Goal: Task Accomplishment & Management: Manage account settings

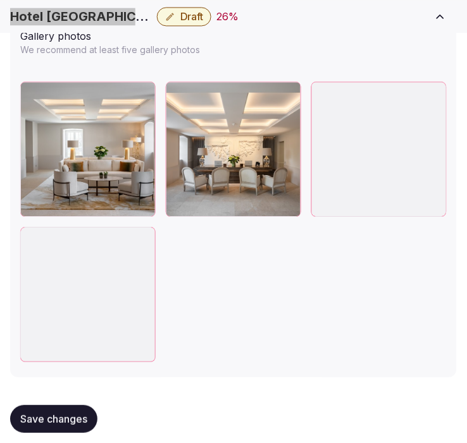
scroll to position [1860, 0]
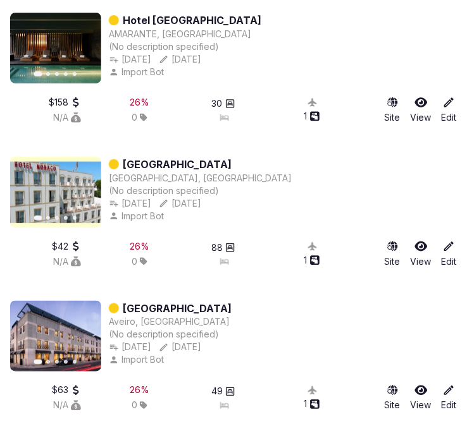
scroll to position [1000, 0]
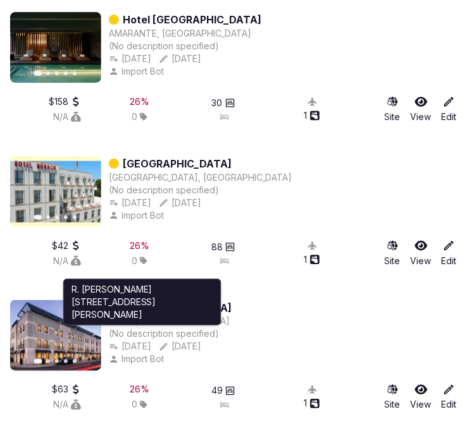
drag, startPoint x: 163, startPoint y: 317, endPoint x: 231, endPoint y: 297, distance: 71.7
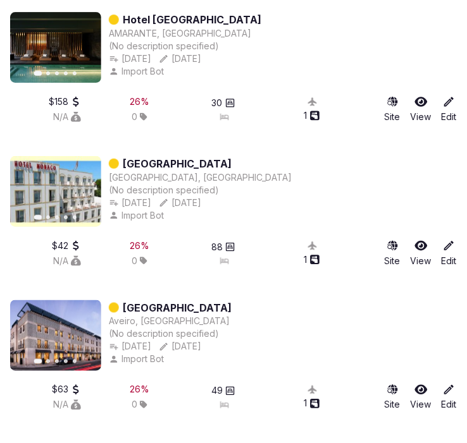
drag, startPoint x: 231, startPoint y: 297, endPoint x: 197, endPoint y: 307, distance: 36.1
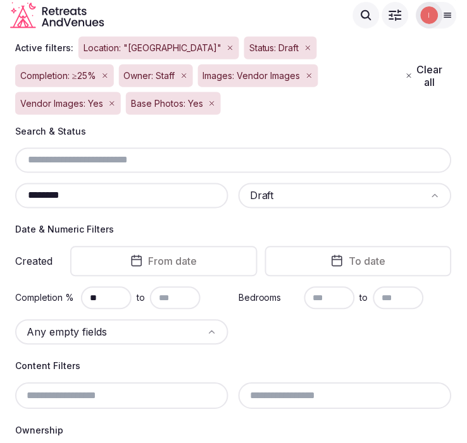
scroll to position [0, 0]
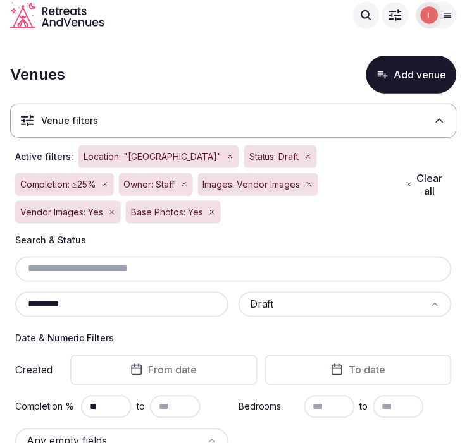
drag, startPoint x: 62, startPoint y: 306, endPoint x: 16, endPoint y: 310, distance: 45.7
click at [16, 310] on div "********" at bounding box center [121, 304] width 213 height 25
paste input "text"
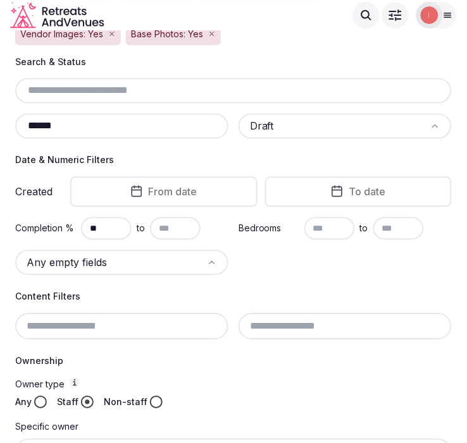
scroll to position [86, 0]
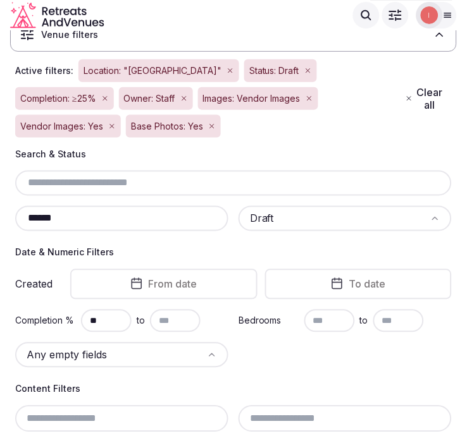
drag, startPoint x: 85, startPoint y: 213, endPoint x: -10, endPoint y: 220, distance: 95.1
click at [0, 220] on html "Search Popular Destinations Toscana, Italy Riviera Maya, Mexico Indonesia, Bali…" at bounding box center [233, 135] width 467 height 443
paste input "*"
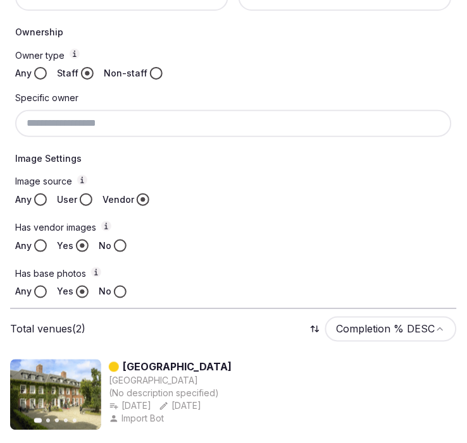
scroll to position [712, 0]
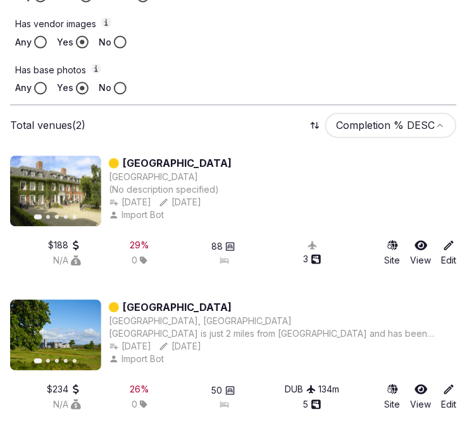
type input "*******"
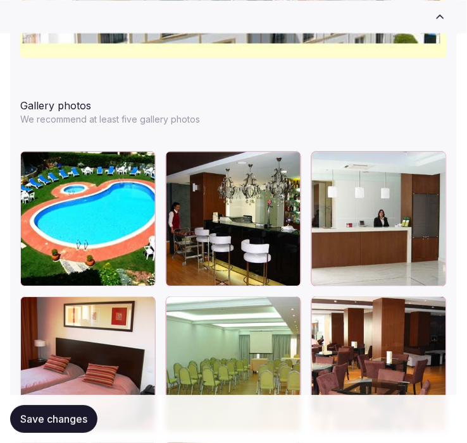
scroll to position [1935, 0]
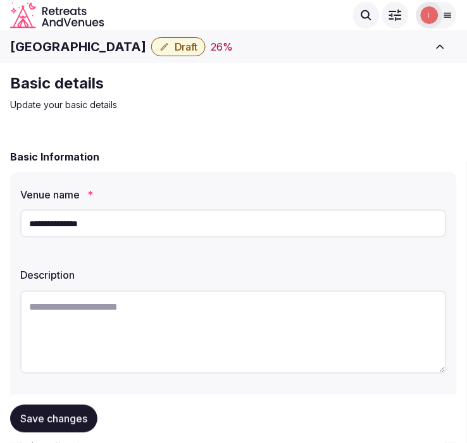
click at [64, 44] on h1 "[GEOGRAPHIC_DATA]" at bounding box center [78, 47] width 136 height 18
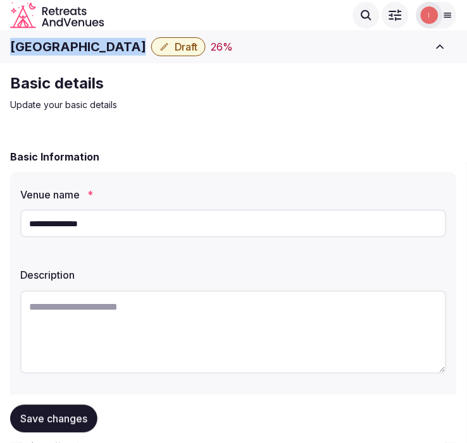
click at [64, 44] on h1 "[GEOGRAPHIC_DATA]" at bounding box center [78, 47] width 136 height 18
copy div "[GEOGRAPHIC_DATA]"
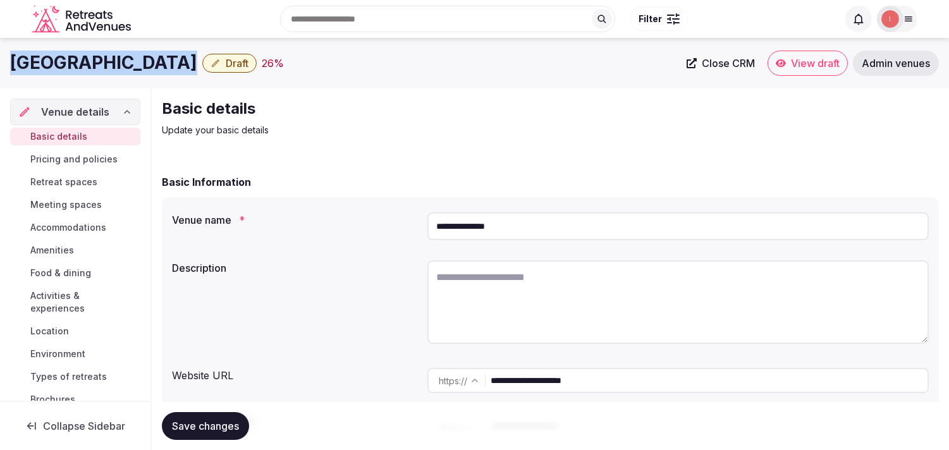
click at [466, 71] on link "Close CRM" at bounding box center [720, 63] width 83 height 25
copy div "Hotel Moliceiro"
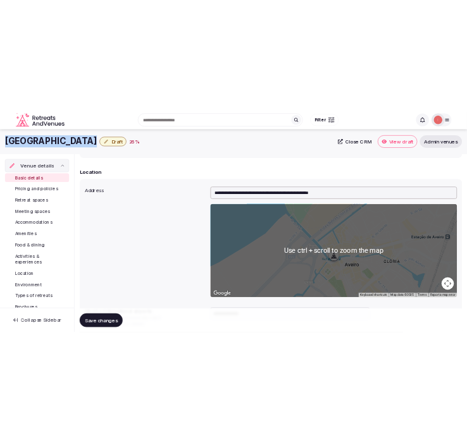
scroll to position [140, 0]
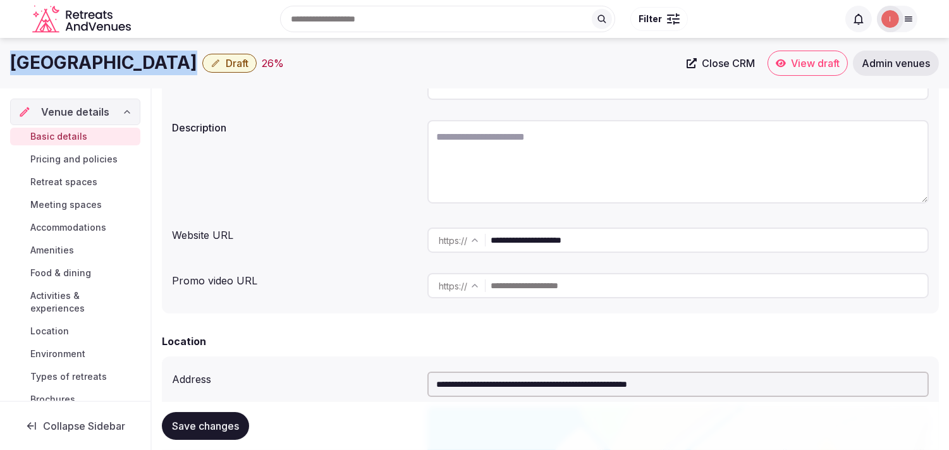
copy div "Hotel Moliceiro"
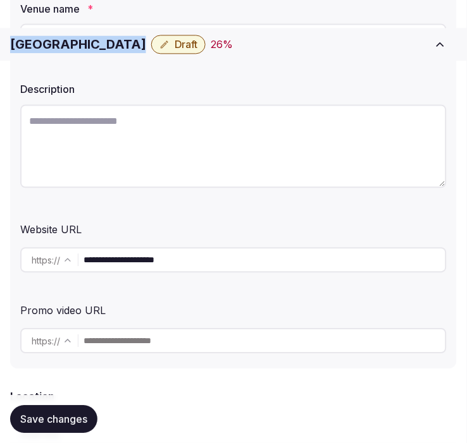
scroll to position [351, 0]
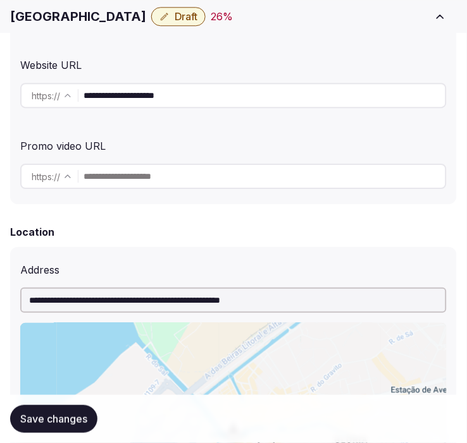
click at [152, 91] on input "**********" at bounding box center [264, 95] width 362 height 25
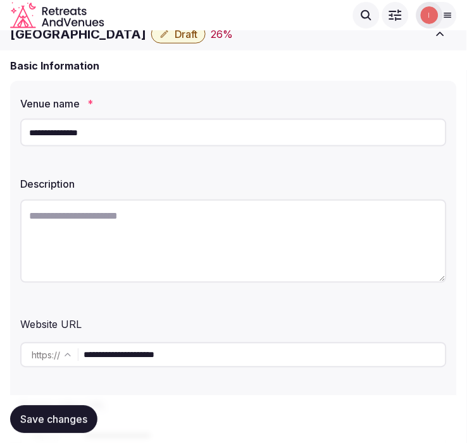
scroll to position [0, 0]
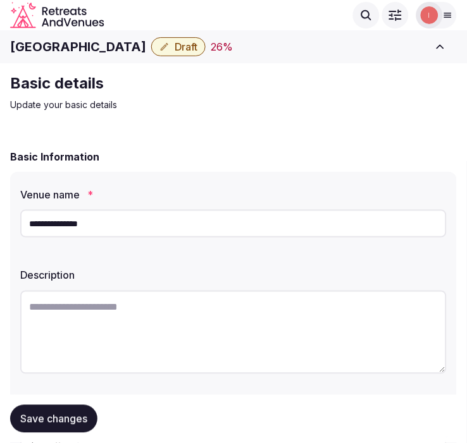
click at [326, 321] on textarea at bounding box center [233, 332] width 426 height 83
paste textarea "**********"
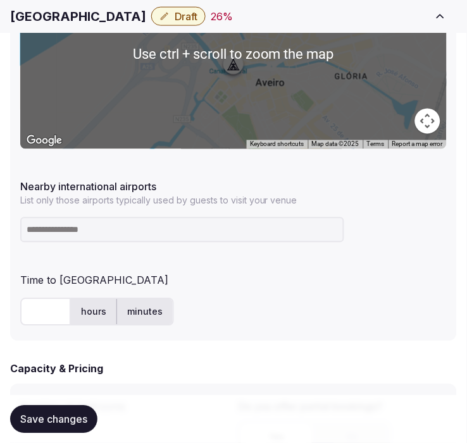
scroll to position [913, 0]
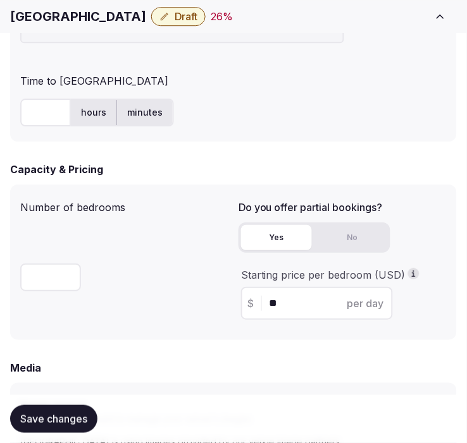
type textarea "**********"
click at [54, 20] on h1 "[GEOGRAPHIC_DATA]" at bounding box center [78, 17] width 136 height 18
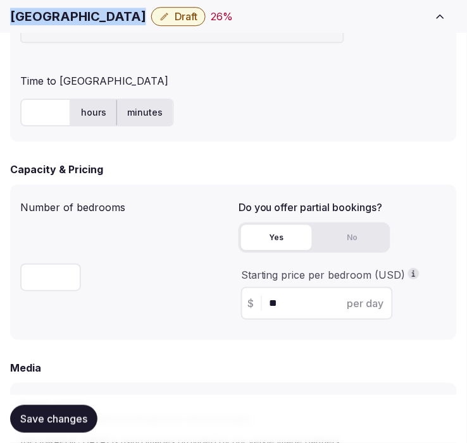
click at [54, 20] on h1 "[GEOGRAPHIC_DATA]" at bounding box center [78, 17] width 136 height 18
copy div "[GEOGRAPHIC_DATA]"
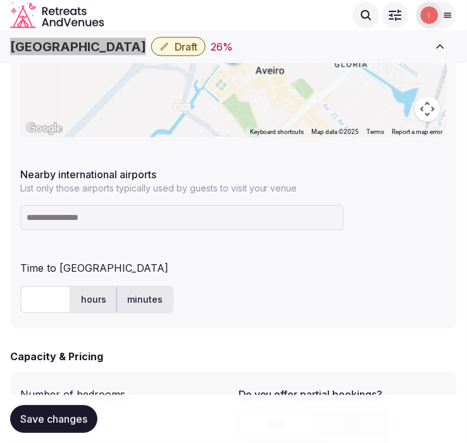
scroll to position [703, 0]
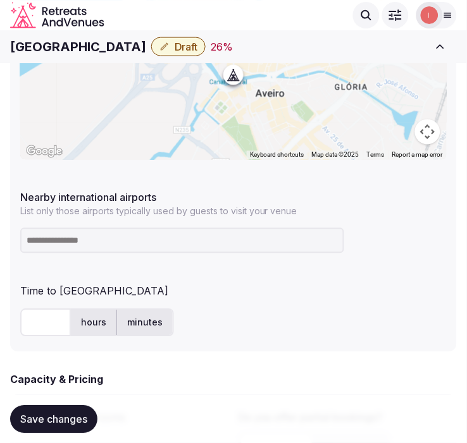
click at [100, 249] on input at bounding box center [182, 240] width 324 height 25
click at [111, 236] on input at bounding box center [182, 240] width 324 height 25
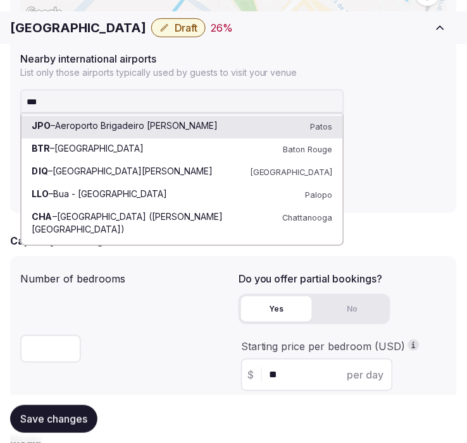
scroll to position [843, 0]
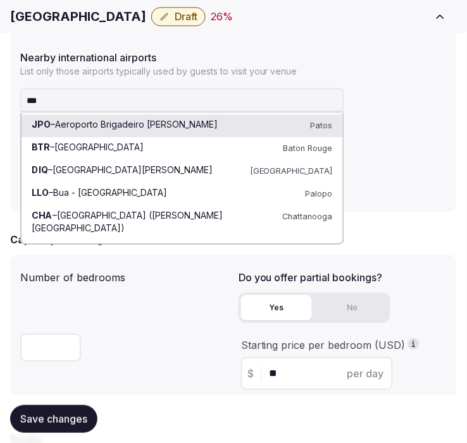
drag, startPoint x: 48, startPoint y: 99, endPoint x: 6, endPoint y: 100, distance: 41.8
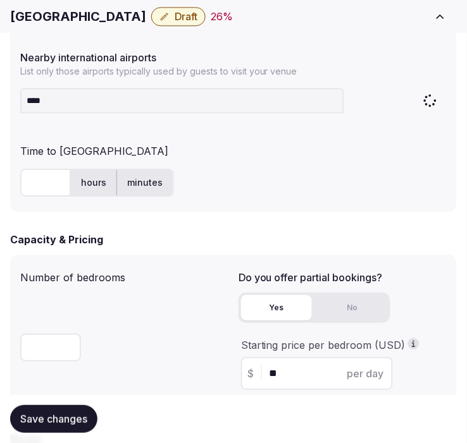
type input "*****"
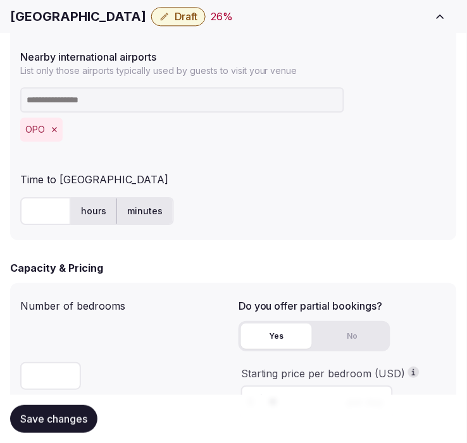
scroll to position [913, 0]
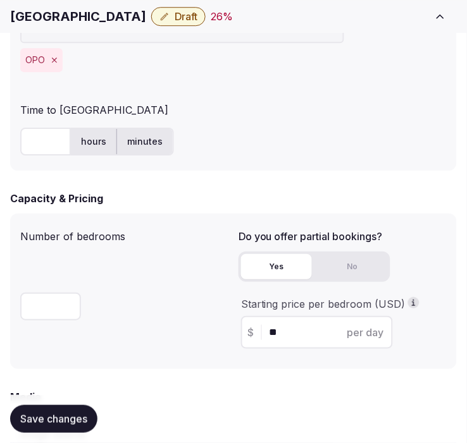
click at [48, 140] on input "text" at bounding box center [45, 142] width 51 height 28
type input "**"
click at [46, 418] on span "Save changes" at bounding box center [53, 419] width 67 height 13
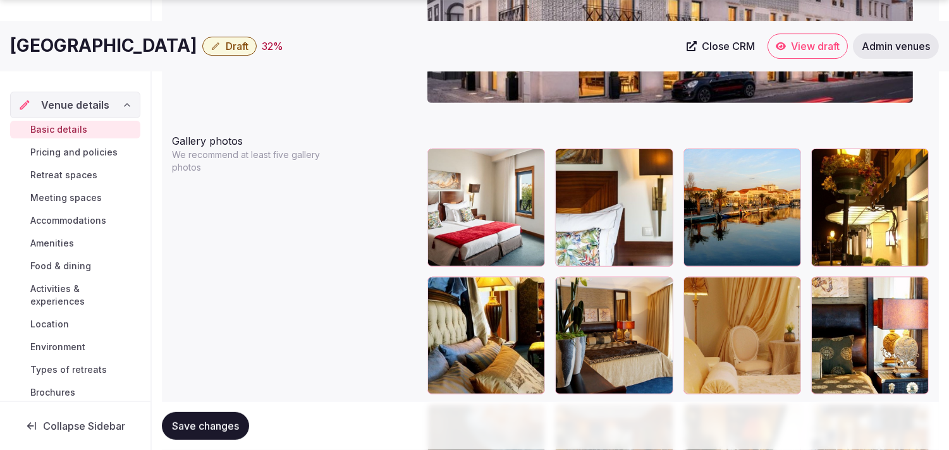
scroll to position [1476, 0]
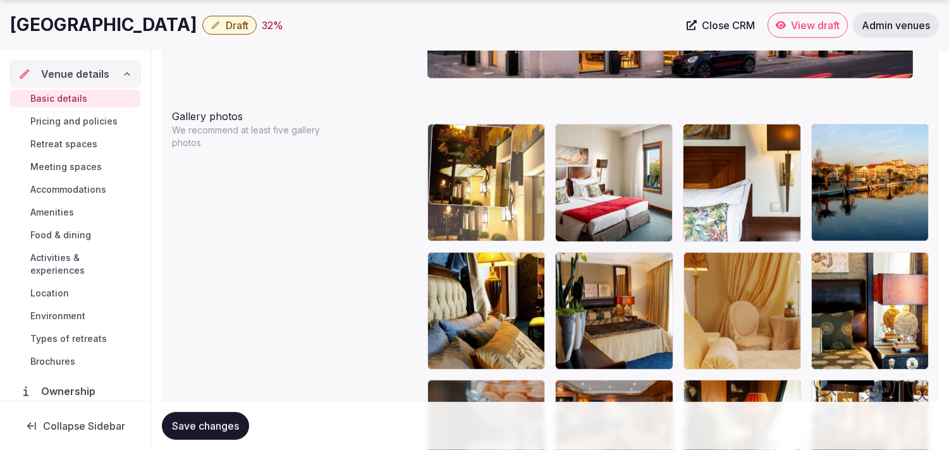
drag, startPoint x: 827, startPoint y: 132, endPoint x: 452, endPoint y: 159, distance: 376.7
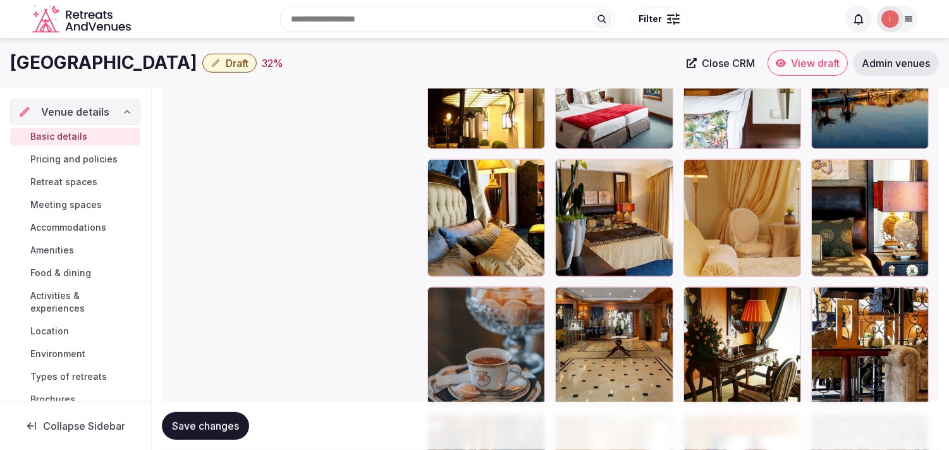
scroll to position [1565, 0]
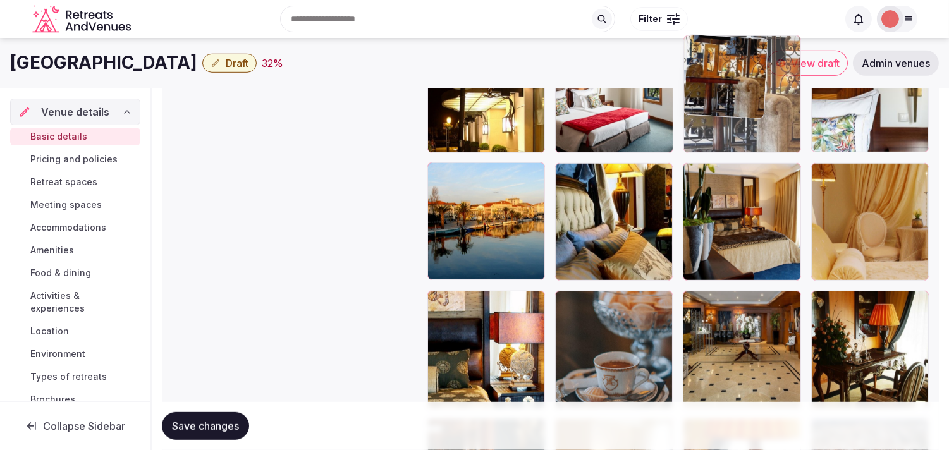
drag, startPoint x: 827, startPoint y: 300, endPoint x: 686, endPoint y: 90, distance: 252.1
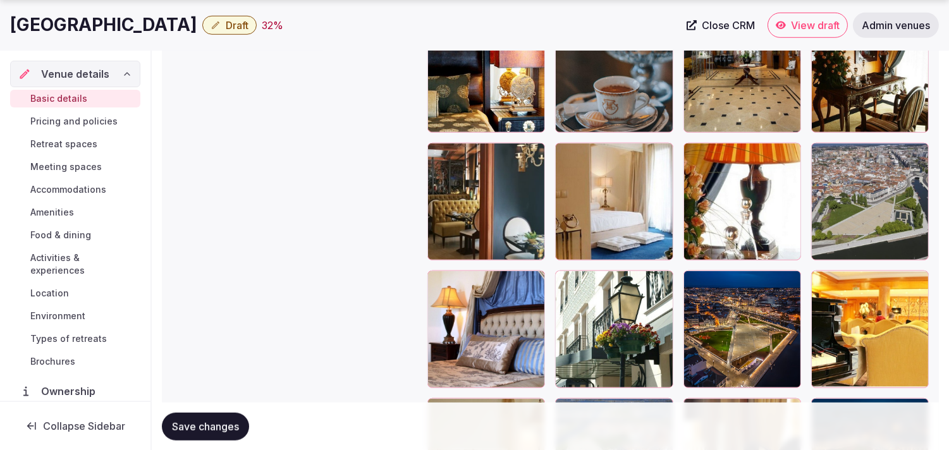
scroll to position [1846, 0]
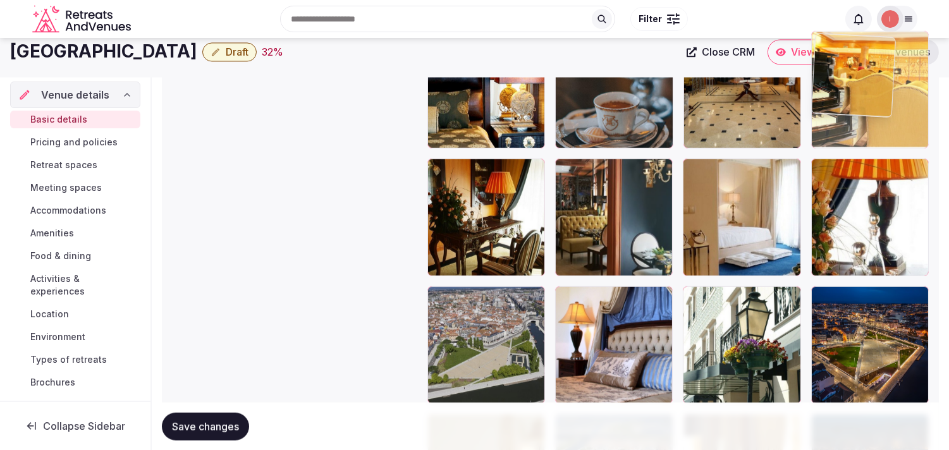
drag, startPoint x: 824, startPoint y: 278, endPoint x: 823, endPoint y: 70, distance: 208.1
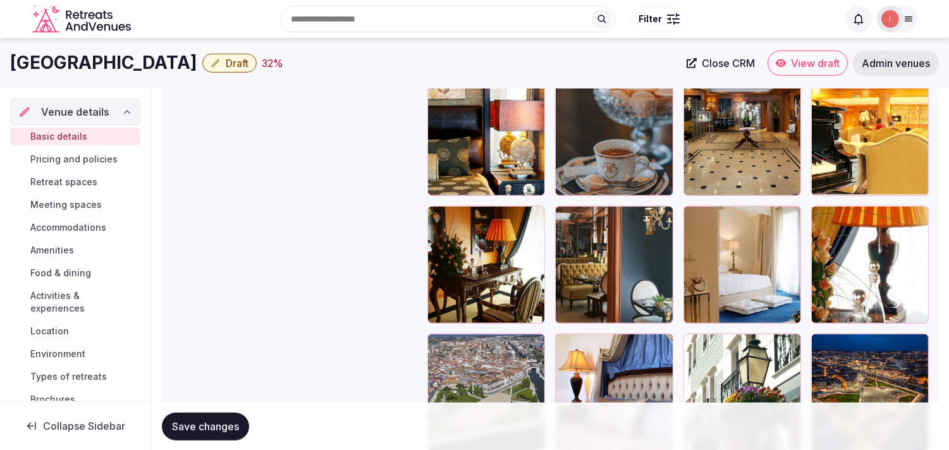
scroll to position [1611, 0]
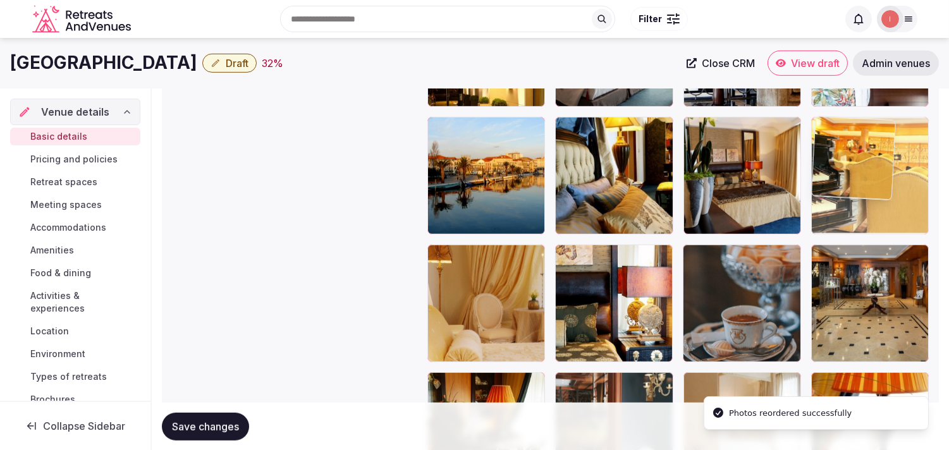
drag, startPoint x: 820, startPoint y: 254, endPoint x: 820, endPoint y: 147, distance: 107.5
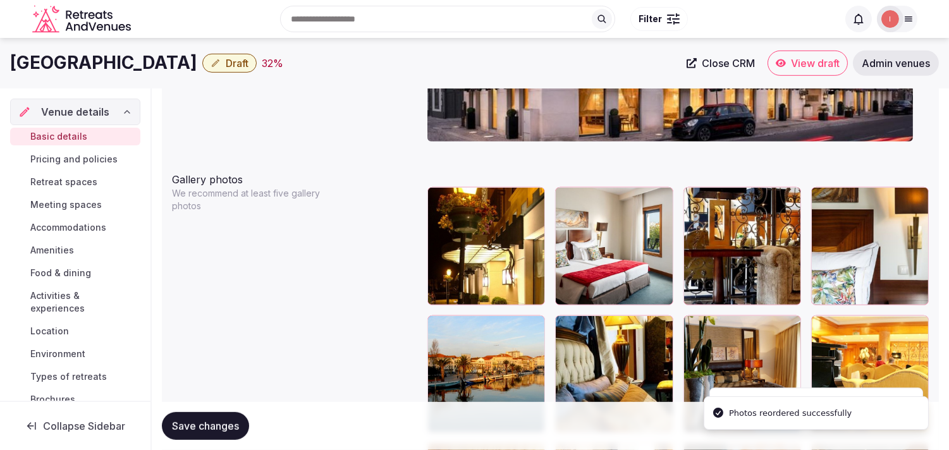
scroll to position [1400, 0]
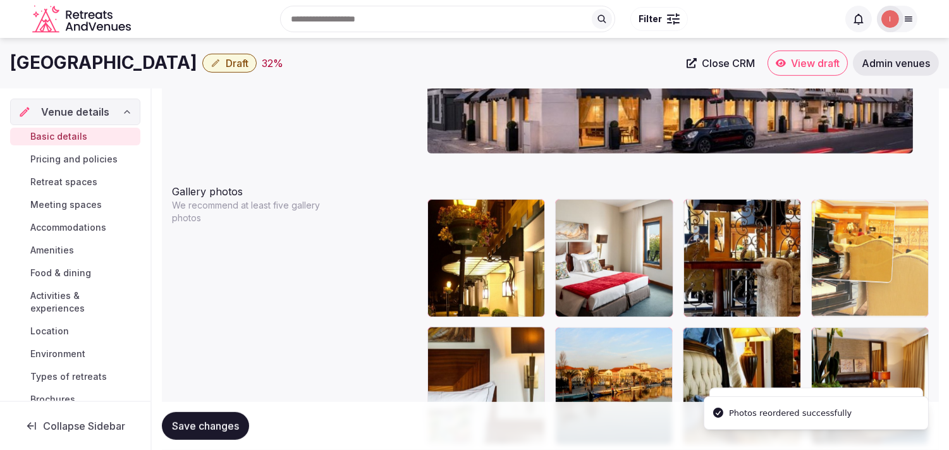
drag, startPoint x: 827, startPoint y: 338, endPoint x: 830, endPoint y: 236, distance: 102.5
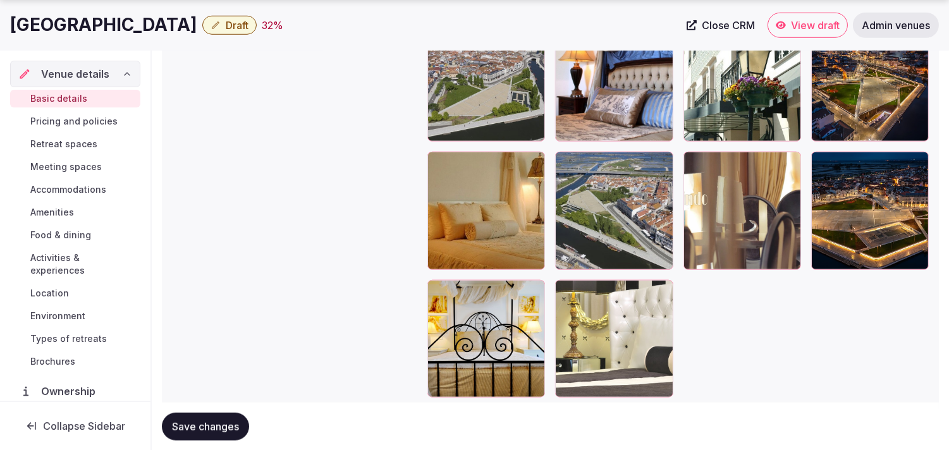
scroll to position [2103, 0]
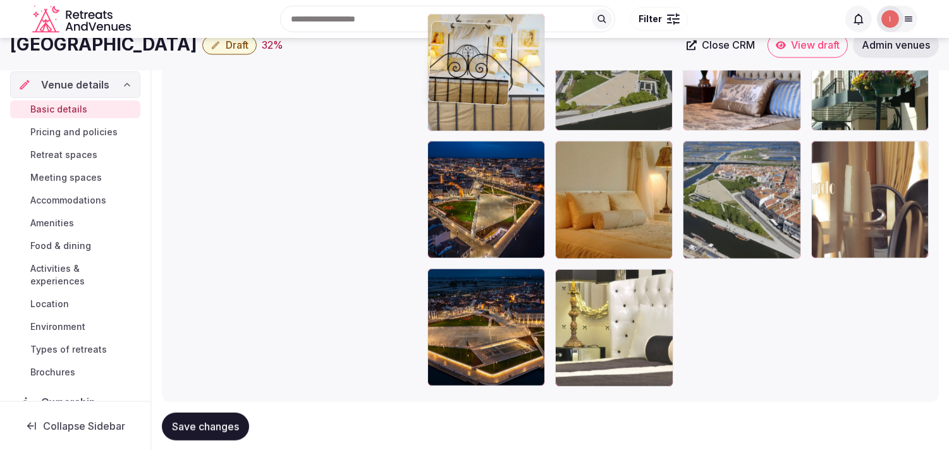
drag, startPoint x: 470, startPoint y: 166, endPoint x: 447, endPoint y: 79, distance: 90.4
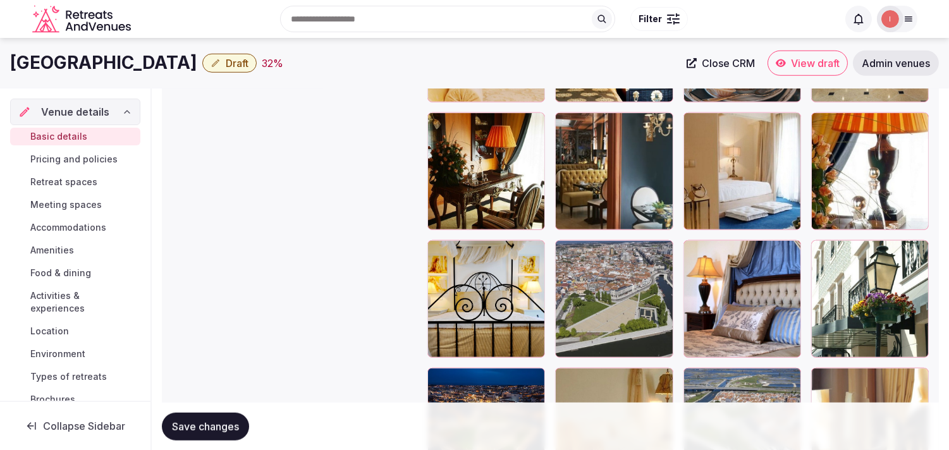
scroll to position [1809, 0]
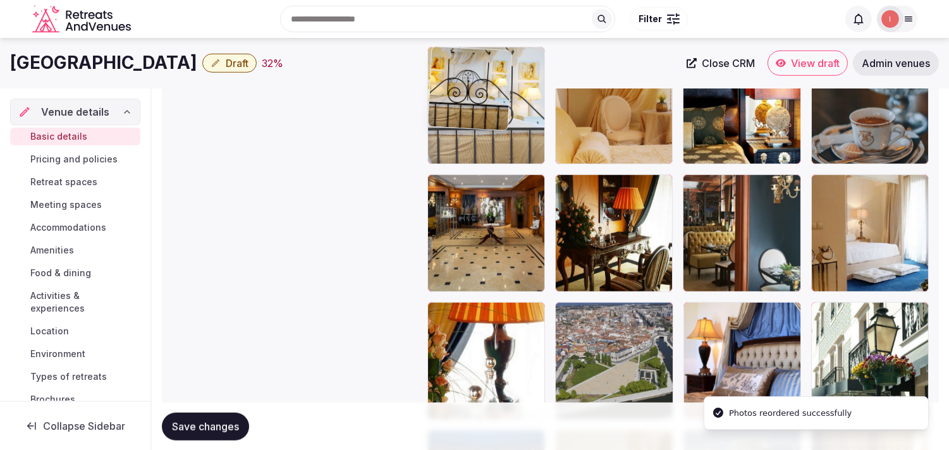
drag, startPoint x: 441, startPoint y: 311, endPoint x: 458, endPoint y: 121, distance: 191.1
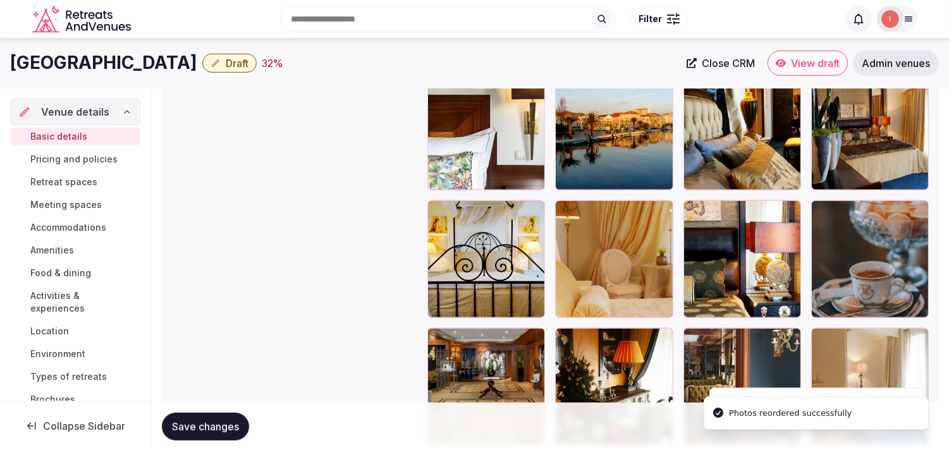
scroll to position [1598, 0]
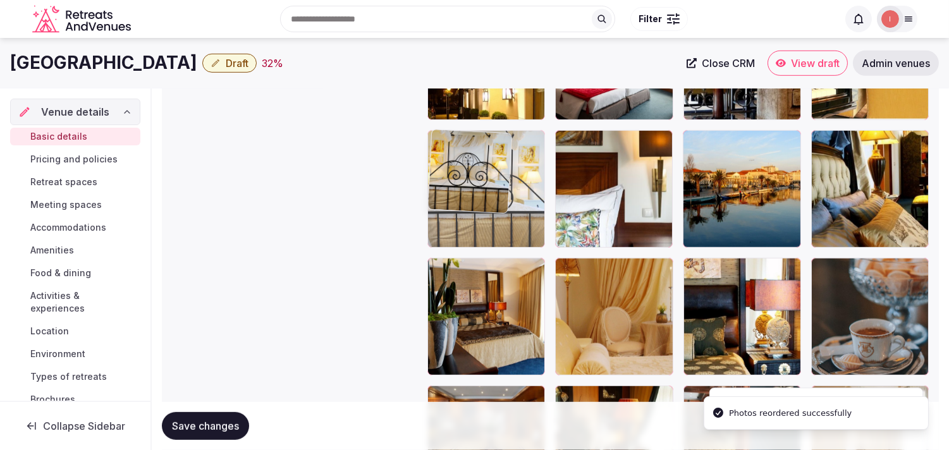
drag, startPoint x: 432, startPoint y: 262, endPoint x: 435, endPoint y: 159, distance: 103.1
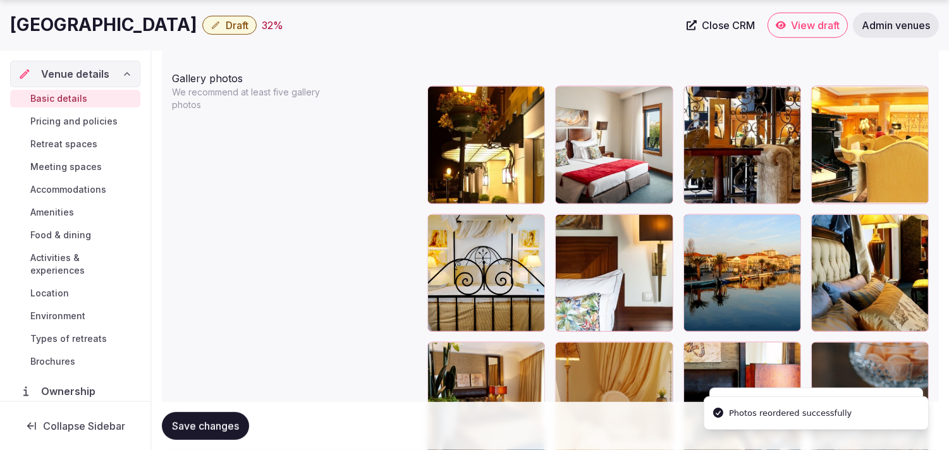
scroll to position [1527, 0]
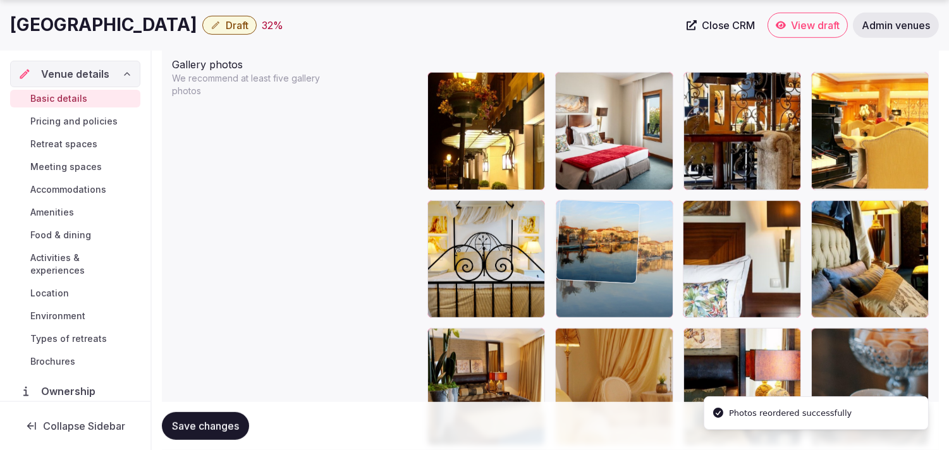
drag, startPoint x: 694, startPoint y: 209, endPoint x: 572, endPoint y: 222, distance: 122.8
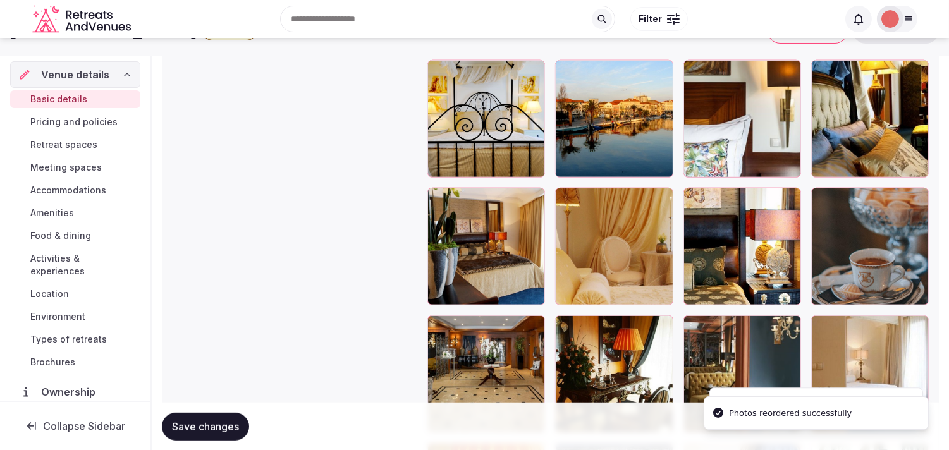
scroll to position [1598, 0]
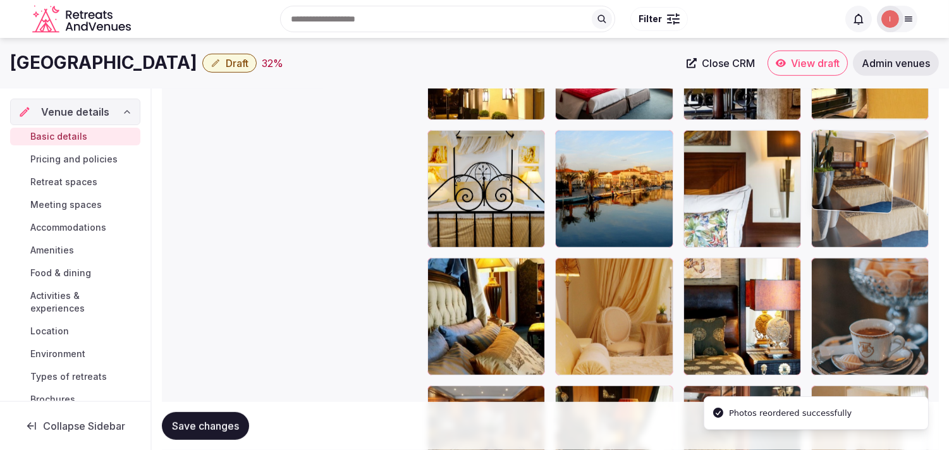
drag, startPoint x: 431, startPoint y: 269, endPoint x: 779, endPoint y: 170, distance: 361.8
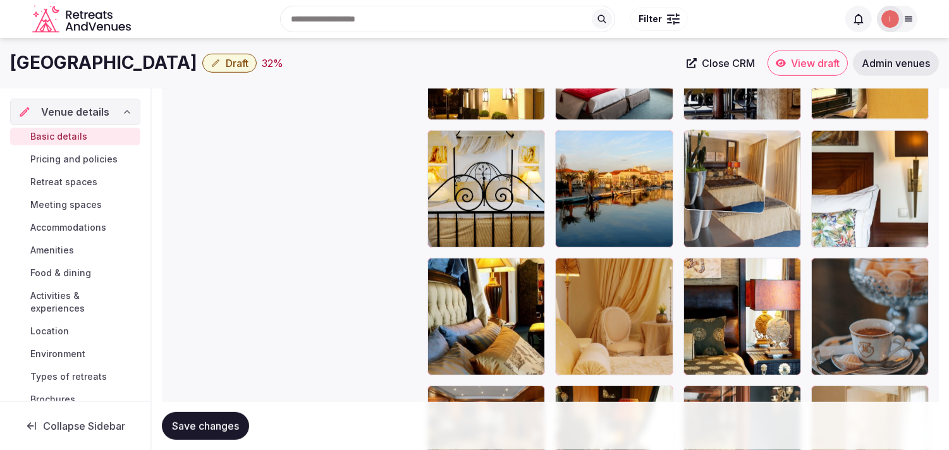
drag, startPoint x: 823, startPoint y: 136, endPoint x: 743, endPoint y: 144, distance: 80.1
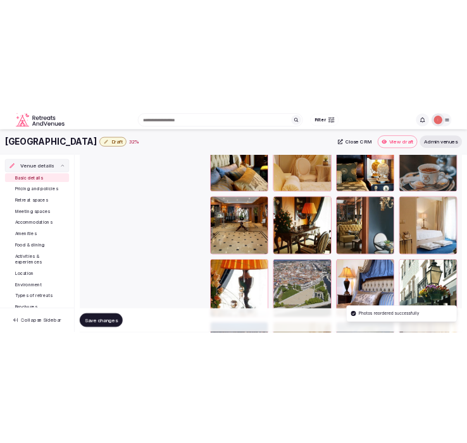
scroll to position [1738, 0]
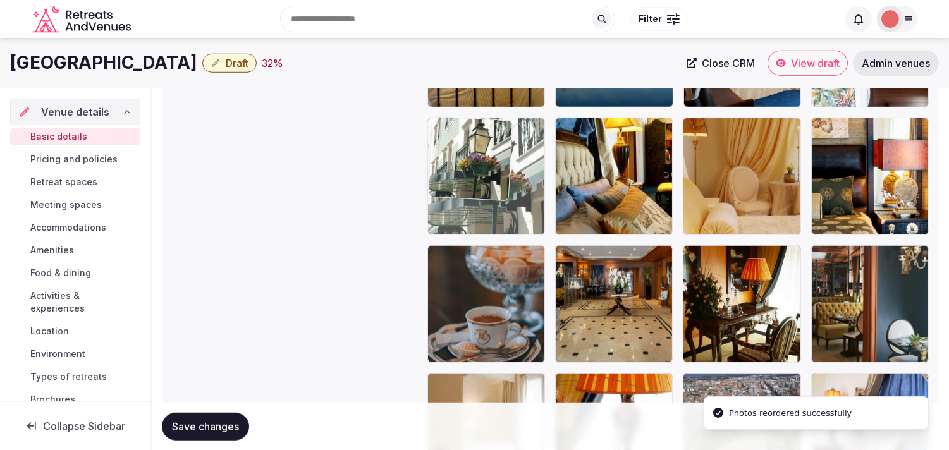
drag, startPoint x: 821, startPoint y: 382, endPoint x: 428, endPoint y: 158, distance: 452.1
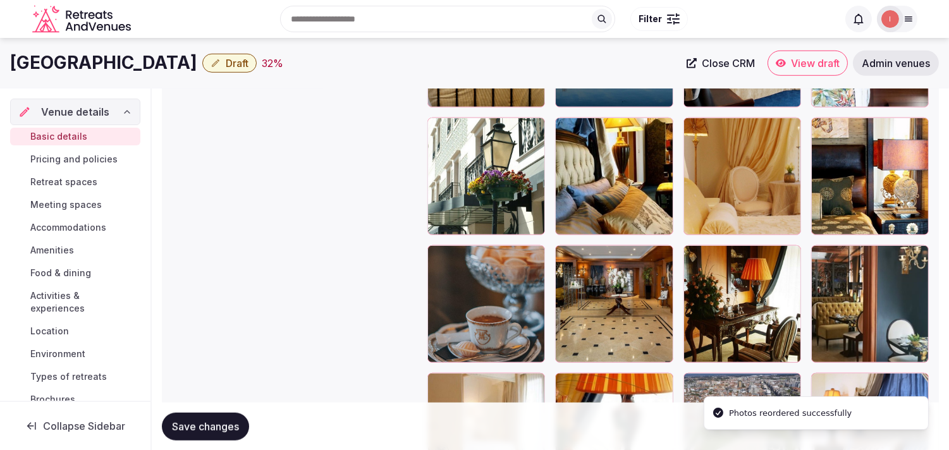
click at [218, 433] on button "Save changes" at bounding box center [205, 426] width 87 height 28
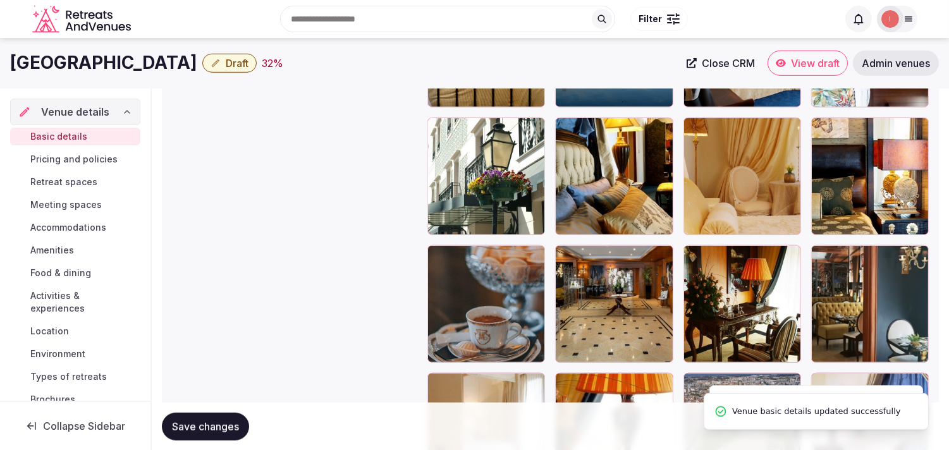
click at [226, 68] on span "Draft" at bounding box center [237, 63] width 23 height 13
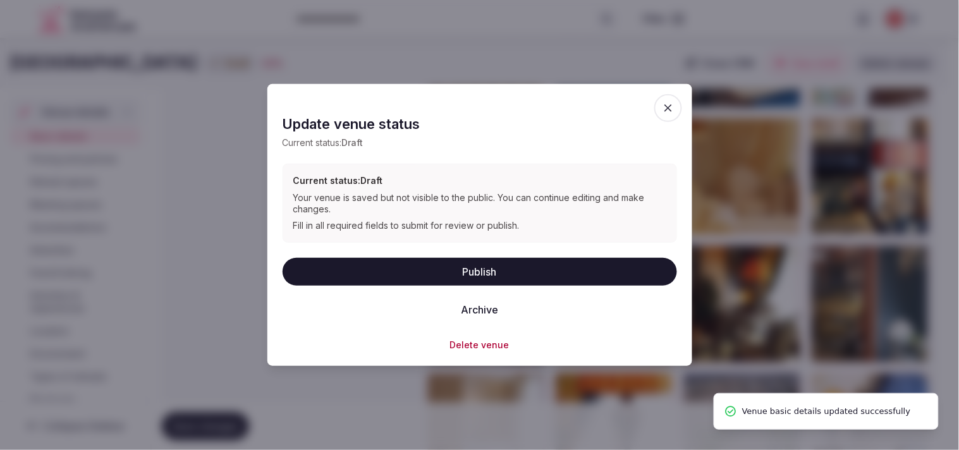
click at [466, 267] on button "Publish" at bounding box center [480, 271] width 395 height 28
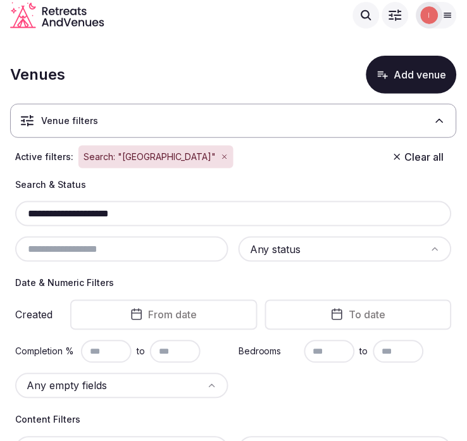
drag, startPoint x: 106, startPoint y: 205, endPoint x: 3, endPoint y: 216, distance: 103.7
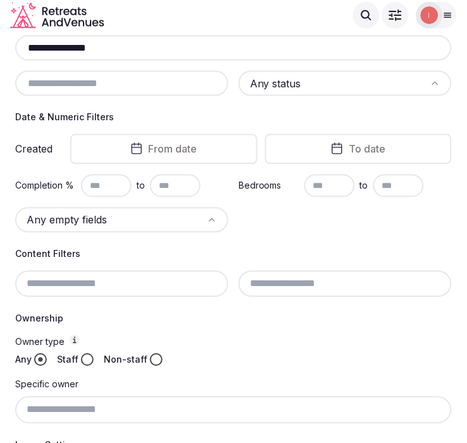
scroll to position [163, 0]
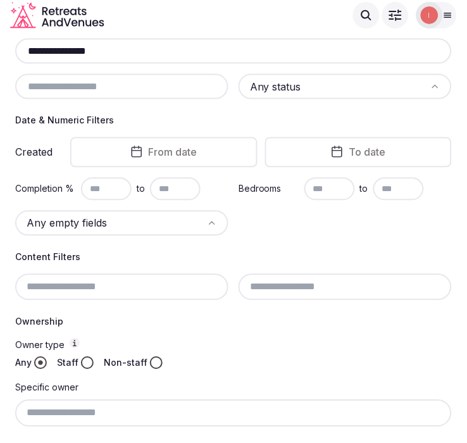
drag, startPoint x: 102, startPoint y: 52, endPoint x: 6, endPoint y: 48, distance: 96.2
click at [6, 48] on section "**********" at bounding box center [233, 332] width 467 height 928
paste input "text"
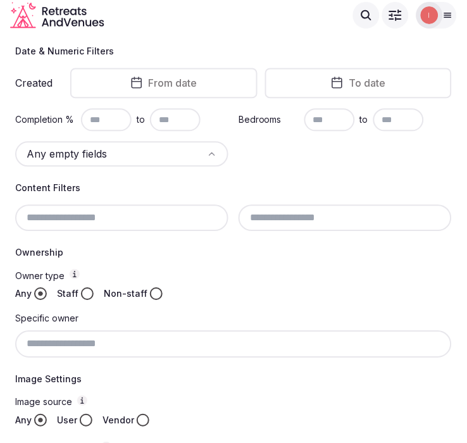
scroll to position [21, 0]
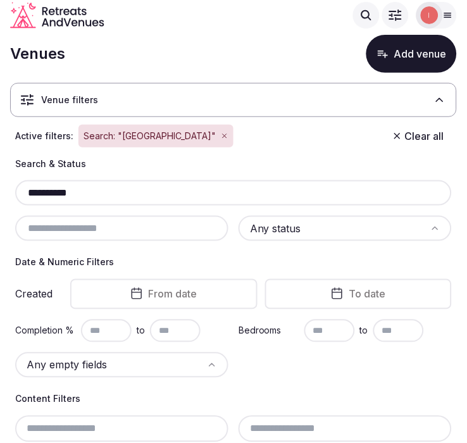
drag, startPoint x: 105, startPoint y: 195, endPoint x: 22, endPoint y: 187, distance: 83.9
click at [22, 187] on input "**********" at bounding box center [233, 192] width 426 height 15
paste input "**********"
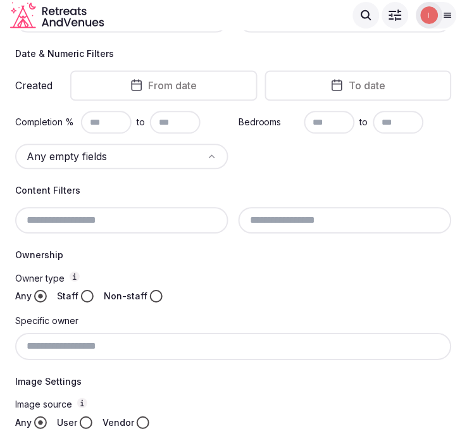
scroll to position [161, 0]
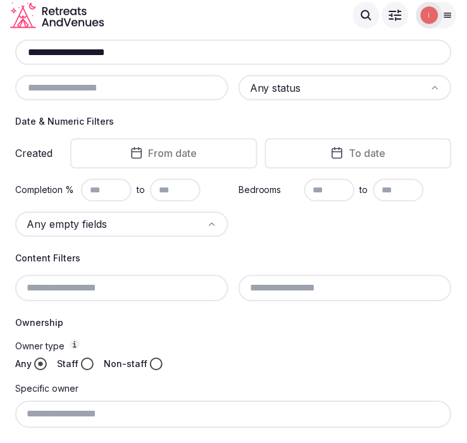
drag, startPoint x: 161, startPoint y: 52, endPoint x: 7, endPoint y: 63, distance: 154.7
click at [7, 63] on section "**********" at bounding box center [233, 333] width 467 height 928
paste input "*******"
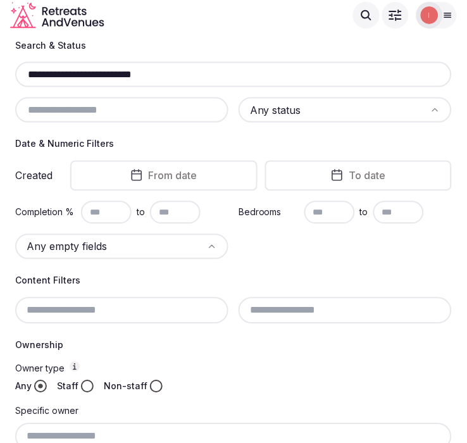
scroll to position [91, 0]
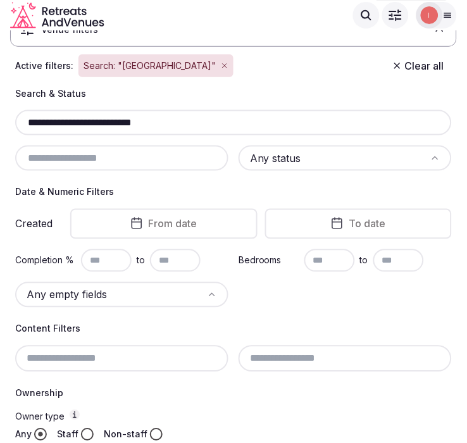
click at [133, 125] on input "**********" at bounding box center [233, 122] width 426 height 15
paste input "text"
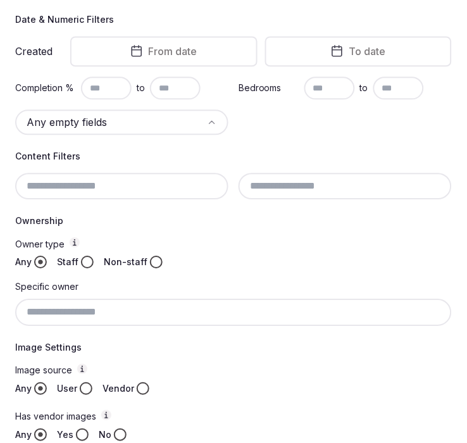
scroll to position [443, 0]
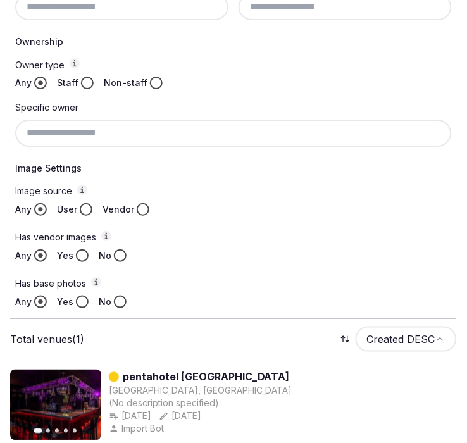
type input "**********"
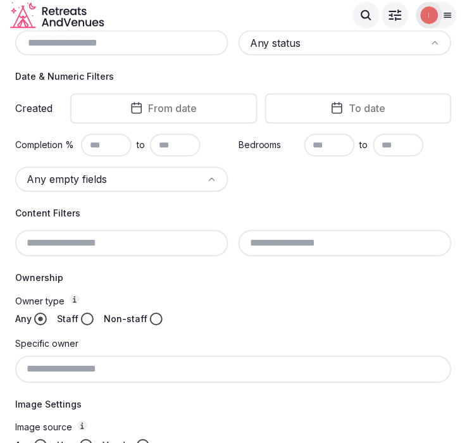
scroll to position [161, 0]
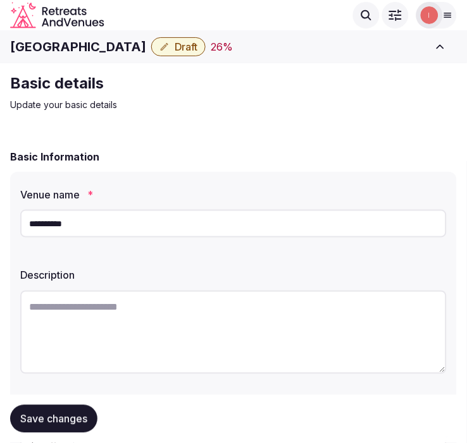
click at [47, 56] on div "Hera Hotel Draft 26 %" at bounding box center [217, 46] width 414 height 19
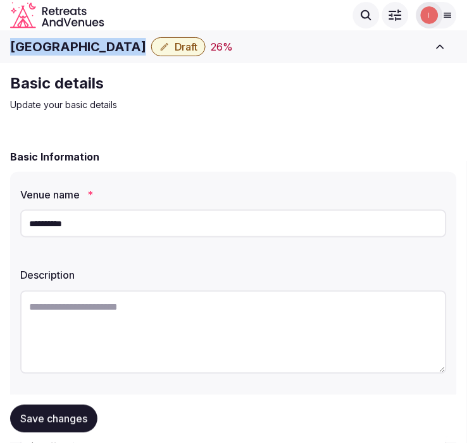
click at [46, 55] on h1 "[GEOGRAPHIC_DATA]" at bounding box center [78, 47] width 136 height 18
copy div "[GEOGRAPHIC_DATA]"
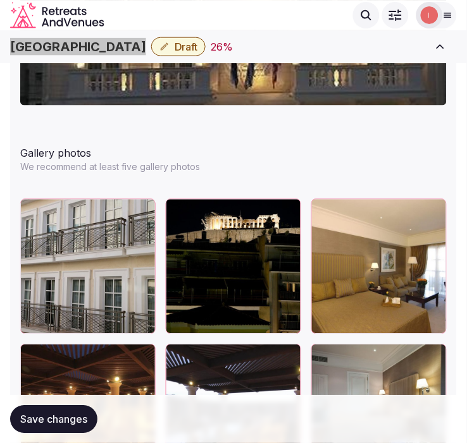
scroll to position [1476, 0]
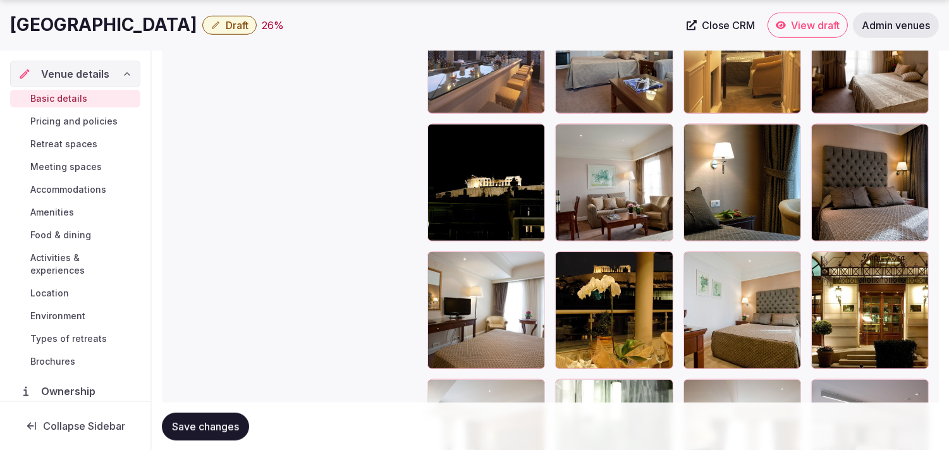
scroll to position [1727, 0]
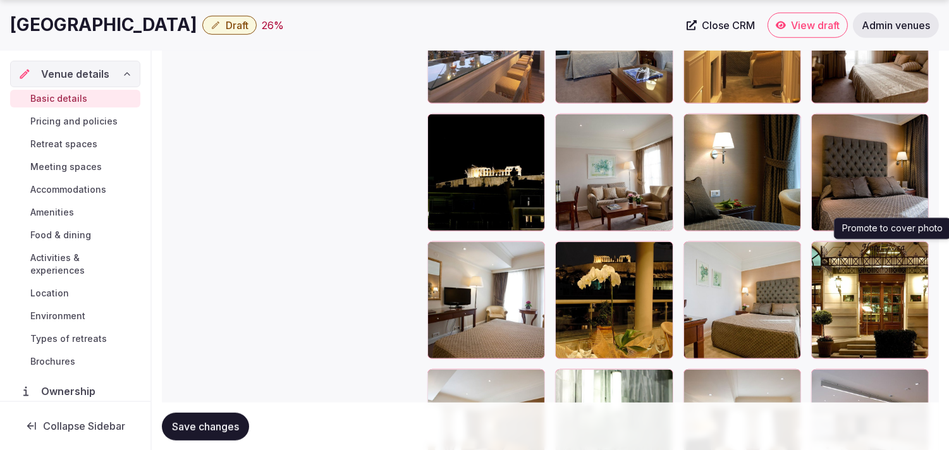
click at [477, 257] on button "button" at bounding box center [916, 254] width 15 height 15
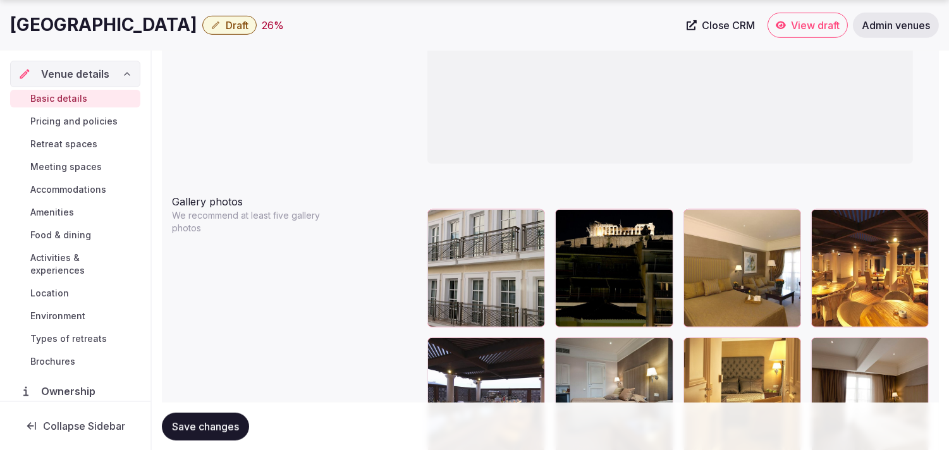
scroll to position [1445, 0]
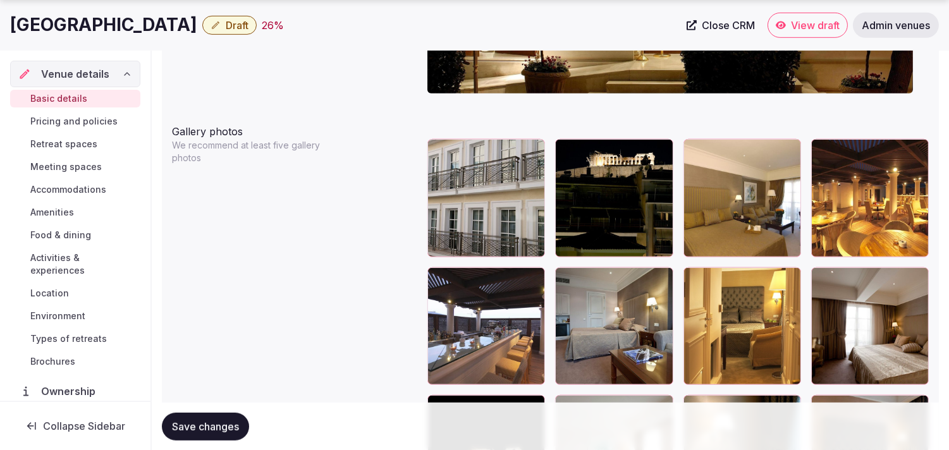
drag, startPoint x: 693, startPoint y: 144, endPoint x: 609, endPoint y: 156, distance: 85.0
drag, startPoint x: 677, startPoint y: 148, endPoint x: 674, endPoint y: 159, distance: 11.8
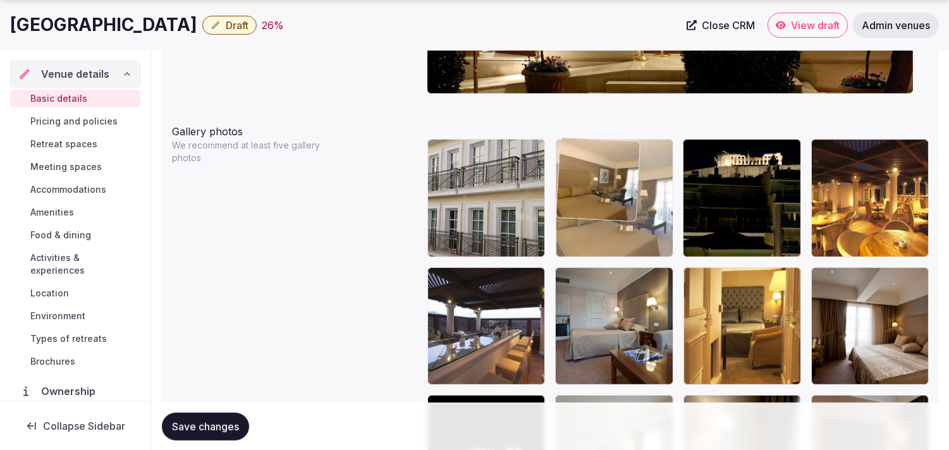
drag, startPoint x: 693, startPoint y: 146, endPoint x: 596, endPoint y: 163, distance: 98.3
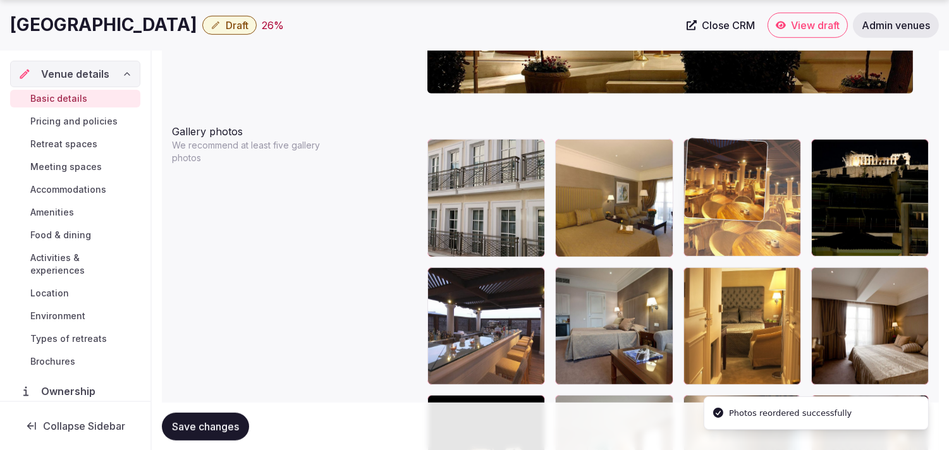
drag, startPoint x: 822, startPoint y: 147, endPoint x: 686, endPoint y: 179, distance: 140.4
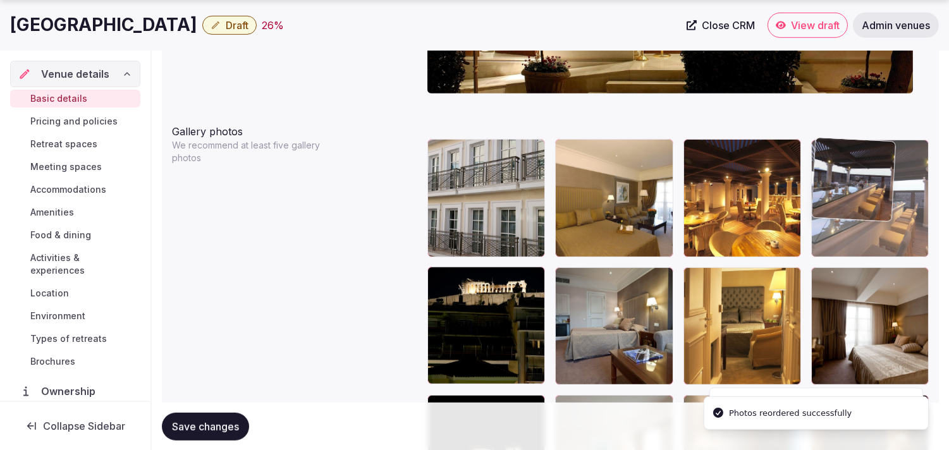
drag, startPoint x: 431, startPoint y: 276, endPoint x: 834, endPoint y: 162, distance: 418.2
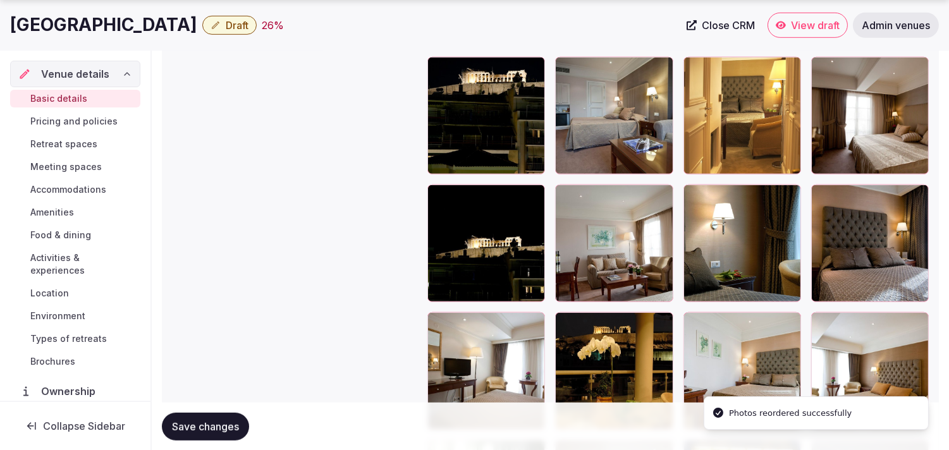
scroll to position [1727, 0]
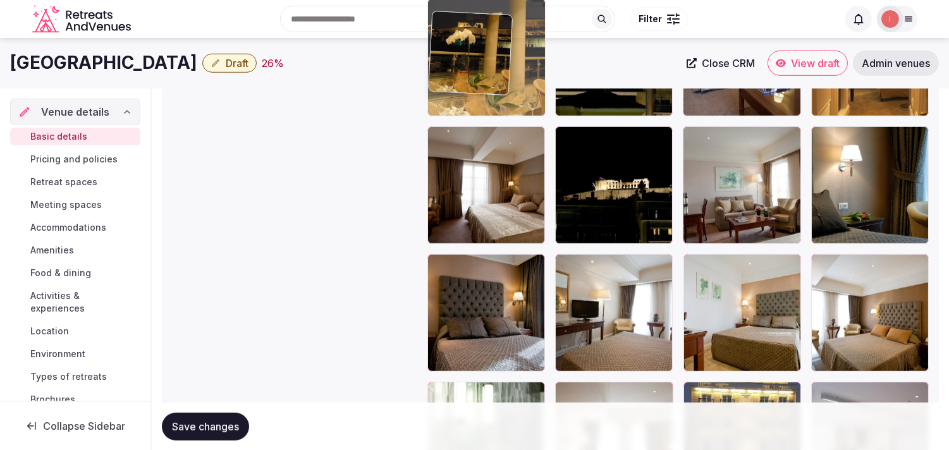
drag, startPoint x: 561, startPoint y: 247, endPoint x: 471, endPoint y: 67, distance: 201.1
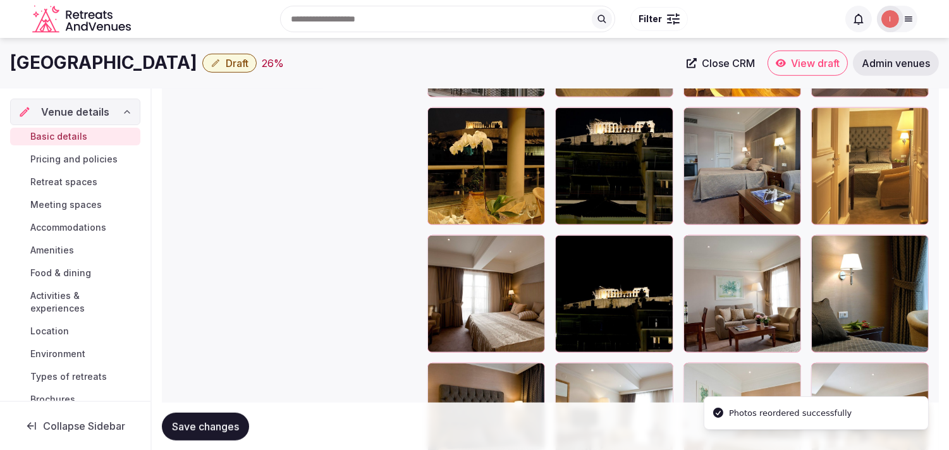
scroll to position [1629, 0]
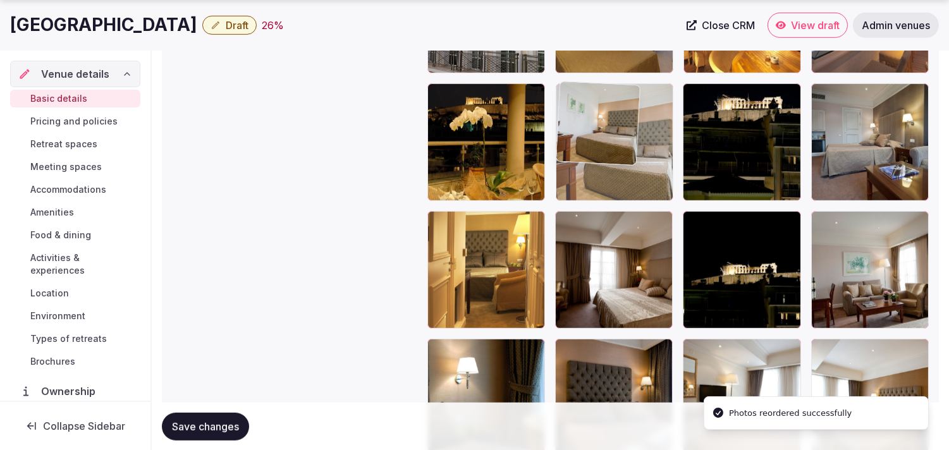
drag, startPoint x: 697, startPoint y: 348, endPoint x: 602, endPoint y: 132, distance: 236.2
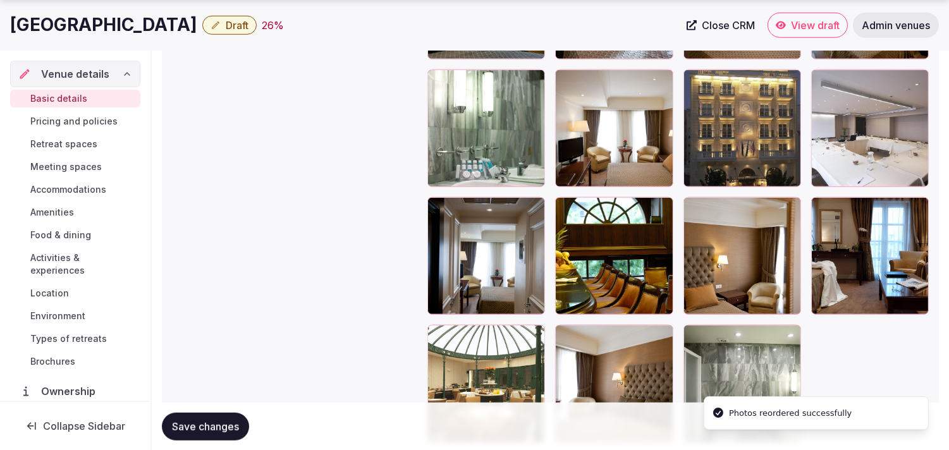
scroll to position [2051, 0]
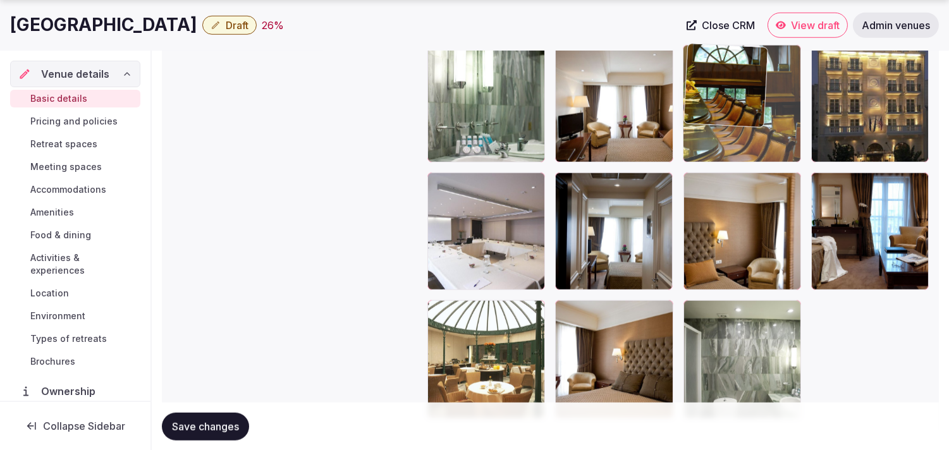
drag, startPoint x: 562, startPoint y: 180, endPoint x: 734, endPoint y: 85, distance: 197.0
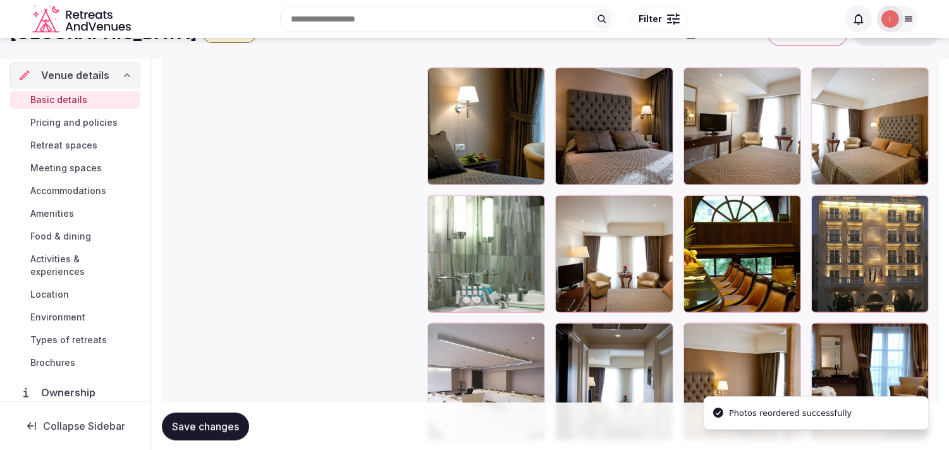
scroll to position [1840, 0]
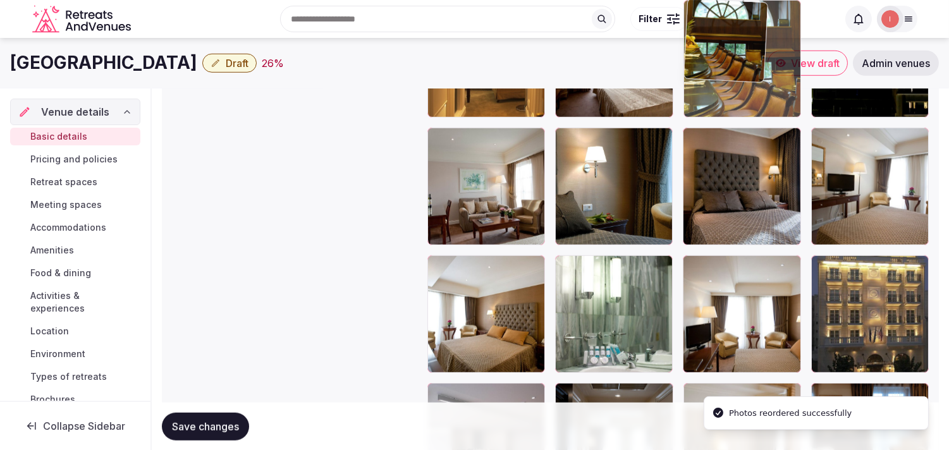
drag, startPoint x: 699, startPoint y: 268, endPoint x: 702, endPoint y: 92, distance: 175.2
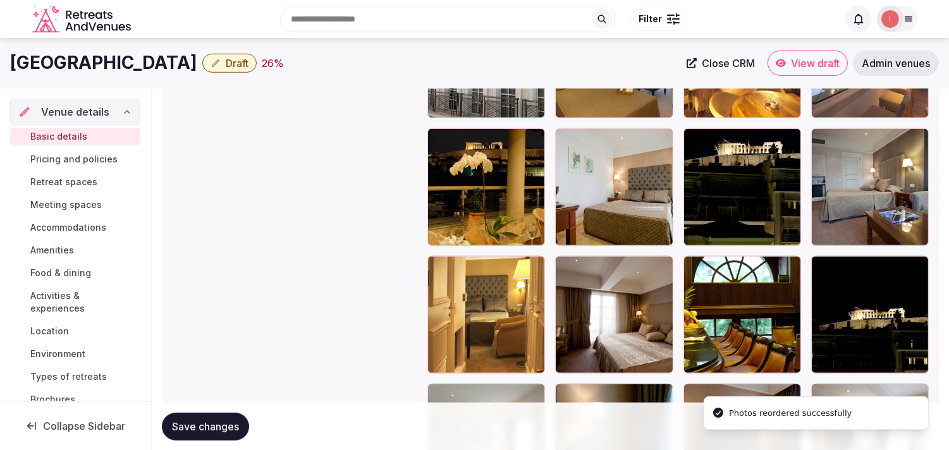
scroll to position [1559, 0]
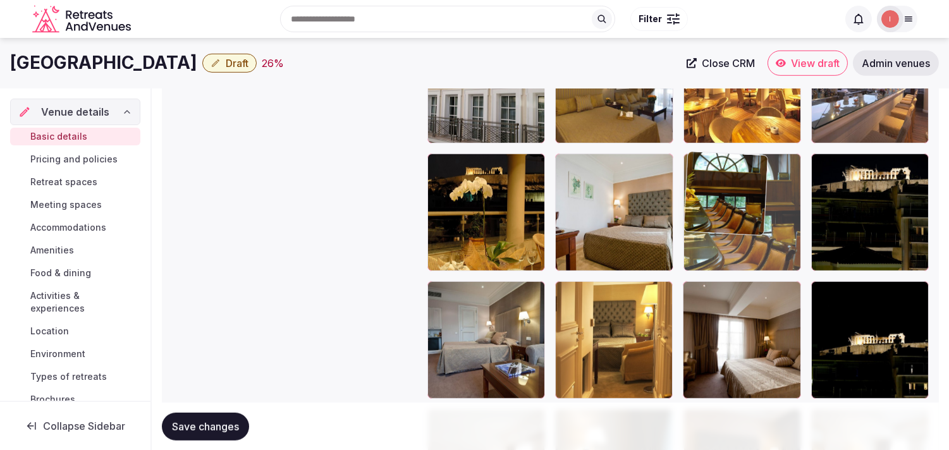
drag, startPoint x: 693, startPoint y: 288, endPoint x: 687, endPoint y: 156, distance: 131.7
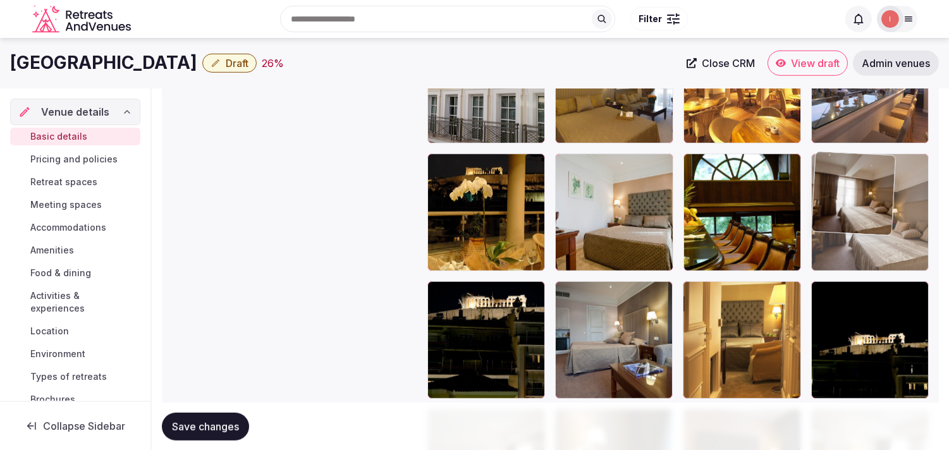
drag, startPoint x: 691, startPoint y: 291, endPoint x: 848, endPoint y: 198, distance: 182.9
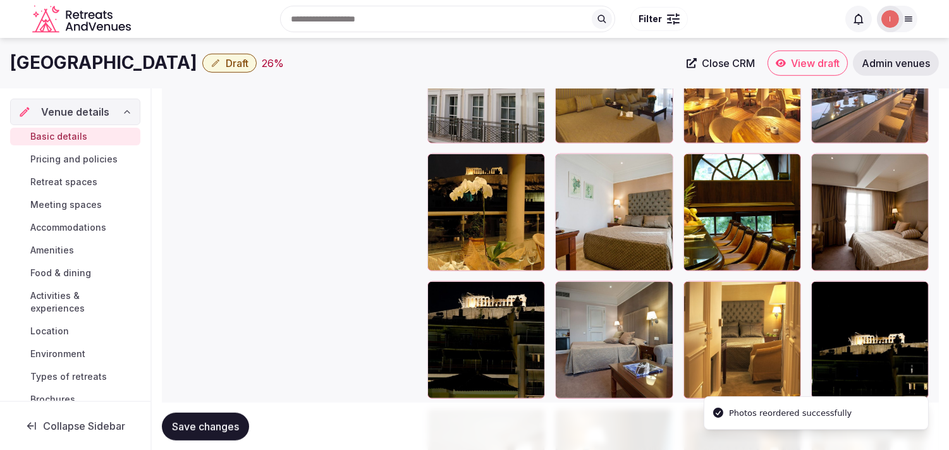
click at [207, 426] on span "Save changes" at bounding box center [205, 426] width 67 height 13
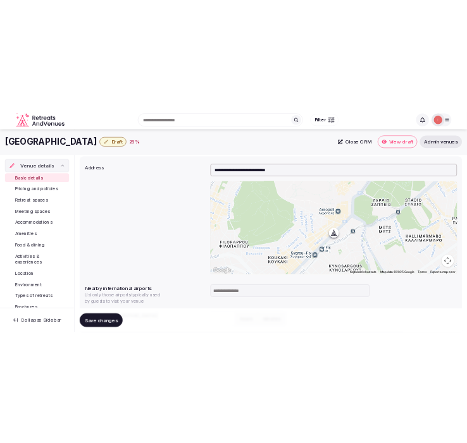
scroll to position [224, 0]
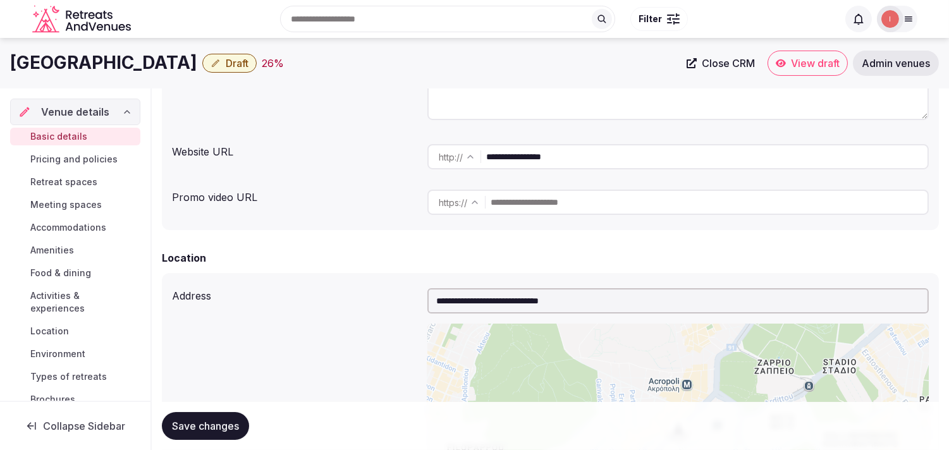
click at [21, 59] on h1 "[GEOGRAPHIC_DATA]" at bounding box center [103, 63] width 187 height 25
copy div "[GEOGRAPHIC_DATA]"
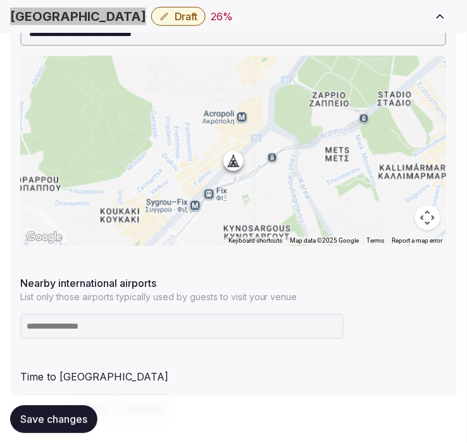
scroll to position [703, 0]
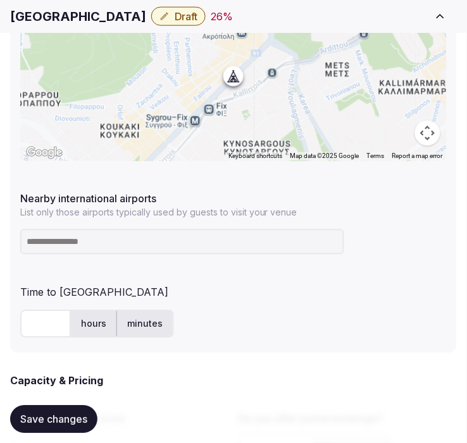
click at [66, 242] on input at bounding box center [182, 242] width 324 height 25
type input "***"
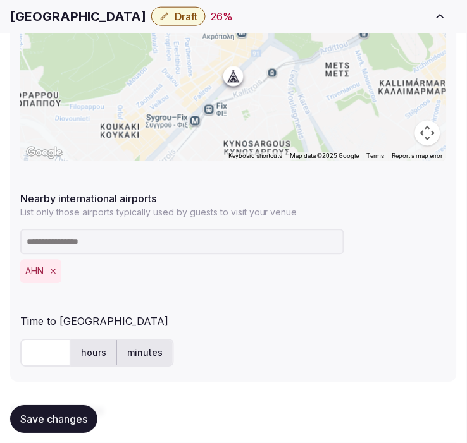
click at [51, 273] on icon "Remove AHN" at bounding box center [53, 272] width 9 height 9
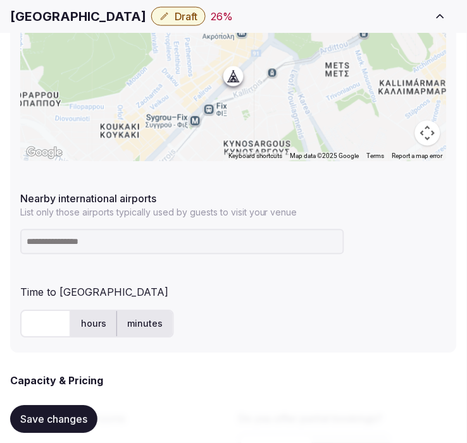
click at [64, 242] on input at bounding box center [182, 242] width 324 height 25
type input "***"
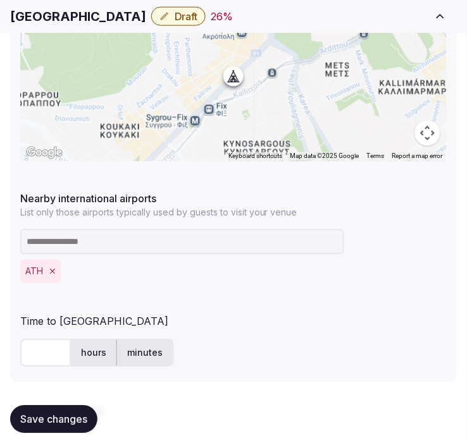
click at [39, 356] on input "text" at bounding box center [45, 354] width 51 height 28
type input "**"
click at [32, 422] on span "Save changes" at bounding box center [53, 419] width 67 height 13
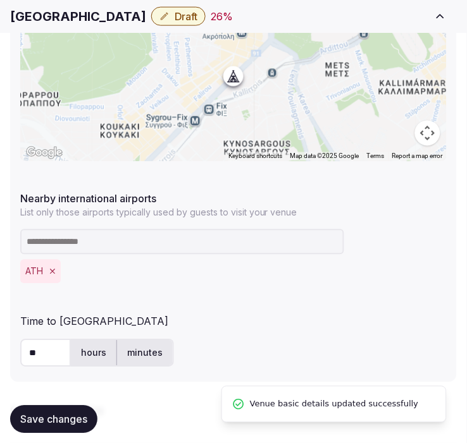
click at [34, 414] on span "Save changes" at bounding box center [53, 419] width 67 height 13
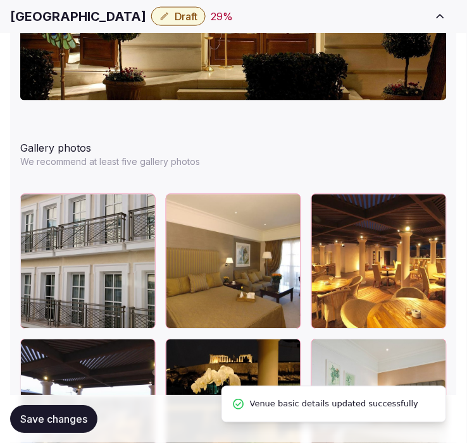
scroll to position [1827, 0]
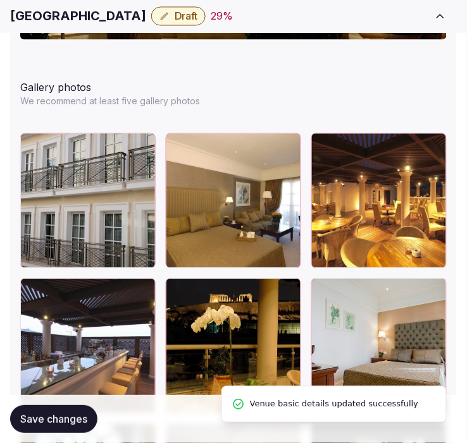
click at [78, 416] on span "Save changes" at bounding box center [53, 419] width 67 height 13
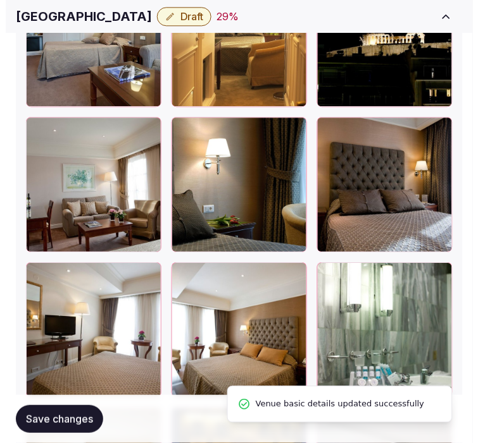
scroll to position [2600, 0]
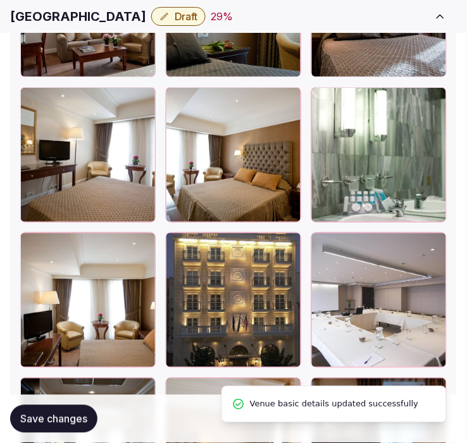
click at [175, 17] on span "Draft" at bounding box center [186, 16] width 23 height 13
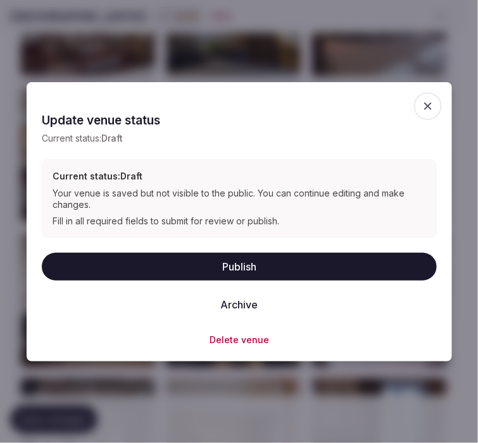
click at [254, 257] on button "Publish" at bounding box center [239, 267] width 395 height 28
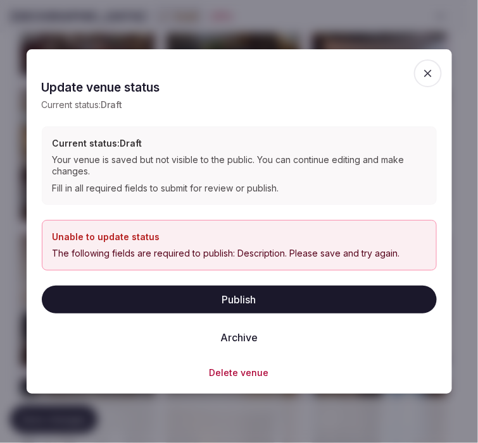
drag, startPoint x: 425, startPoint y: 72, endPoint x: 372, endPoint y: 83, distance: 54.3
click at [424, 72] on icon "button" at bounding box center [427, 73] width 13 height 13
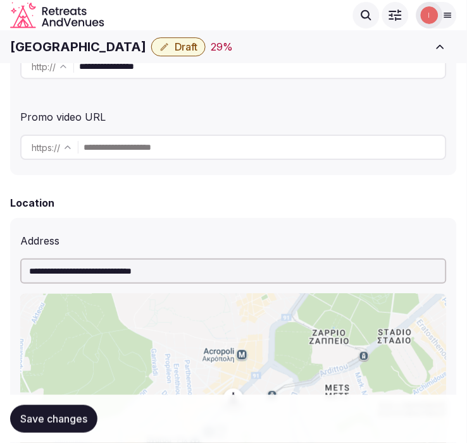
scroll to position [211, 0]
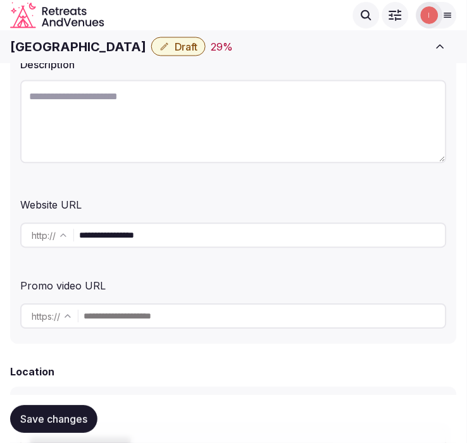
click at [253, 118] on textarea at bounding box center [233, 121] width 426 height 83
paste textarea "**********"
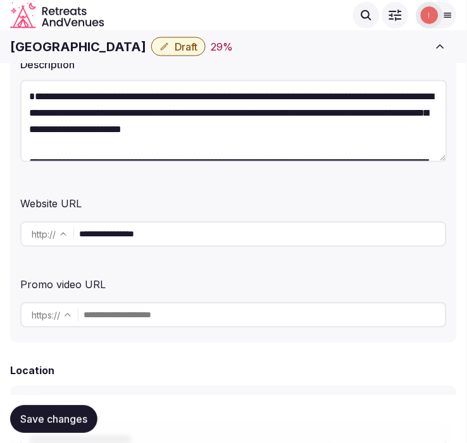
scroll to position [89, 0]
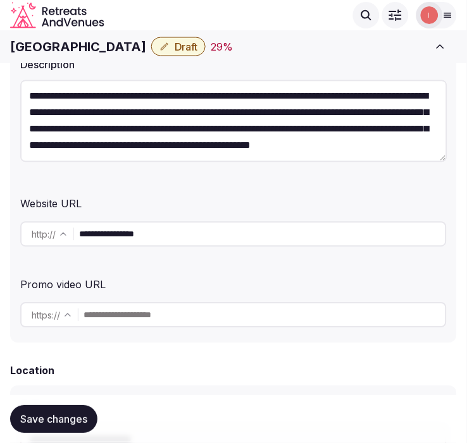
type textarea "**********"
click at [66, 427] on button "Save changes" at bounding box center [53, 419] width 87 height 28
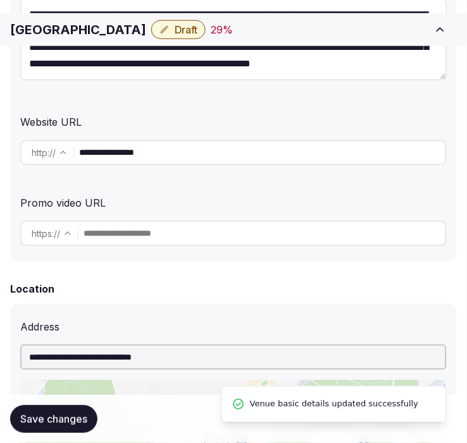
scroll to position [421, 0]
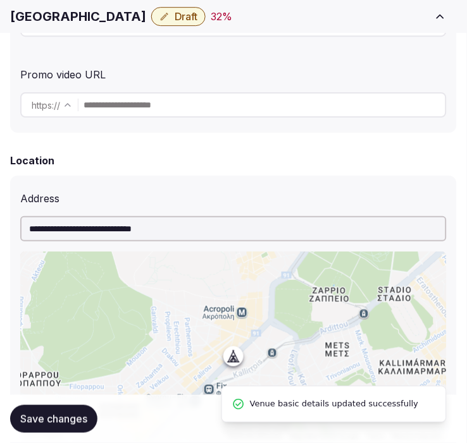
click at [63, 429] on button "Save changes" at bounding box center [53, 419] width 87 height 28
click at [175, 14] on span "Draft" at bounding box center [186, 16] width 23 height 13
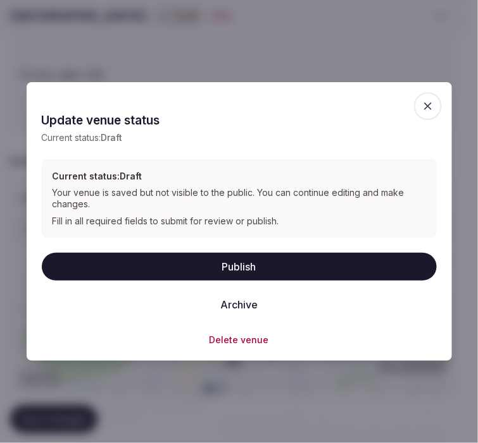
click at [263, 276] on button "Publish" at bounding box center [239, 267] width 395 height 28
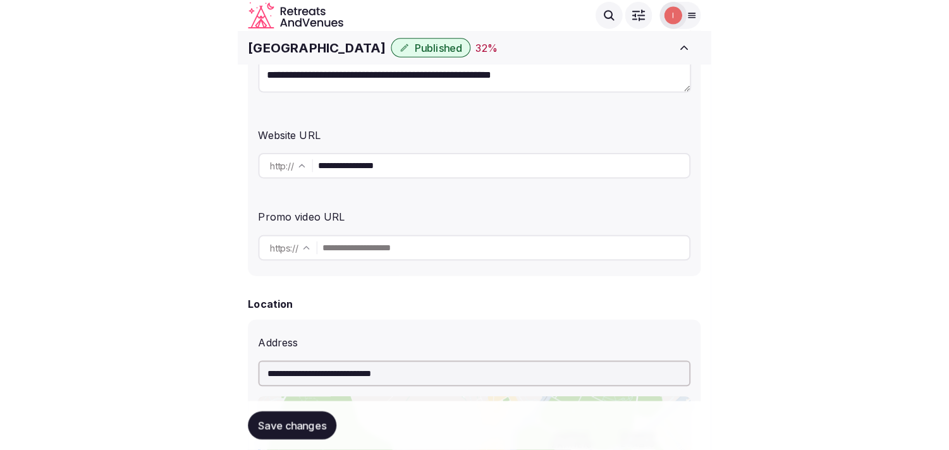
scroll to position [281, 0]
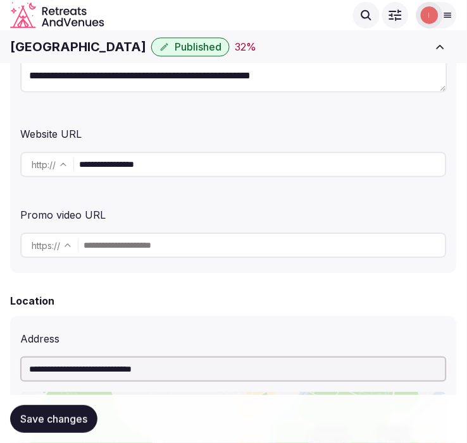
click at [44, 47] on h1 "Hera Hotel" at bounding box center [78, 47] width 136 height 18
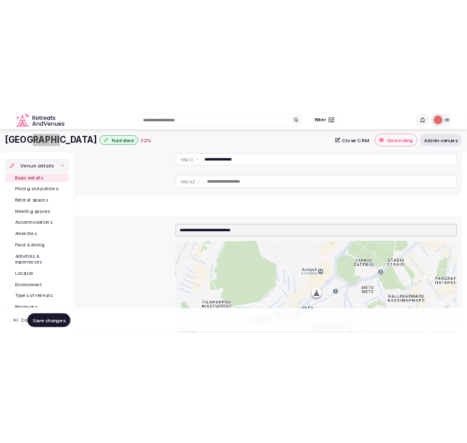
scroll to position [82, 0]
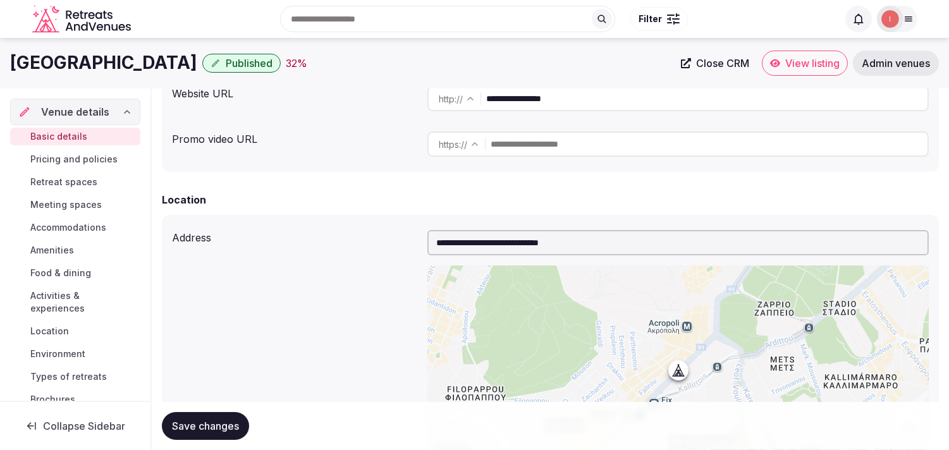
click at [477, 77] on div "Hera Hotel Published 32 % Close CRM View listing Admin venues" at bounding box center [474, 63] width 949 height 51
click at [477, 61] on span "Close CRM" at bounding box center [722, 63] width 53 height 13
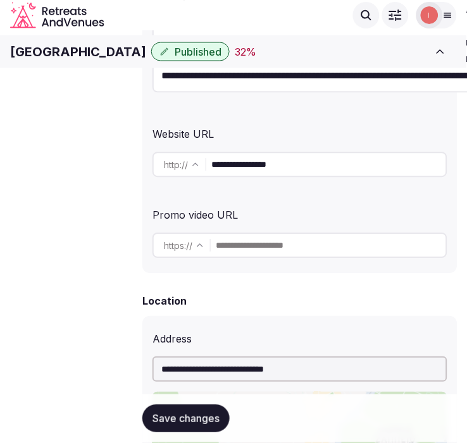
scroll to position [89, 0]
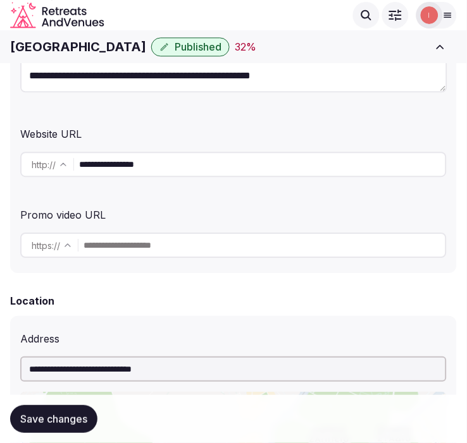
click at [109, 170] on input "**********" at bounding box center [262, 164] width 366 height 25
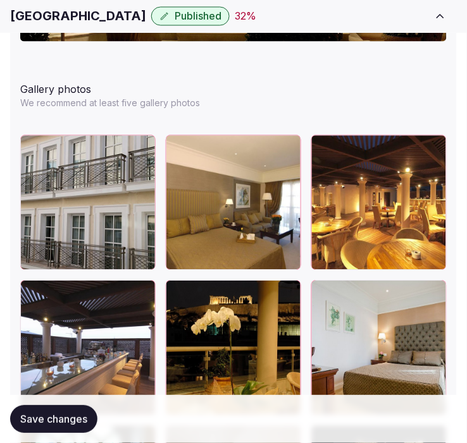
scroll to position [1827, 0]
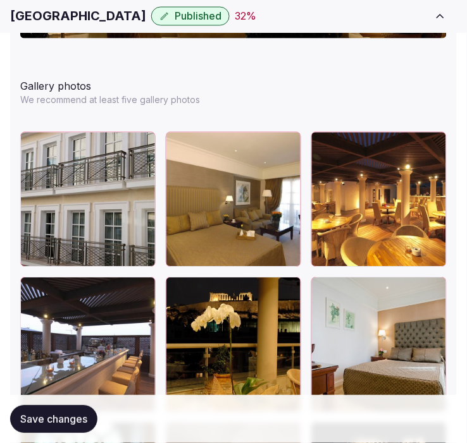
drag, startPoint x: 51, startPoint y: 420, endPoint x: 77, endPoint y: 399, distance: 32.8
click at [51, 420] on span "Save changes" at bounding box center [53, 419] width 67 height 13
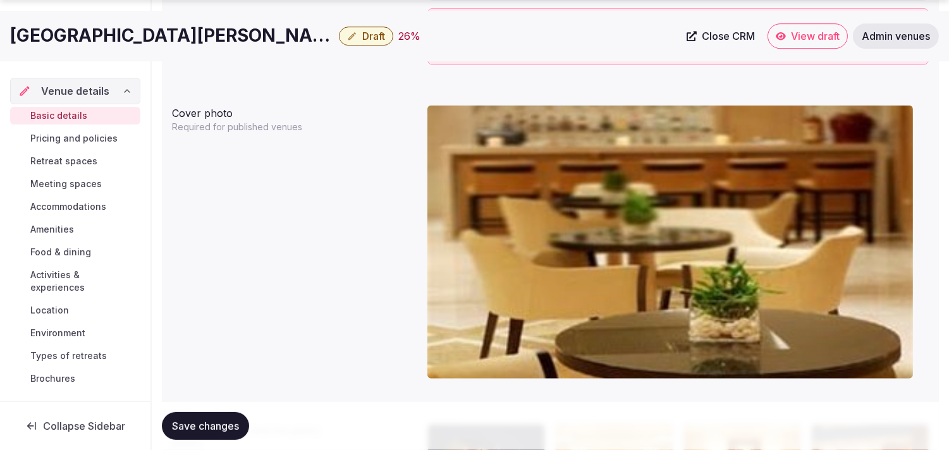
scroll to position [1309, 0]
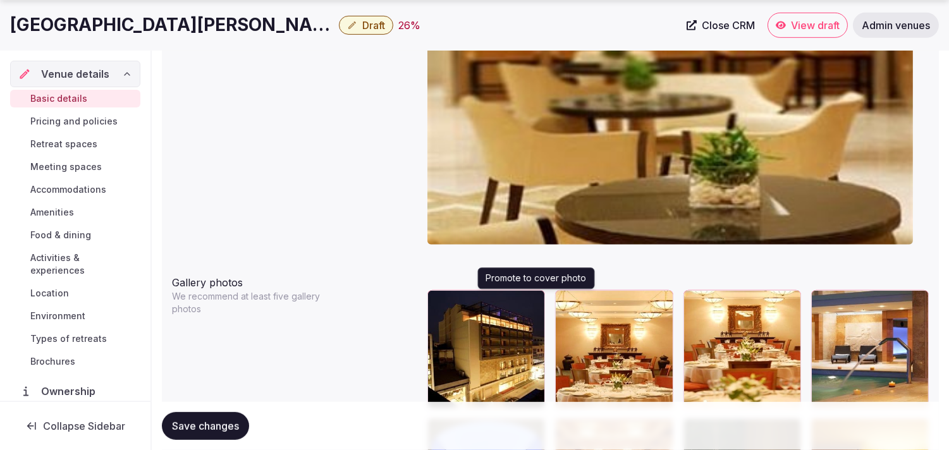
click at [466, 301] on icon "button" at bounding box center [532, 303] width 10 height 10
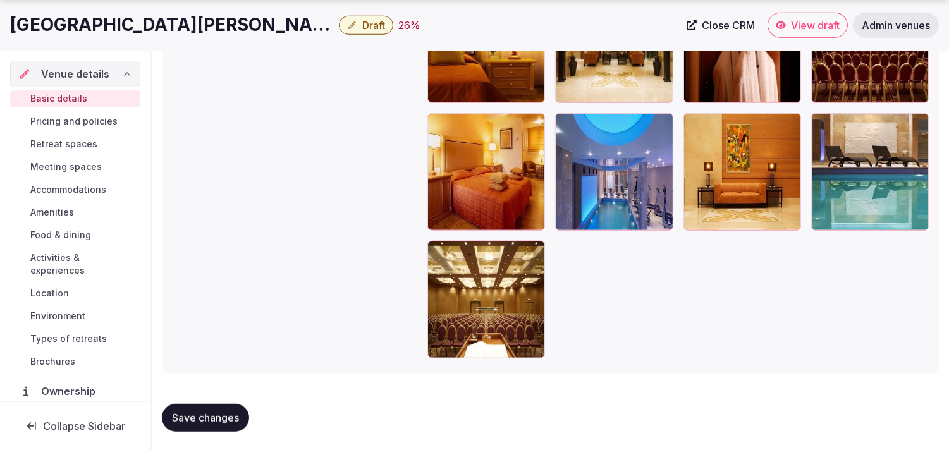
scroll to position [1871, 0]
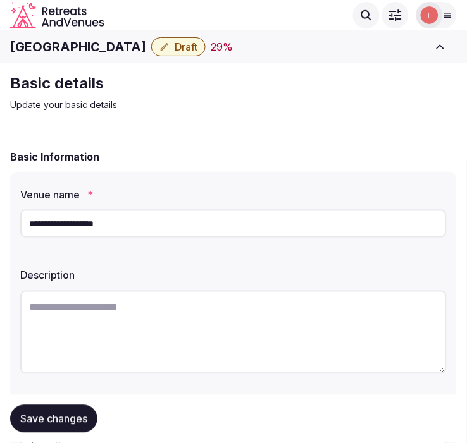
click at [80, 38] on h1 "[GEOGRAPHIC_DATA]" at bounding box center [78, 47] width 136 height 18
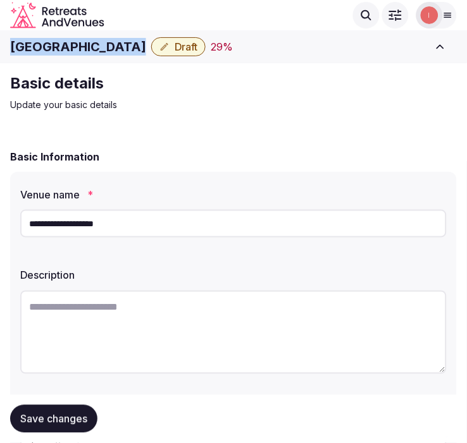
click at [80, 38] on h1 "[GEOGRAPHIC_DATA]" at bounding box center [78, 47] width 136 height 18
copy div "[GEOGRAPHIC_DATA]"
copy div "Hayfield Manor Hotel"
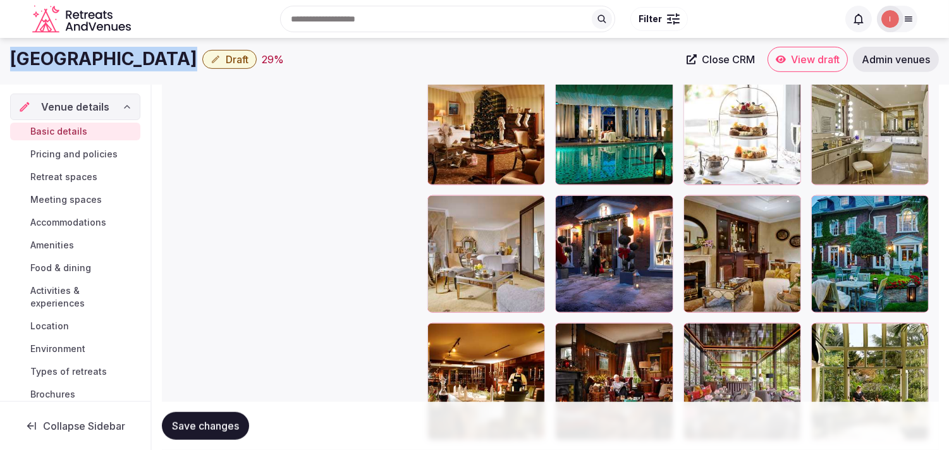
scroll to position [2539, 0]
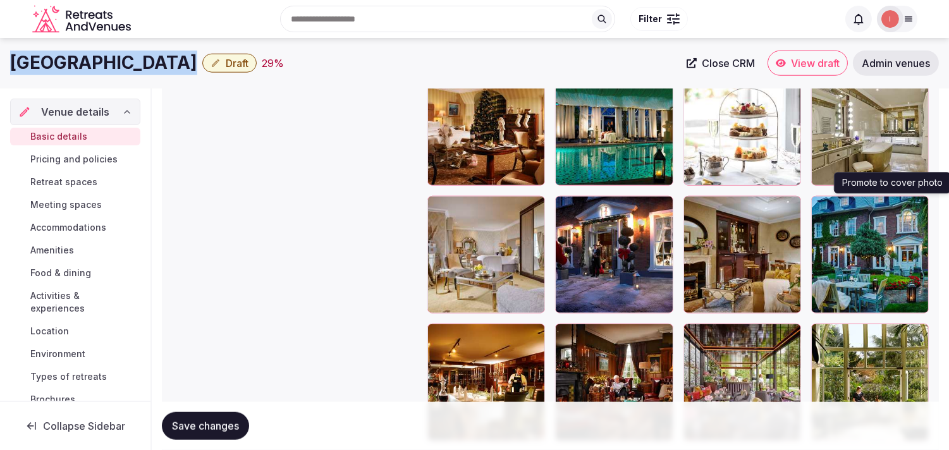
click at [466, 211] on button "button" at bounding box center [916, 208] width 15 height 15
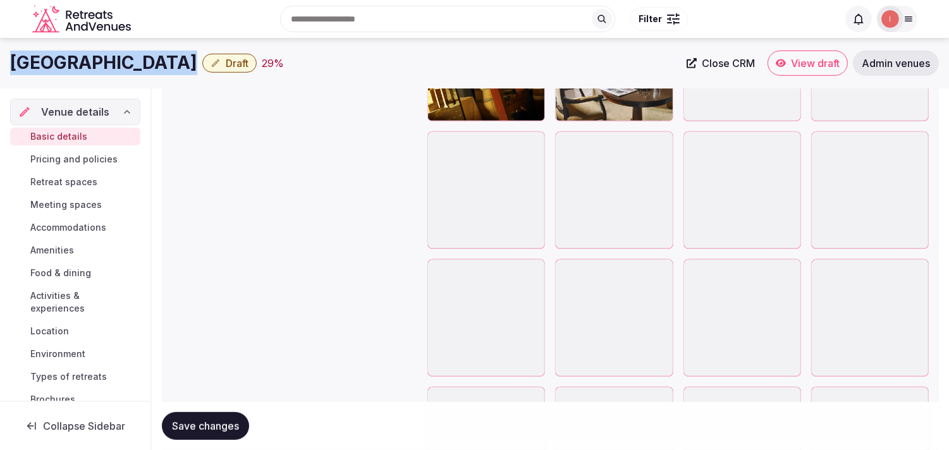
scroll to position [1510, 0]
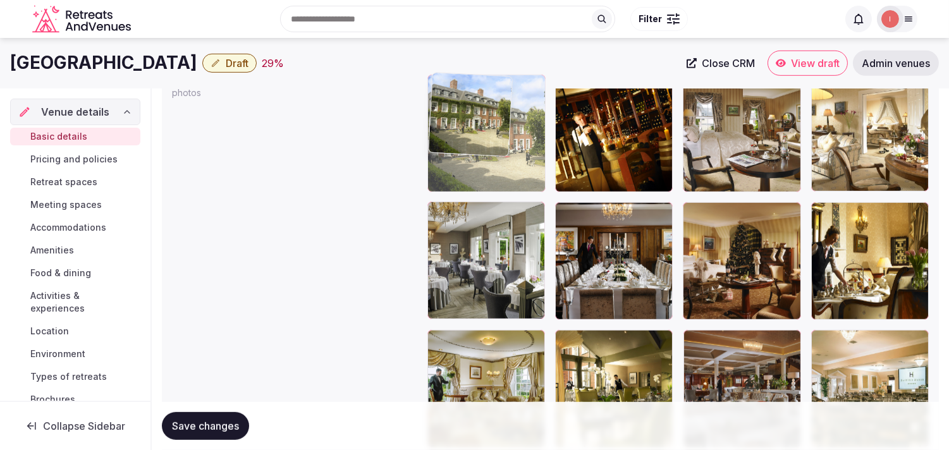
drag, startPoint x: 567, startPoint y: 342, endPoint x: 460, endPoint y: 131, distance: 235.9
click at [460, 131] on body "**********" at bounding box center [474, 91] width 949 height 3202
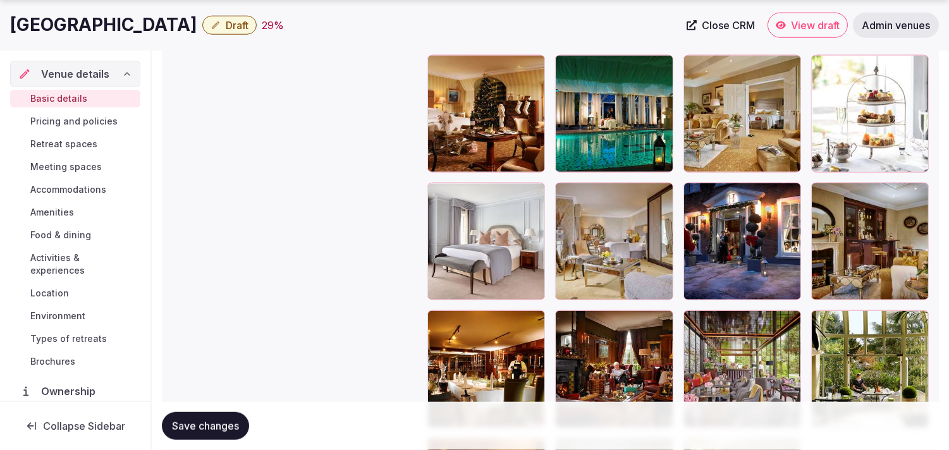
scroll to position [2565, 0]
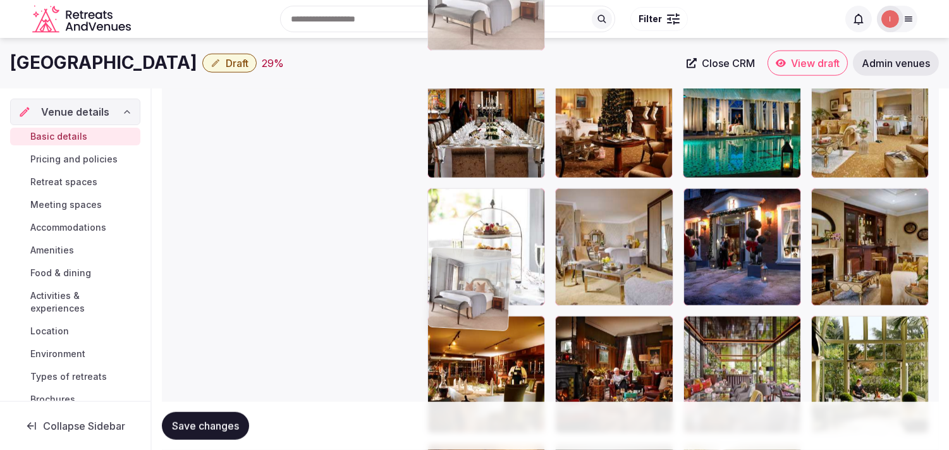
drag, startPoint x: 431, startPoint y: 180, endPoint x: 473, endPoint y: 40, distance: 145.9
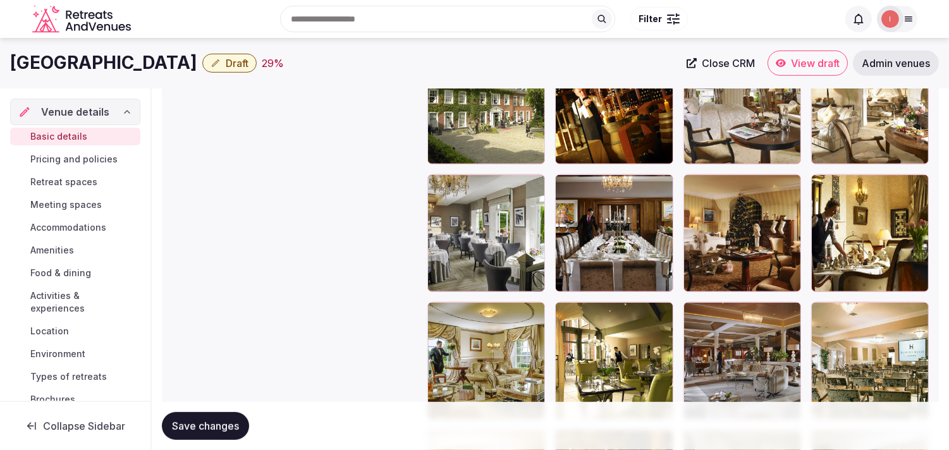
scroll to position [1458, 0]
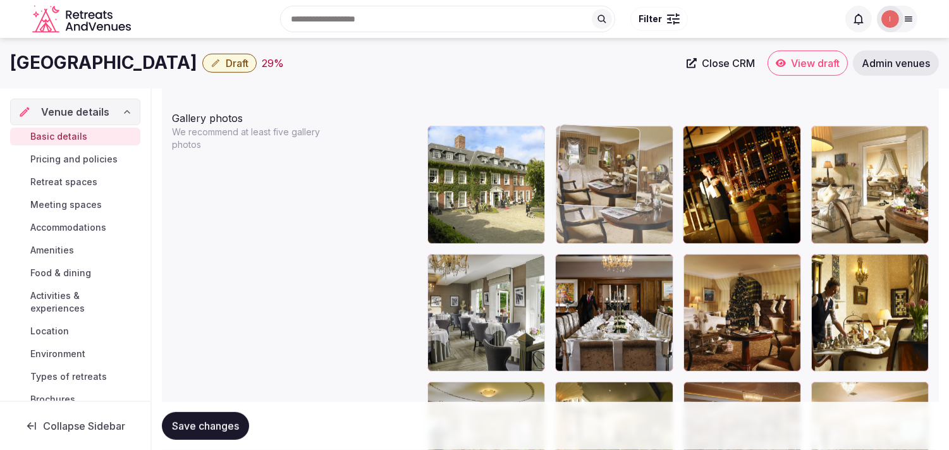
drag, startPoint x: 690, startPoint y: 139, endPoint x: 648, endPoint y: 233, distance: 102.8
click at [466, 149] on body "**********" at bounding box center [474, 143] width 949 height 3202
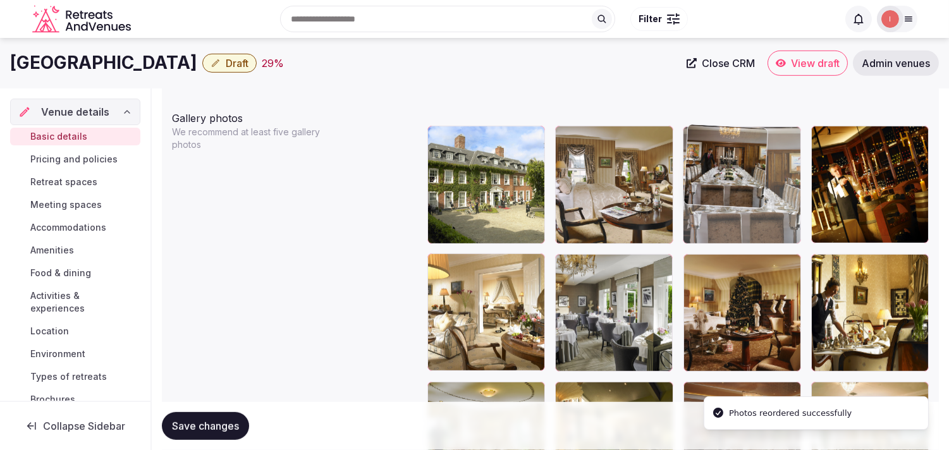
drag, startPoint x: 557, startPoint y: 261, endPoint x: 698, endPoint y: 173, distance: 165.7
click at [466, 173] on body "**********" at bounding box center [474, 143] width 949 height 3202
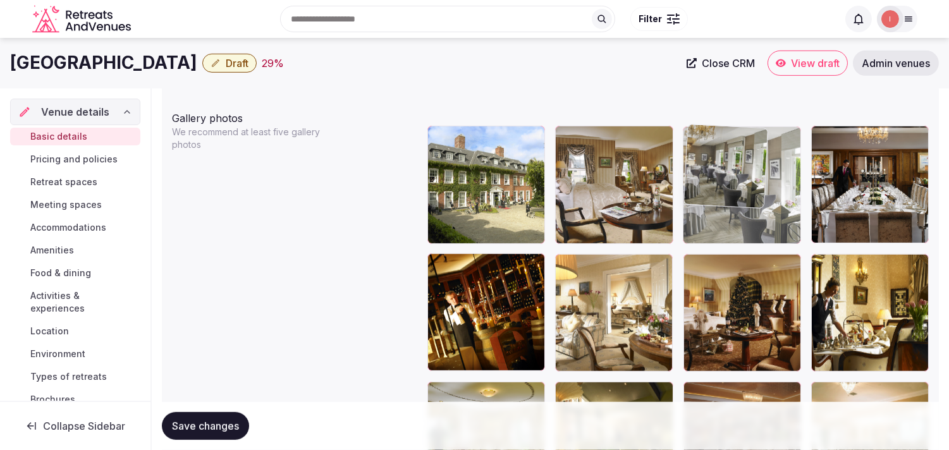
drag, startPoint x: 570, startPoint y: 264, endPoint x: 709, endPoint y: 168, distance: 169.1
click at [466, 168] on body "**********" at bounding box center [474, 143] width 949 height 3202
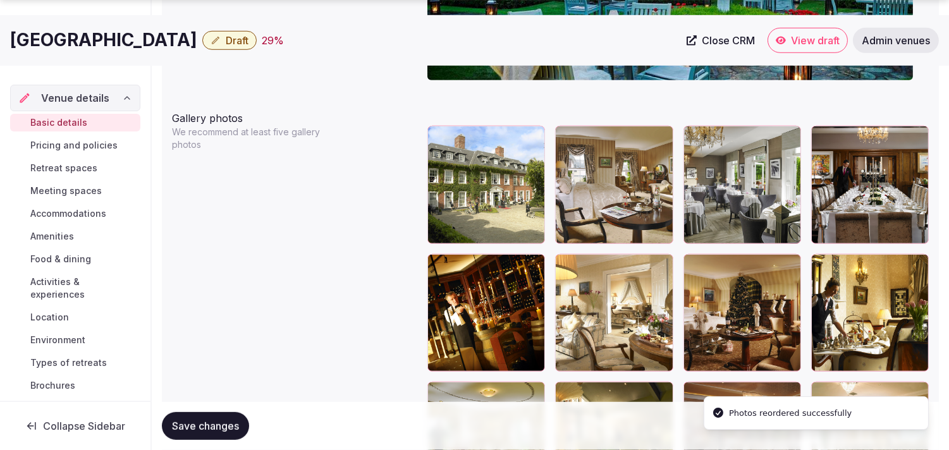
scroll to position [1529, 0]
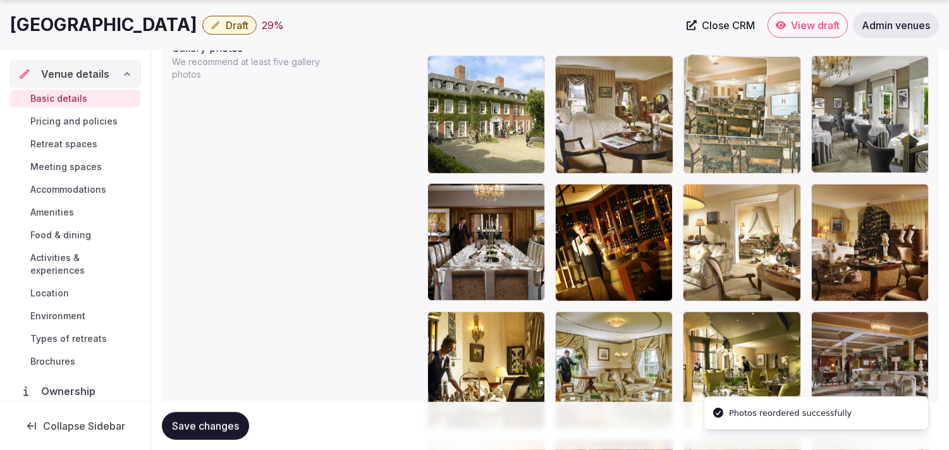
drag, startPoint x: 825, startPoint y: 323, endPoint x: 736, endPoint y: 108, distance: 232.8
click at [466, 108] on body "**********" at bounding box center [474, 72] width 949 height 3202
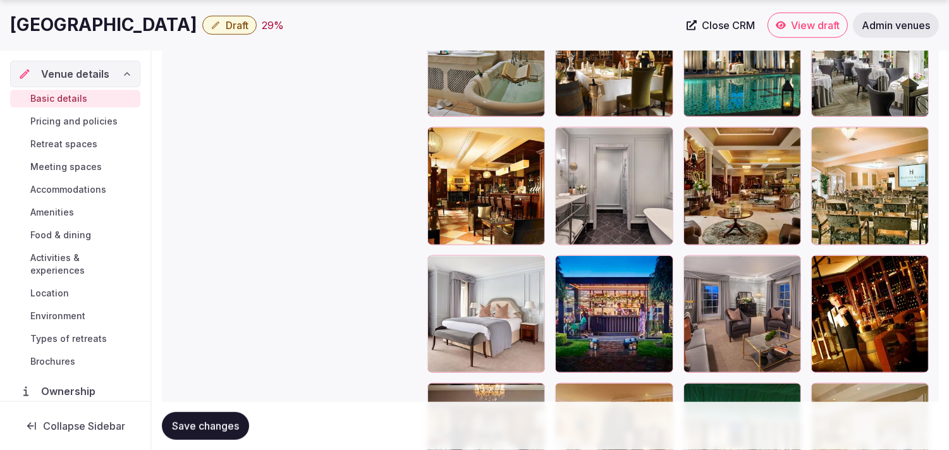
scroll to position [2302, 0]
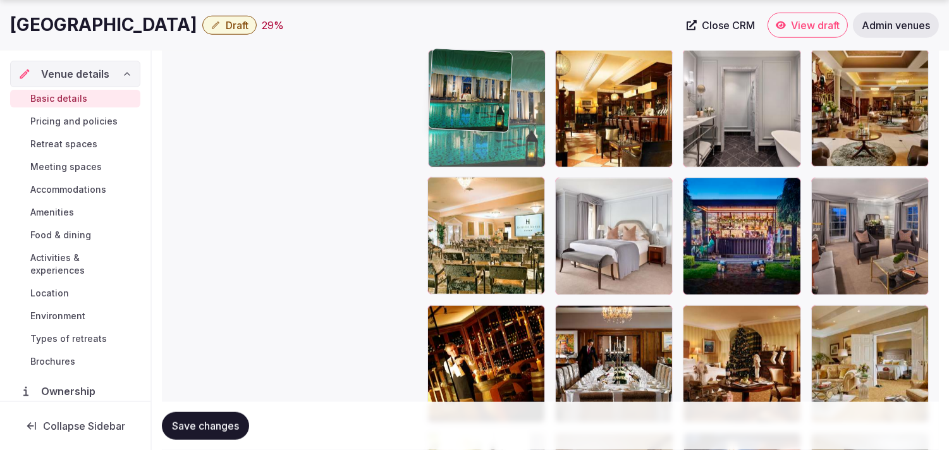
drag, startPoint x: 700, startPoint y: 320, endPoint x: 500, endPoint y: 90, distance: 304.0
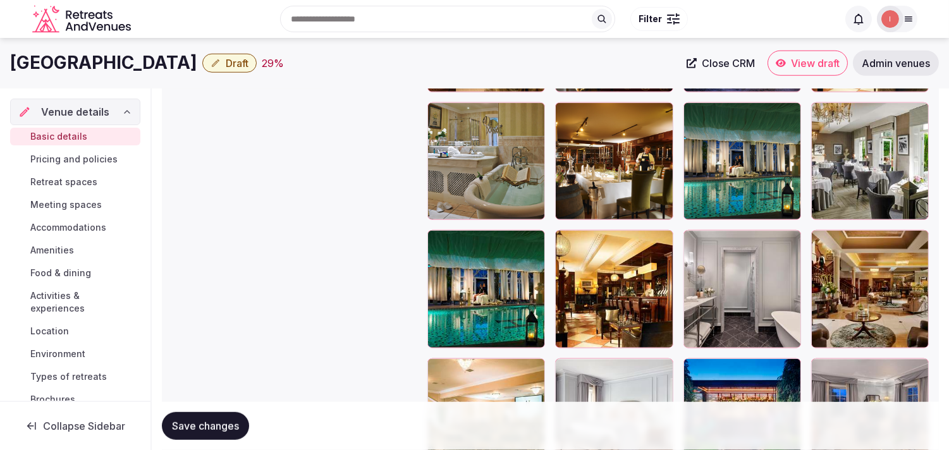
scroll to position [2091, 0]
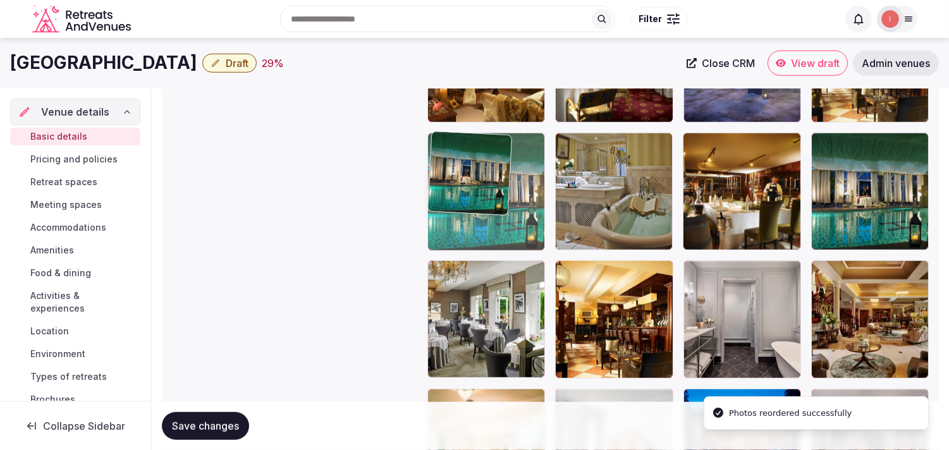
drag, startPoint x: 441, startPoint y: 267, endPoint x: 478, endPoint y: 180, distance: 93.8
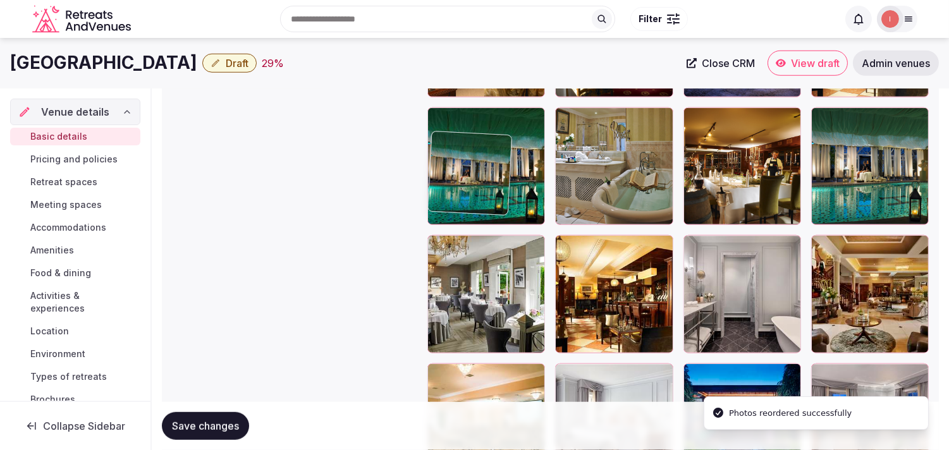
scroll to position [2161, 0]
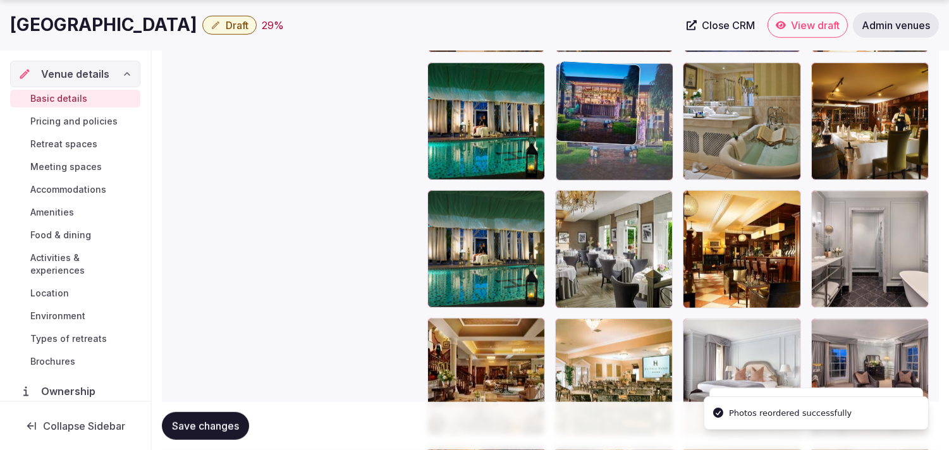
drag, startPoint x: 691, startPoint y: 330, endPoint x: 598, endPoint y: 108, distance: 240.9
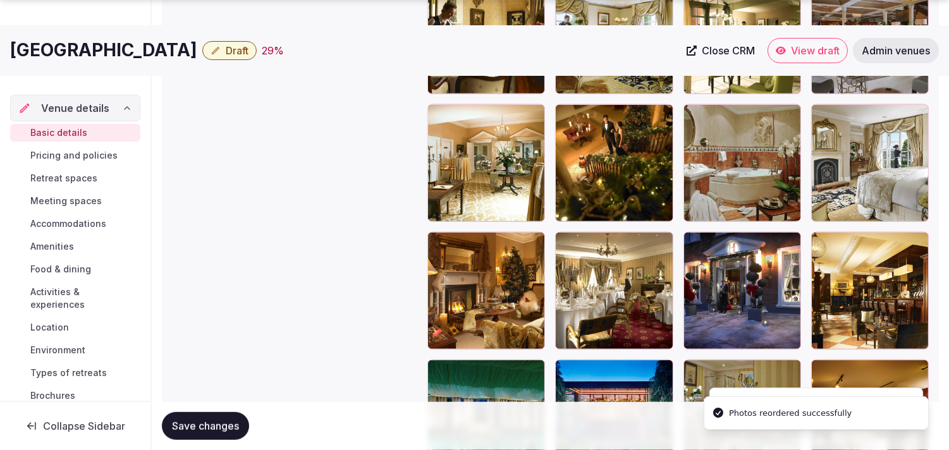
scroll to position [1880, 0]
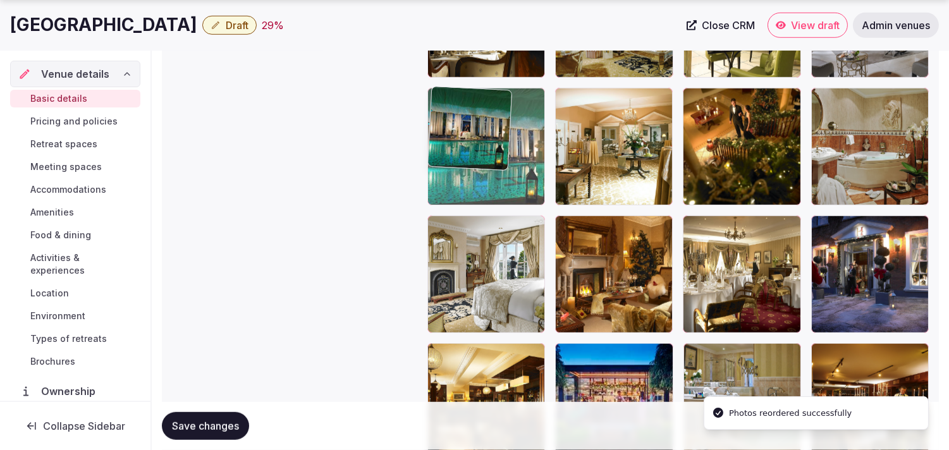
drag, startPoint x: 436, startPoint y: 353, endPoint x: 435, endPoint y: 108, distance: 244.8
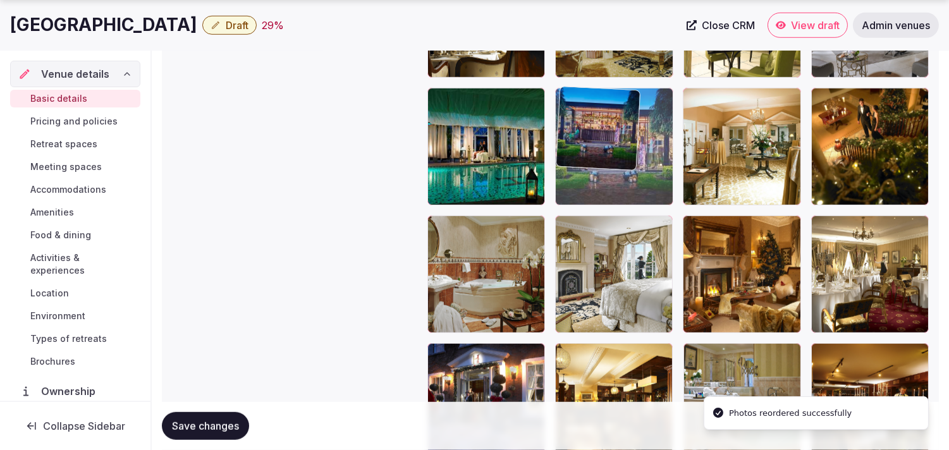
drag, startPoint x: 567, startPoint y: 348, endPoint x: 553, endPoint y: 124, distance: 224.3
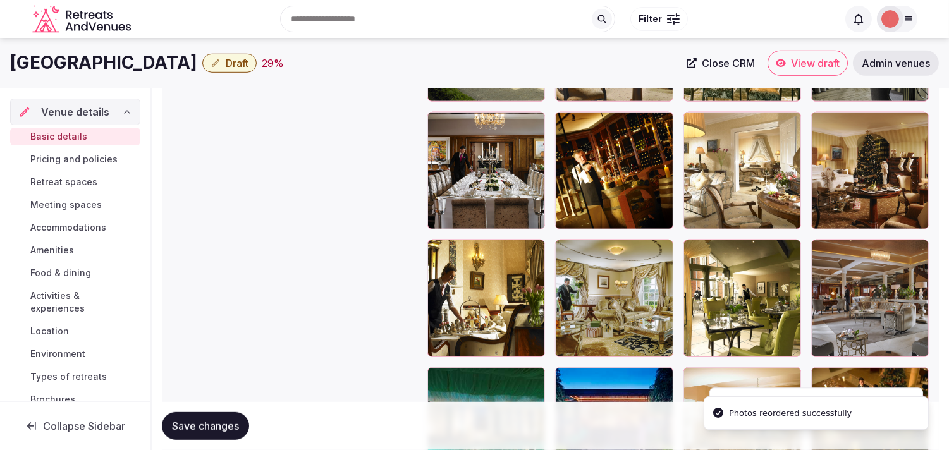
scroll to position [1599, 0]
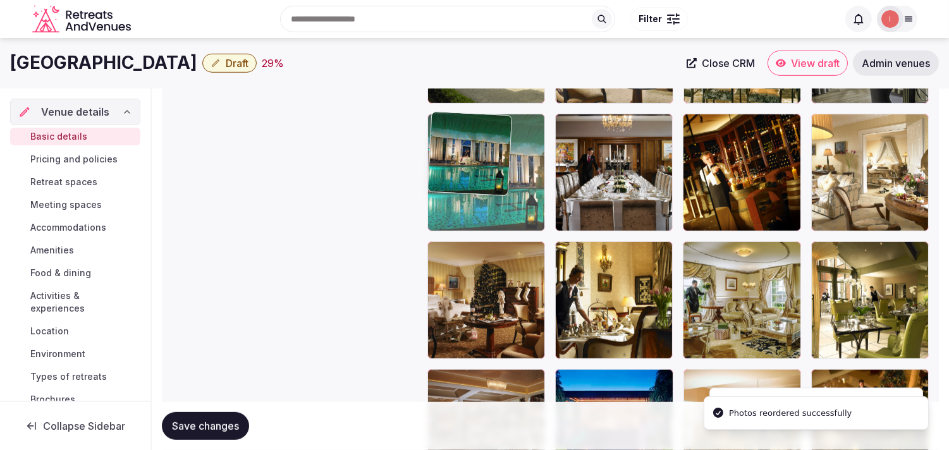
drag, startPoint x: 440, startPoint y: 374, endPoint x: 454, endPoint y: 152, distance: 222.5
click at [454, 144] on body "**********" at bounding box center [474, 2] width 949 height 3202
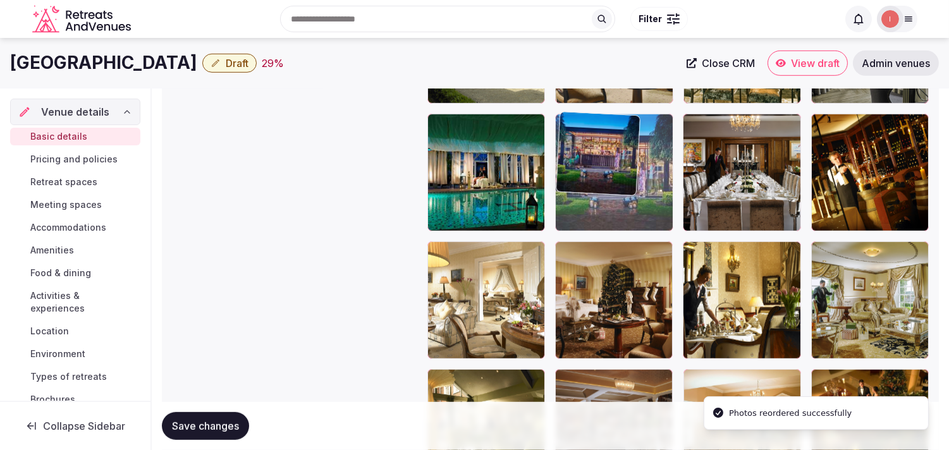
drag, startPoint x: 561, startPoint y: 383, endPoint x: 568, endPoint y: 160, distance: 222.7
click at [466, 160] on body "**********" at bounding box center [474, 2] width 949 height 3202
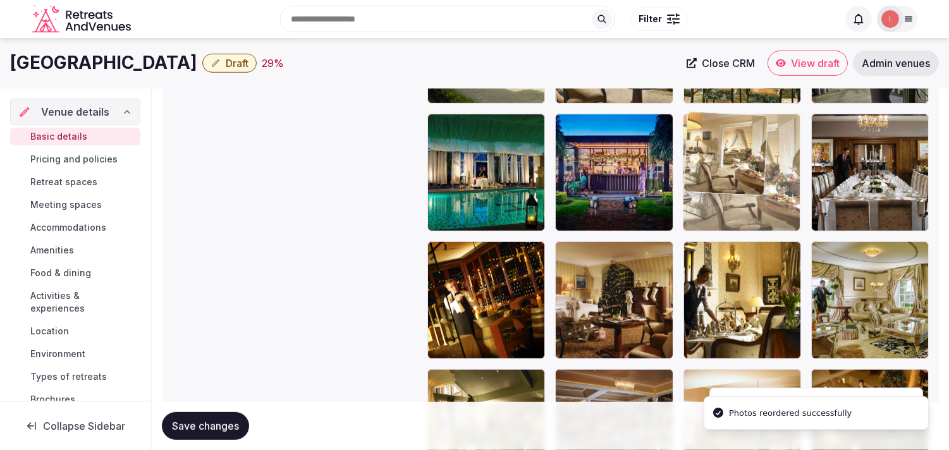
drag, startPoint x: 441, startPoint y: 253, endPoint x: 719, endPoint y: 156, distance: 294.6
click at [466, 156] on body "**********" at bounding box center [474, 2] width 949 height 3202
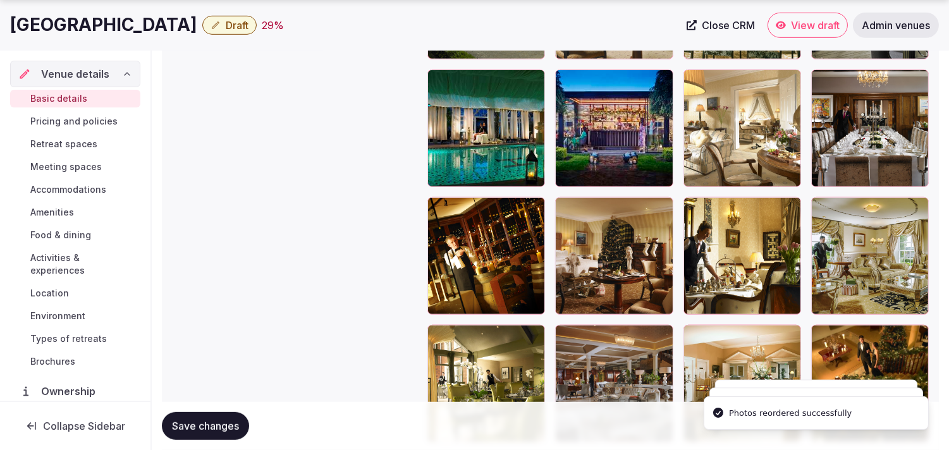
scroll to position [1740, 0]
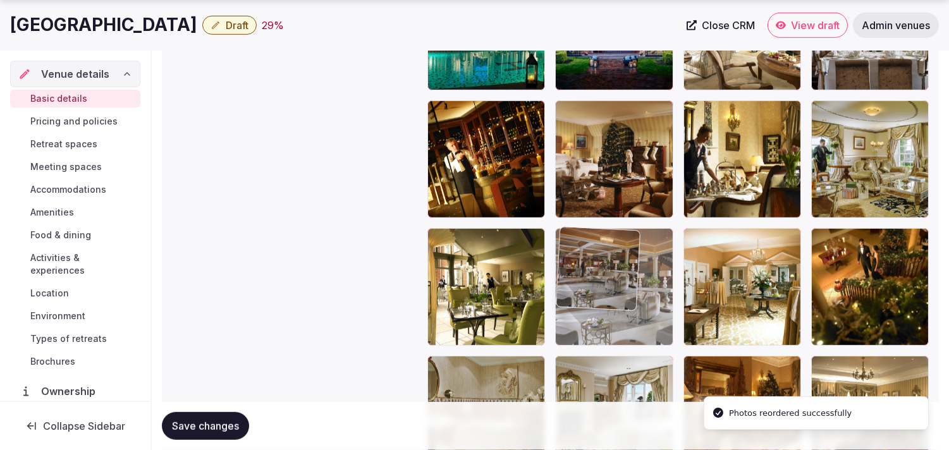
drag, startPoint x: 563, startPoint y: 242, endPoint x: 756, endPoint y: 89, distance: 246.7
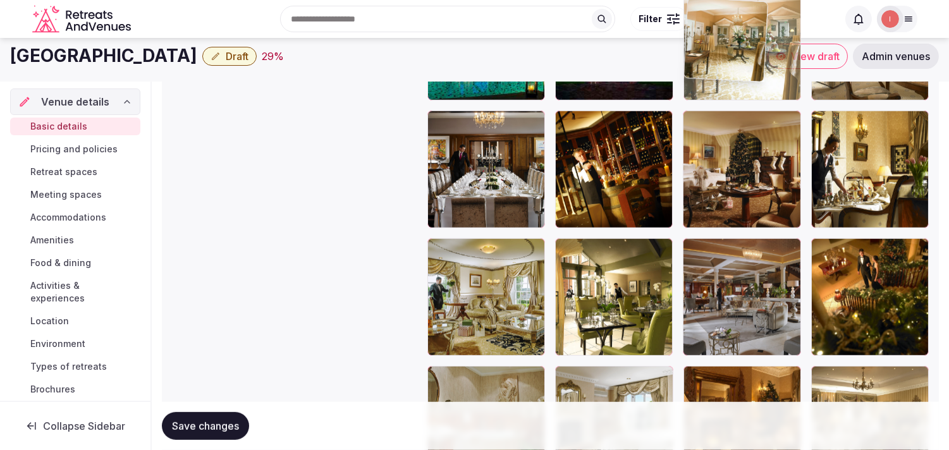
drag, startPoint x: 696, startPoint y: 242, endPoint x: 739, endPoint y: 59, distance: 187.2
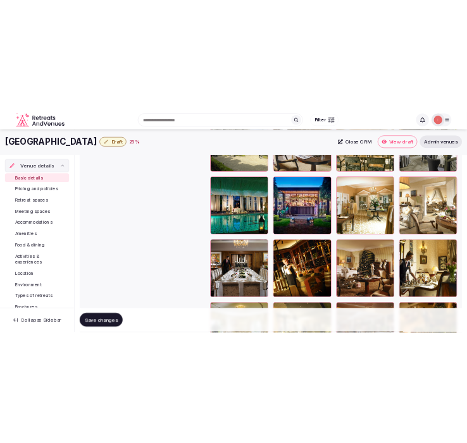
scroll to position [1572, 0]
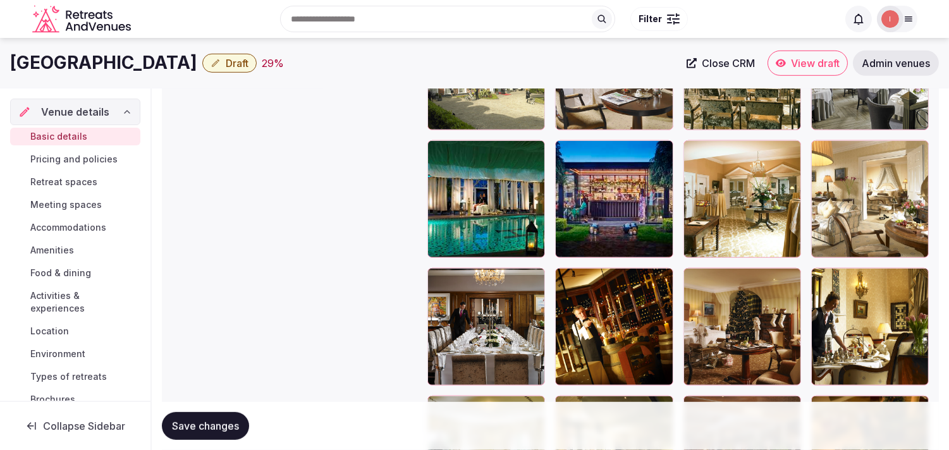
click at [206, 421] on span "Save changes" at bounding box center [205, 426] width 67 height 13
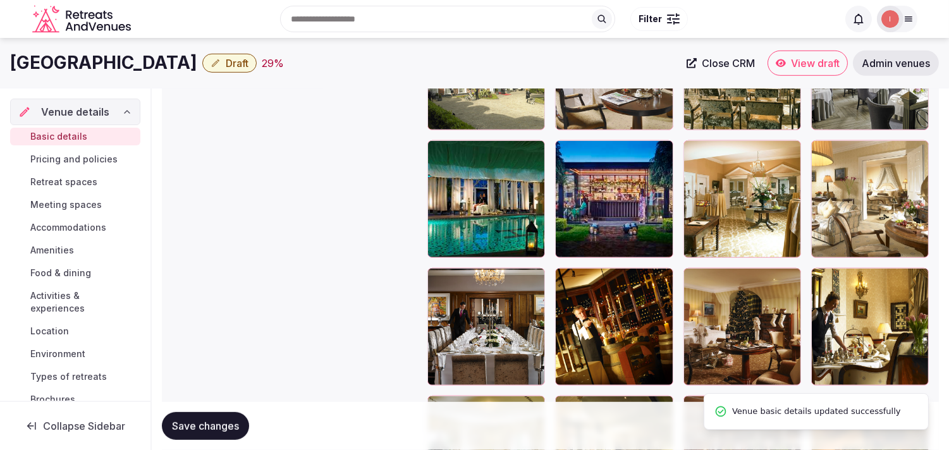
click at [211, 59] on icon "button" at bounding box center [216, 63] width 10 height 10
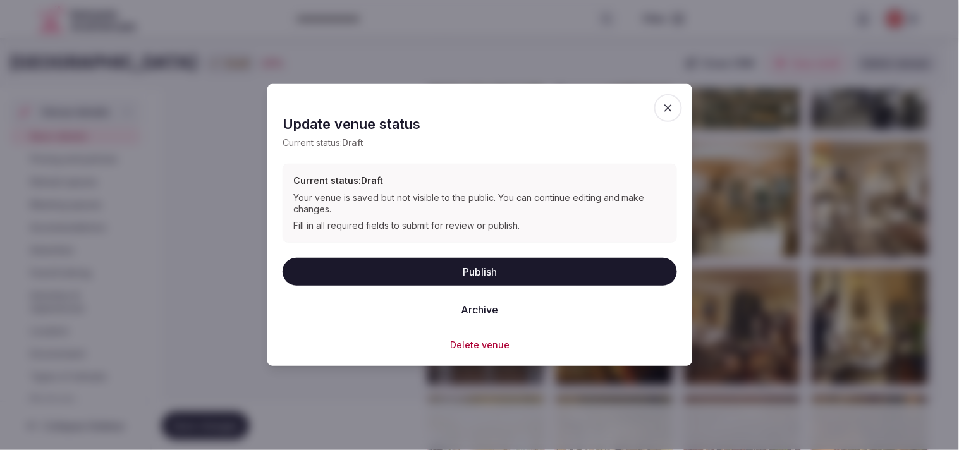
click at [466, 269] on button "Publish" at bounding box center [480, 271] width 395 height 28
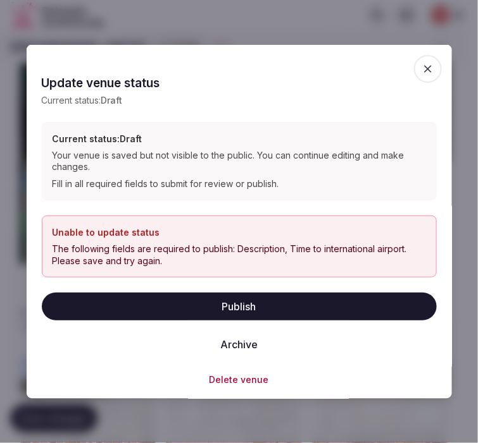
drag, startPoint x: 416, startPoint y: 70, endPoint x: 390, endPoint y: 68, distance: 26.0
click at [424, 70] on icon "button" at bounding box center [428, 69] width 8 height 8
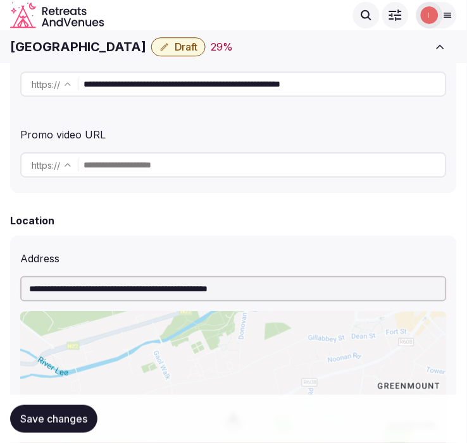
scroll to position [237, 0]
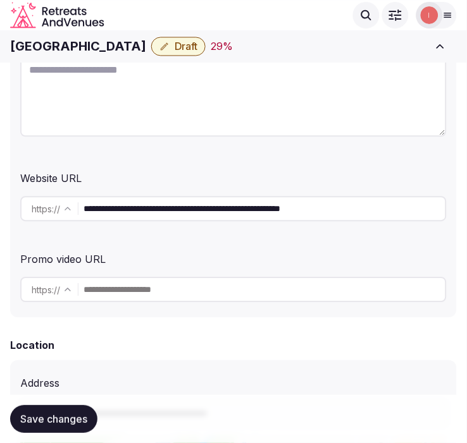
click at [269, 210] on input "**********" at bounding box center [264, 209] width 362 height 25
click at [169, 109] on textarea at bounding box center [233, 95] width 426 height 83
paste textarea "**********"
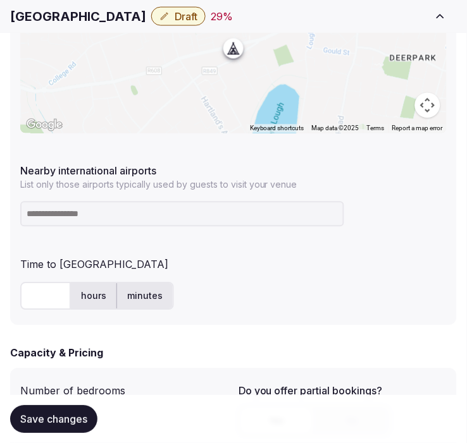
scroll to position [799, 0]
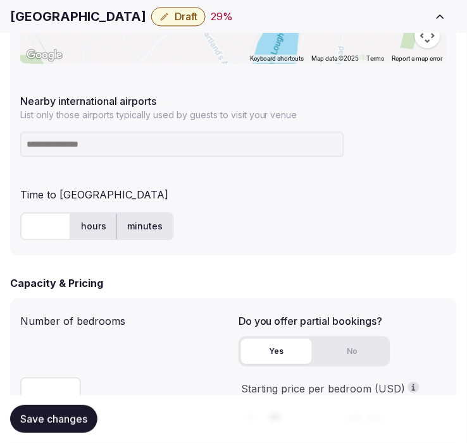
type textarea "**********"
click at [93, 8] on h1 "Hayfield Manor Hotel" at bounding box center [78, 17] width 136 height 18
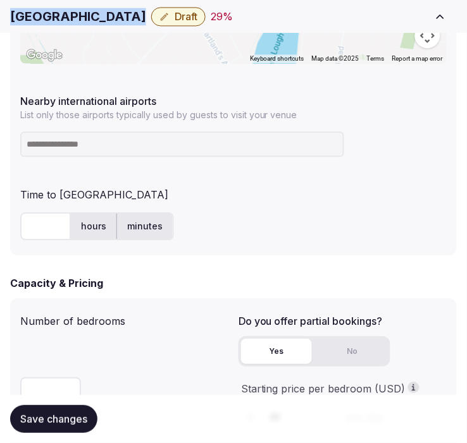
click at [93, 8] on h1 "Hayfield Manor Hotel" at bounding box center [78, 17] width 136 height 18
copy div "Hayfield Manor Hotel"
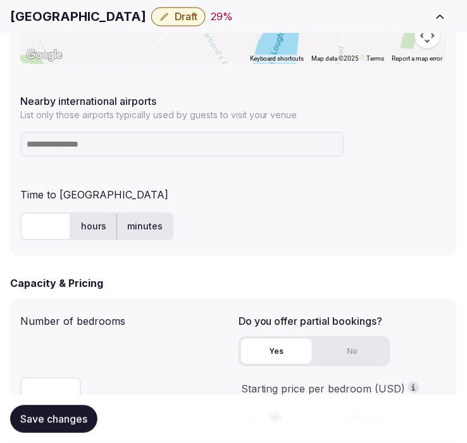
click at [89, 151] on input at bounding box center [182, 144] width 324 height 25
type input "***"
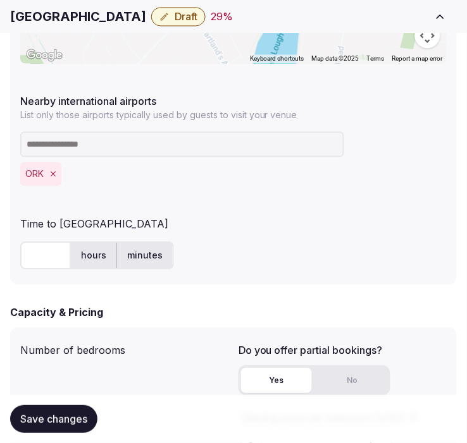
click at [37, 266] on input "text" at bounding box center [45, 256] width 51 height 28
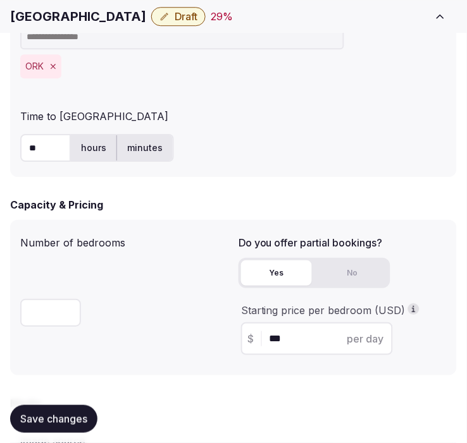
scroll to position [940, 0]
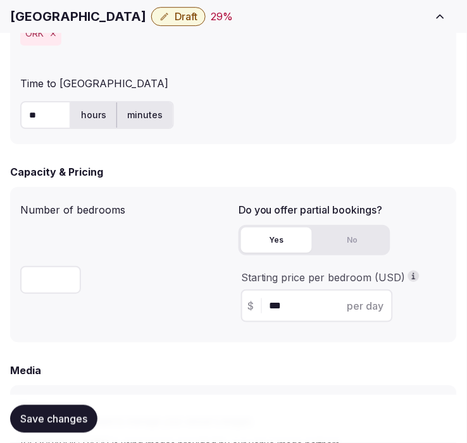
type input "**"
click at [58, 414] on span "Save changes" at bounding box center [53, 419] width 67 height 13
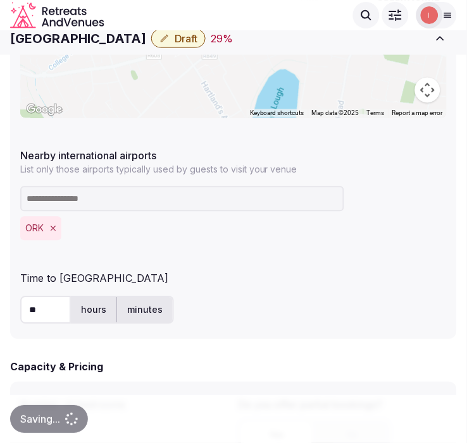
scroll to position [659, 0]
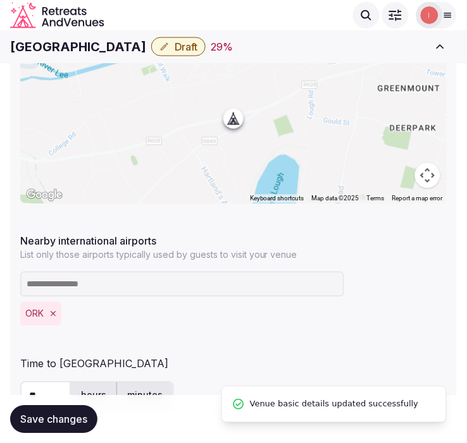
click at [186, 44] on span "Draft" at bounding box center [186, 46] width 23 height 13
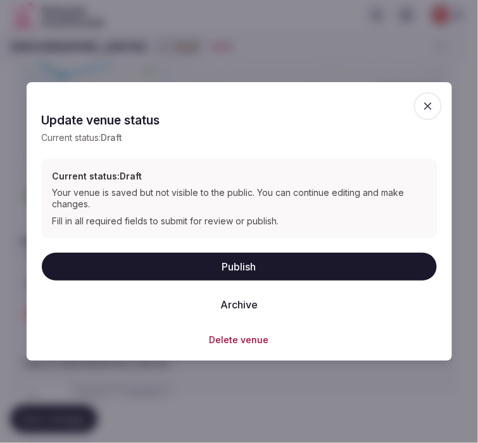
click at [235, 268] on button "Publish" at bounding box center [239, 267] width 395 height 28
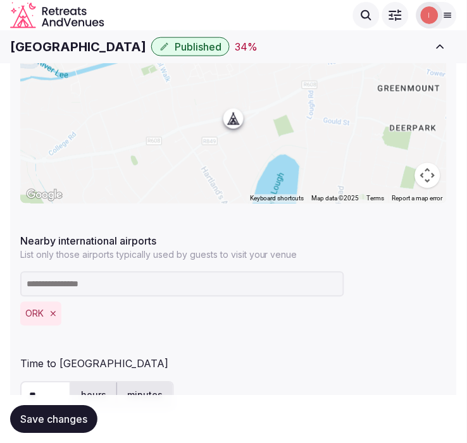
click at [85, 42] on h1 "Hayfield Manor Hotel" at bounding box center [78, 47] width 136 height 18
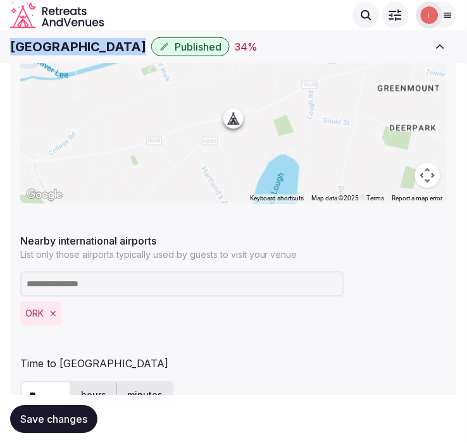
click at [85, 42] on h1 "Hayfield Manor Hotel" at bounding box center [78, 47] width 136 height 18
copy div "Hayfield Manor Hotel"
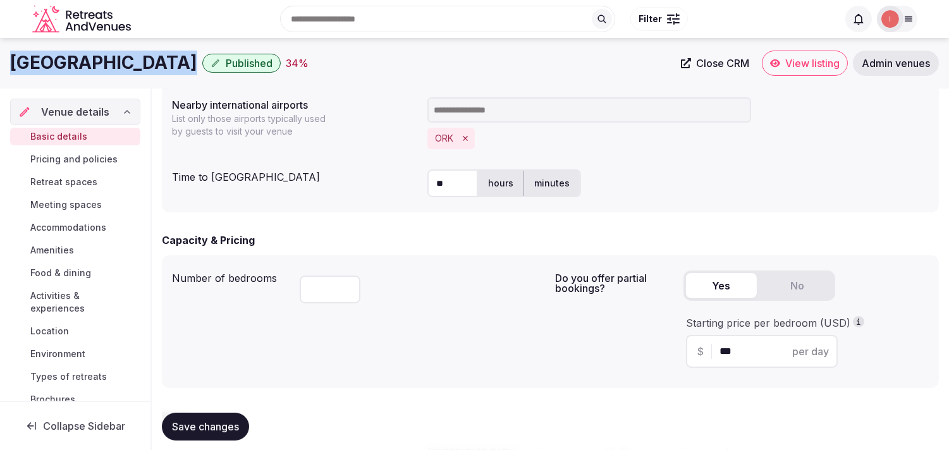
click at [466, 68] on icon at bounding box center [686, 63] width 10 height 10
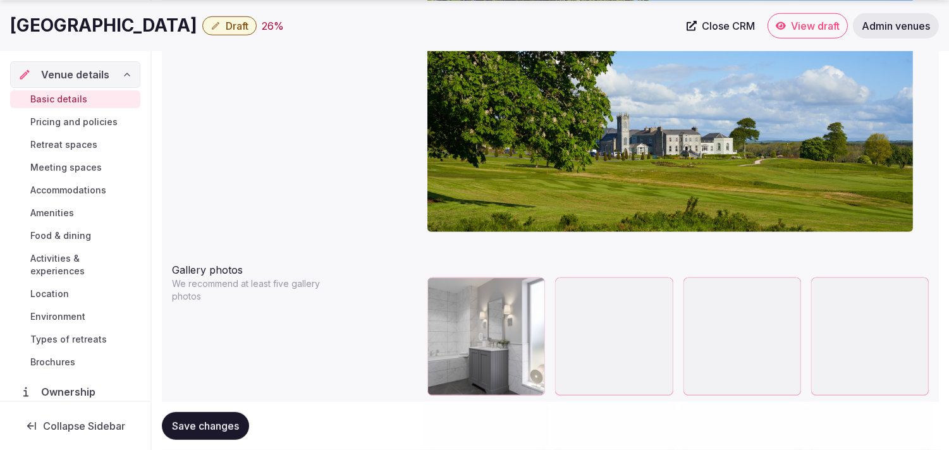
scroll to position [1489, 0]
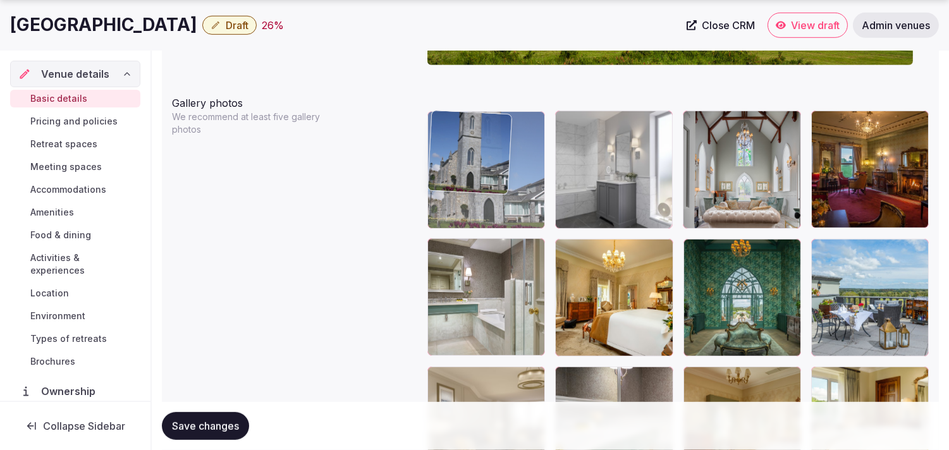
drag, startPoint x: 439, startPoint y: 247, endPoint x: 458, endPoint y: 147, distance: 101.7
click at [458, 147] on body "**********" at bounding box center [474, 184] width 949 height 3346
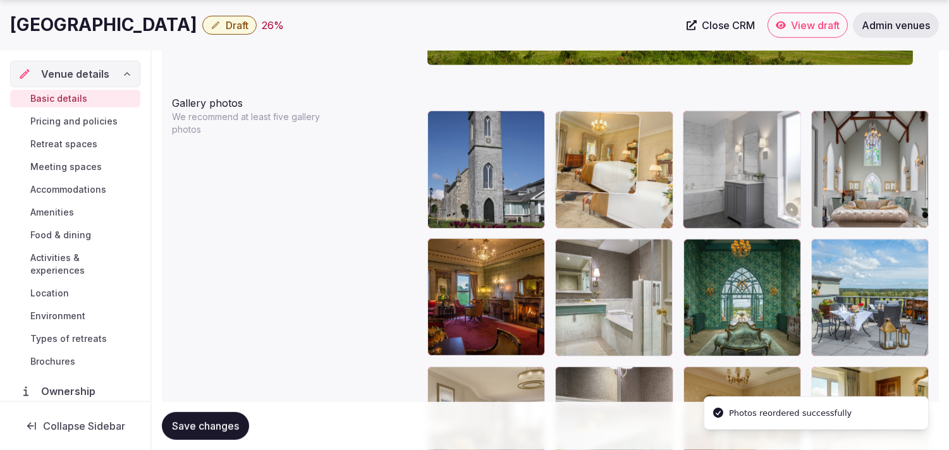
drag, startPoint x: 569, startPoint y: 254, endPoint x: 596, endPoint y: 138, distance: 118.9
click at [466, 138] on body "**********" at bounding box center [474, 184] width 949 height 3346
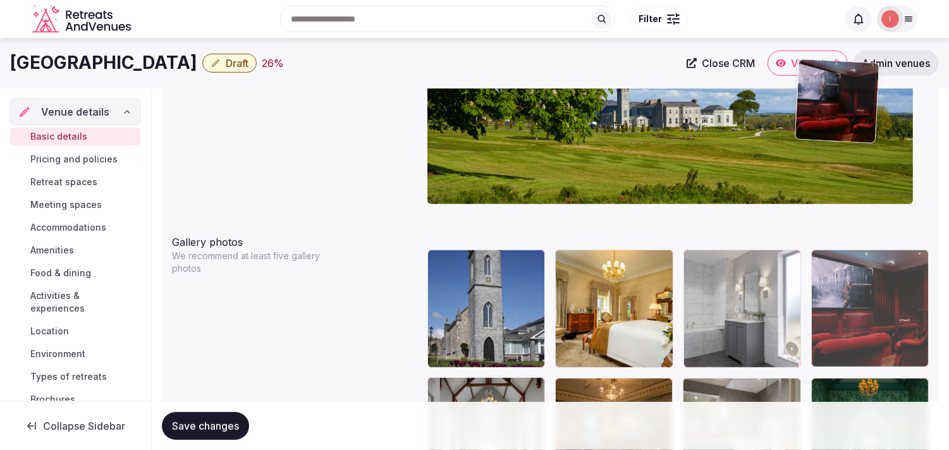
scroll to position [1348, 0]
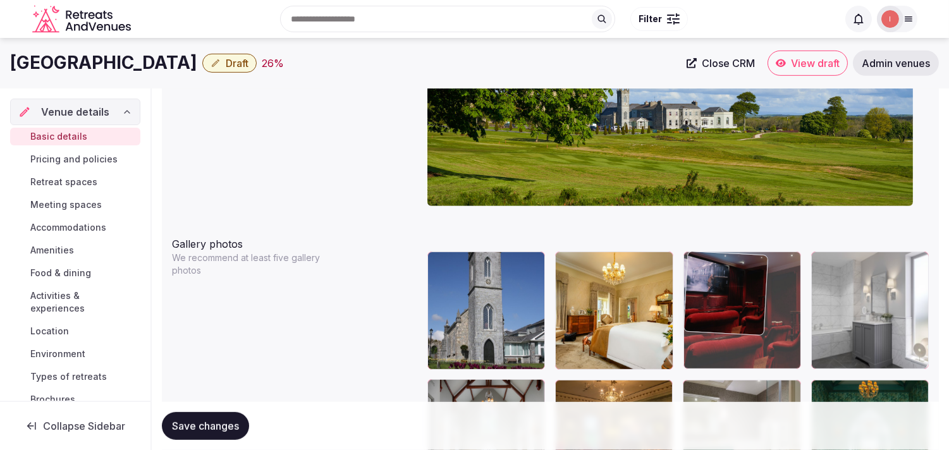
drag, startPoint x: 817, startPoint y: 204, endPoint x: 698, endPoint y: 280, distance: 141.1
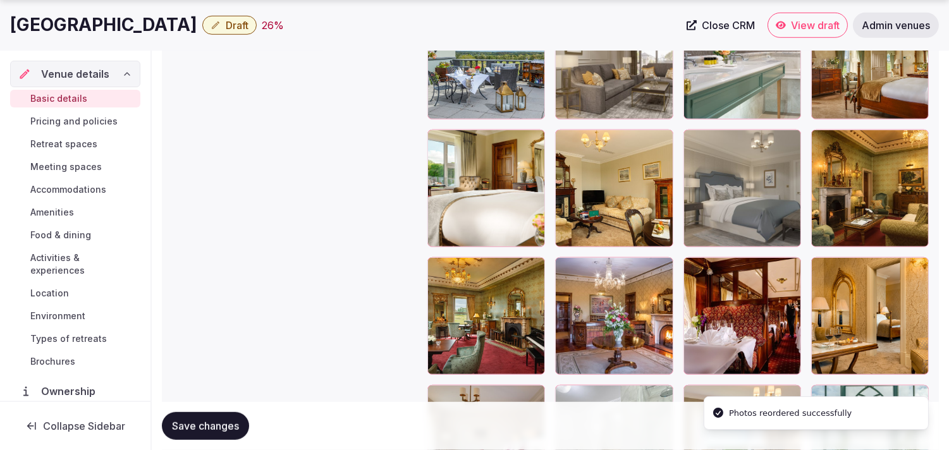
scroll to position [1910, 0]
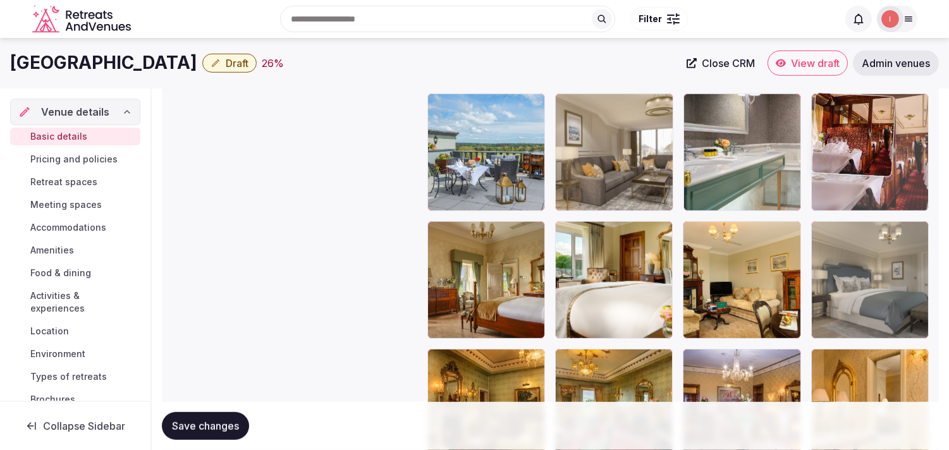
drag, startPoint x: 693, startPoint y: 218, endPoint x: 820, endPoint y: 161, distance: 139.5
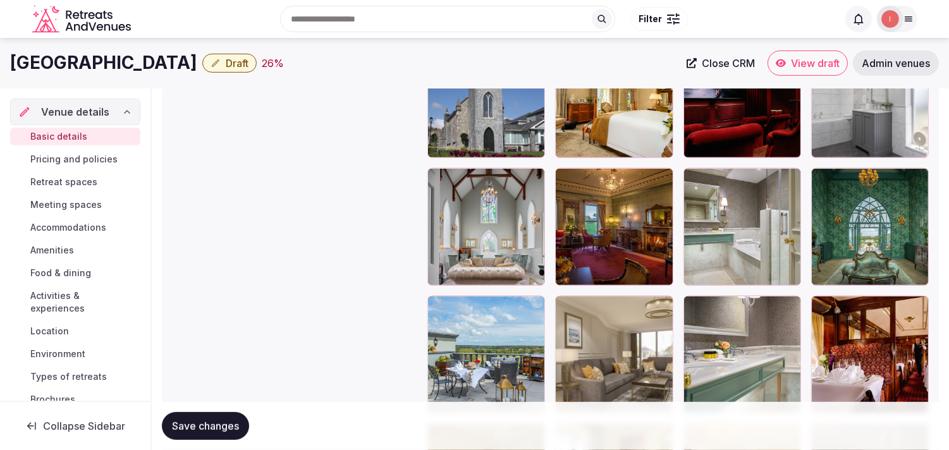
scroll to position [1551, 0]
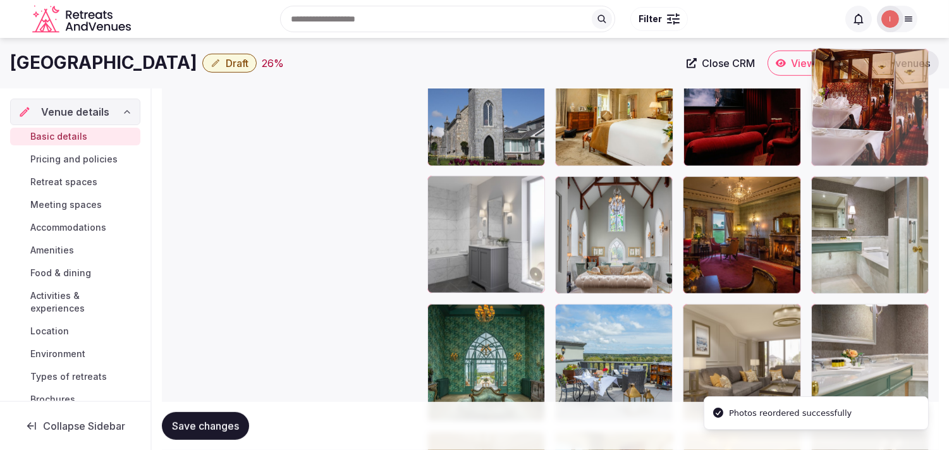
drag, startPoint x: 824, startPoint y: 318, endPoint x: 815, endPoint y: 102, distance: 215.9
click at [466, 102] on body "**********" at bounding box center [474, 122] width 949 height 3346
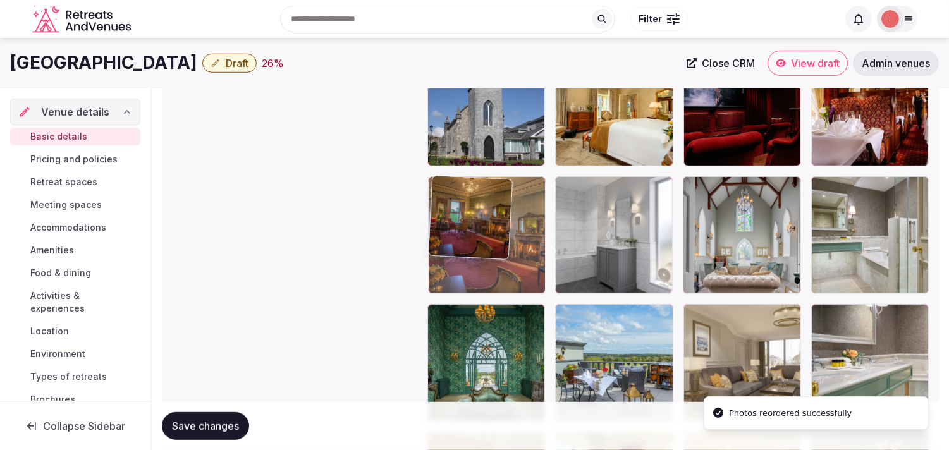
drag, startPoint x: 692, startPoint y: 182, endPoint x: 483, endPoint y: 204, distance: 210.6
click at [466, 204] on body "**********" at bounding box center [474, 122] width 949 height 3346
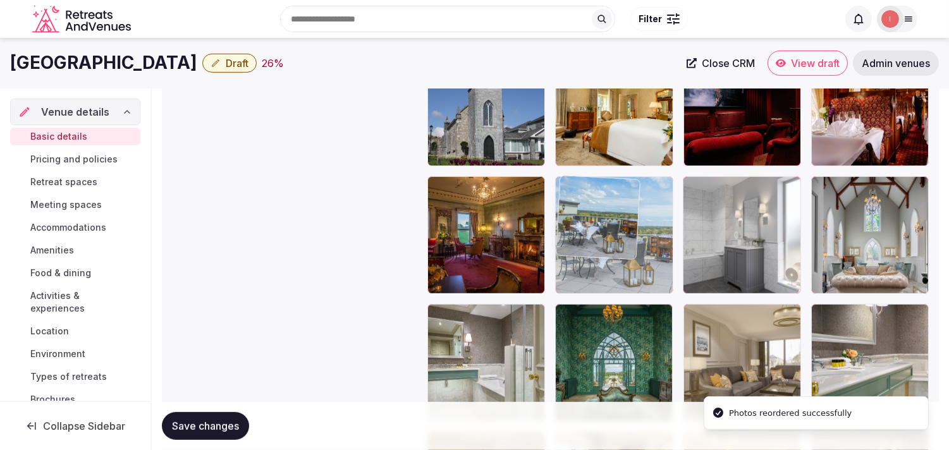
drag, startPoint x: 565, startPoint y: 317, endPoint x: 586, endPoint y: 240, distance: 79.3
click at [466, 240] on body "**********" at bounding box center [474, 122] width 949 height 3346
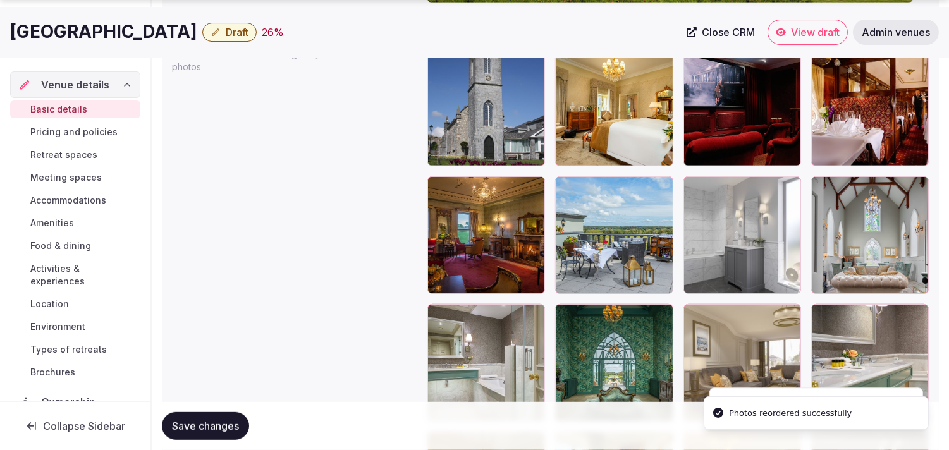
scroll to position [1622, 0]
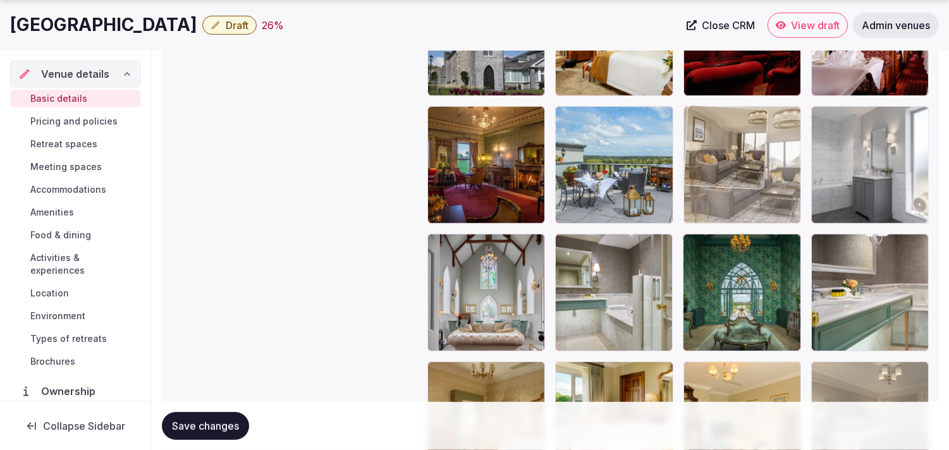
drag, startPoint x: 701, startPoint y: 247, endPoint x: 704, endPoint y: 150, distance: 96.8
click at [466, 150] on body "**********" at bounding box center [474, 51] width 949 height 3346
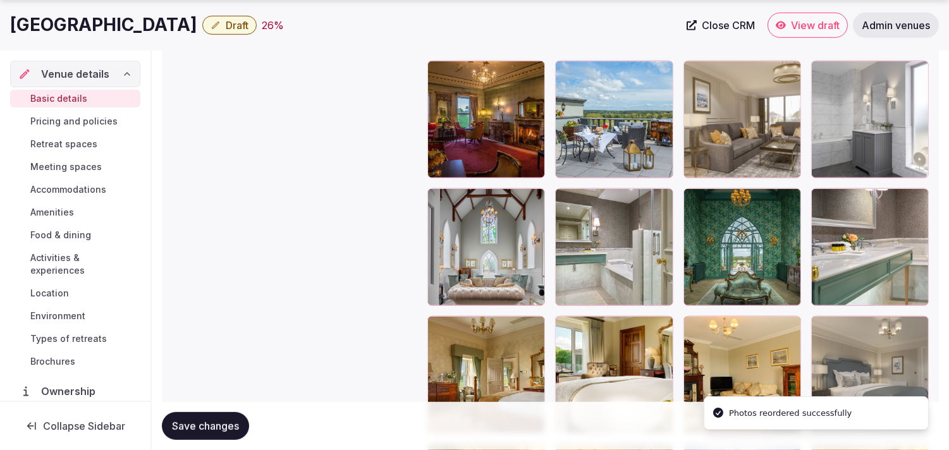
scroll to position [1692, 0]
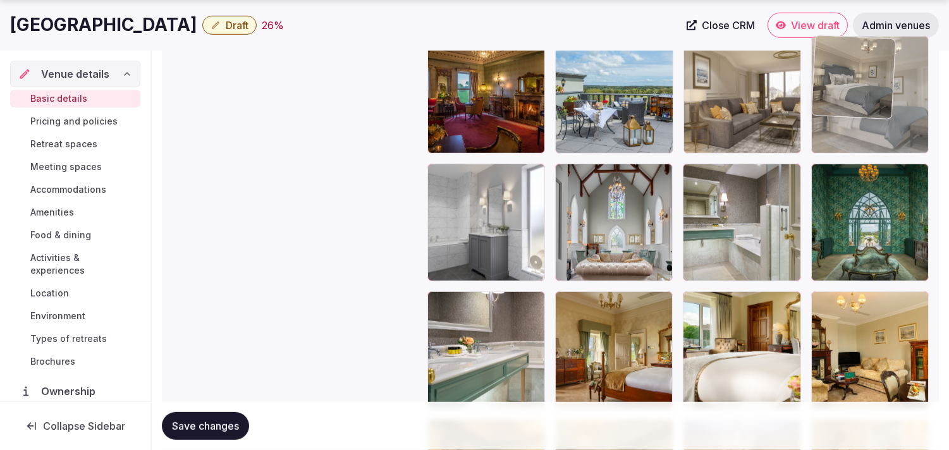
drag, startPoint x: 820, startPoint y: 304, endPoint x: 818, endPoint y: 111, distance: 192.9
click at [466, 111] on img at bounding box center [853, 76] width 83 height 83
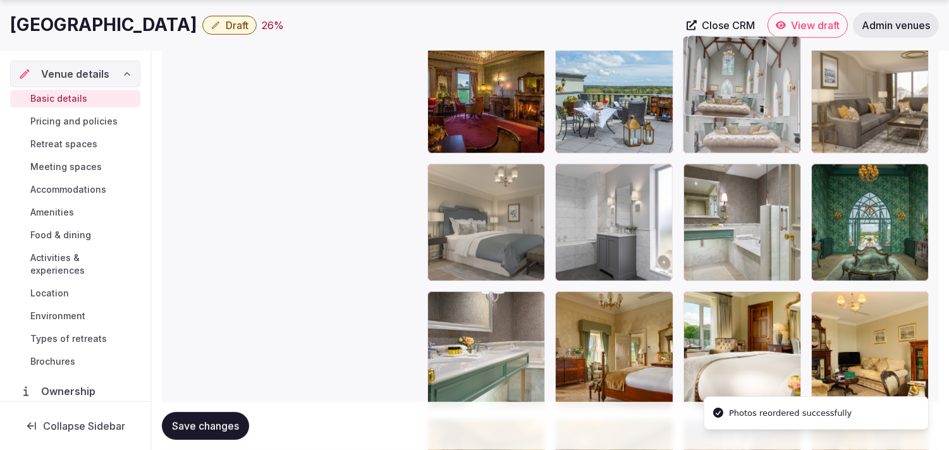
drag, startPoint x: 560, startPoint y: 175, endPoint x: 725, endPoint y: 89, distance: 186.1
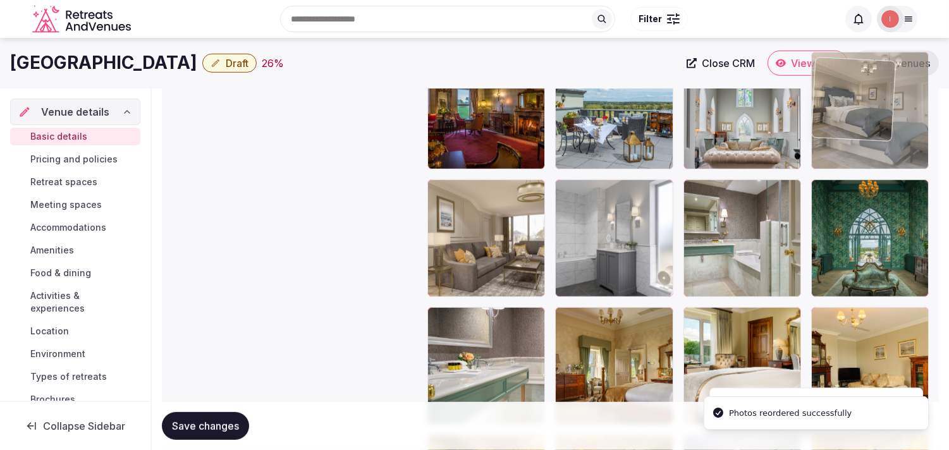
drag, startPoint x: 433, startPoint y: 174, endPoint x: 829, endPoint y: 79, distance: 407.1
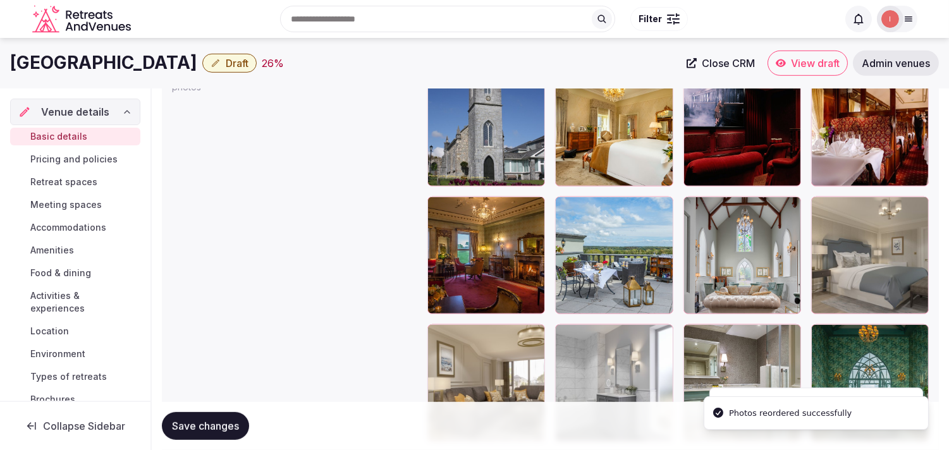
scroll to position [1529, 0]
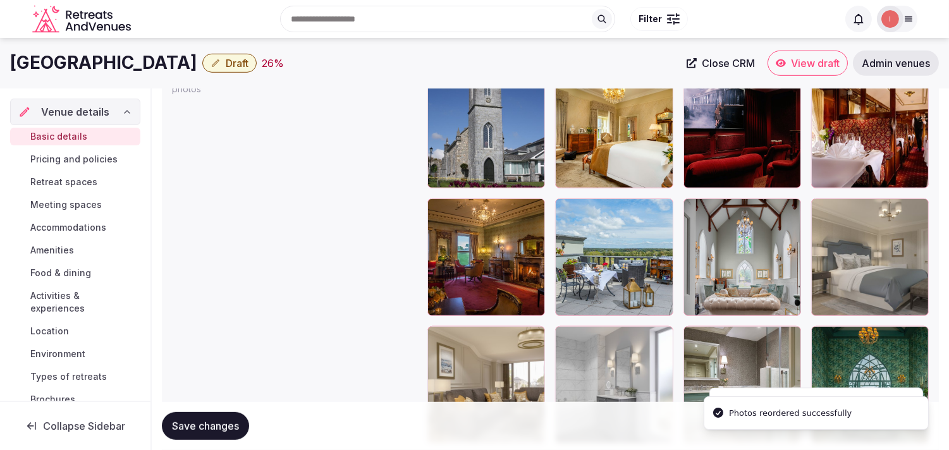
click at [179, 426] on span "Save changes" at bounding box center [205, 426] width 67 height 13
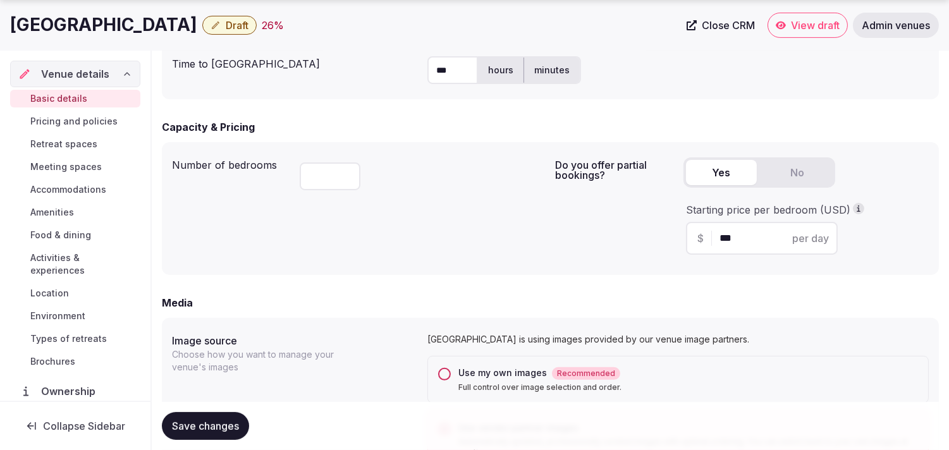
scroll to position [773, 0]
click at [288, 13] on div "Glenlo Abbey Hotel & Estate Draft 26 %" at bounding box center [344, 25] width 669 height 25
click at [249, 22] on span "Draft" at bounding box center [237, 25] width 23 height 13
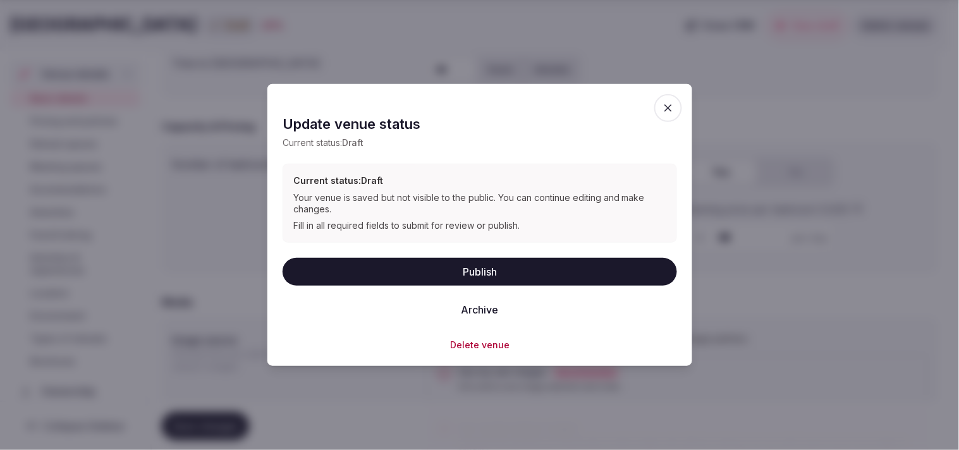
click at [466, 275] on button "Publish" at bounding box center [480, 271] width 395 height 28
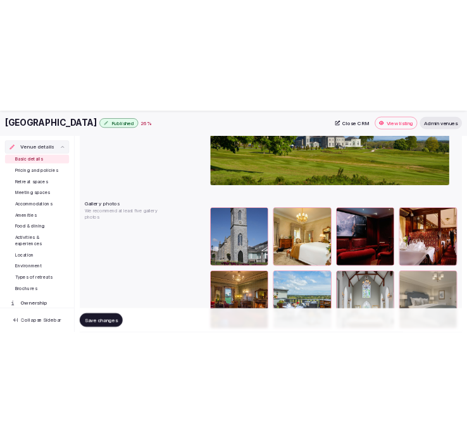
scroll to position [1405, 0]
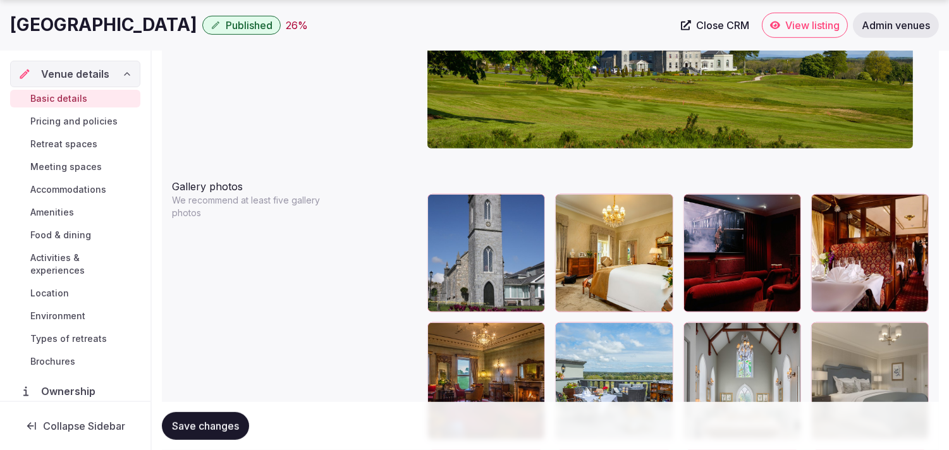
click at [206, 440] on div "Save changes" at bounding box center [550, 426] width 777 height 48
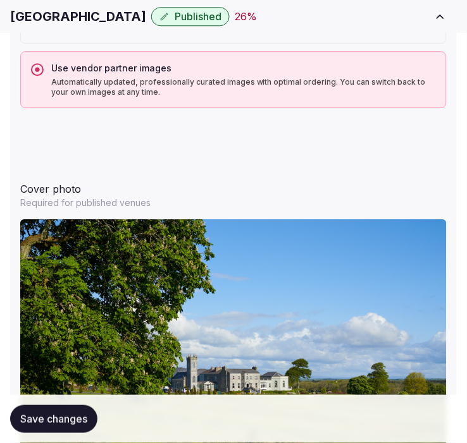
click at [70, 17] on h1 "Glenlo Abbey Hotel & Estate" at bounding box center [78, 17] width 136 height 18
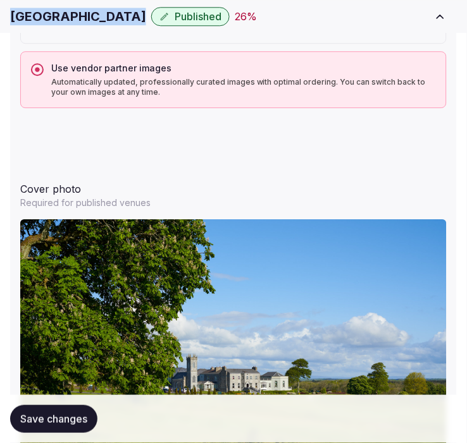
click at [70, 17] on h1 "Glenlo Abbey Hotel & Estate" at bounding box center [78, 17] width 136 height 18
copy div "Glenlo Abbey Hotel & Estate"
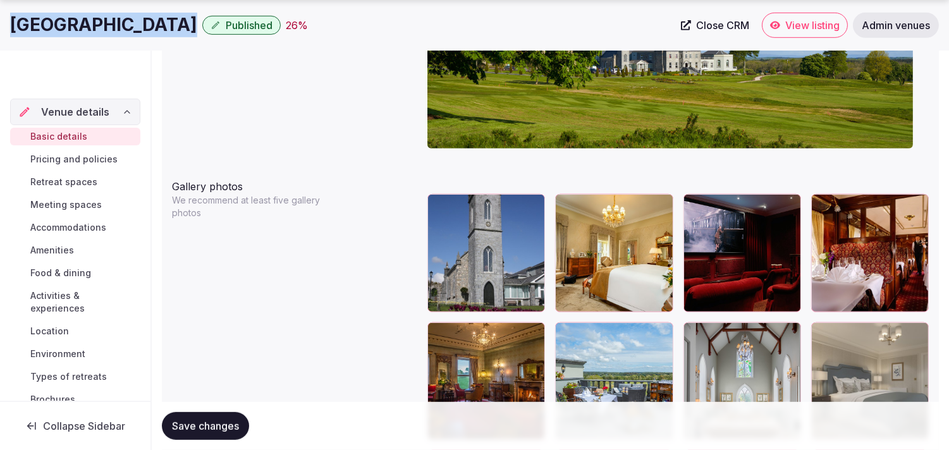
click at [466, 20] on span "Close CRM" at bounding box center [722, 25] width 53 height 13
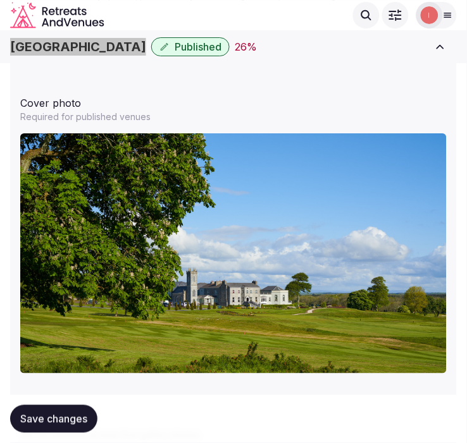
scroll to position [1476, 0]
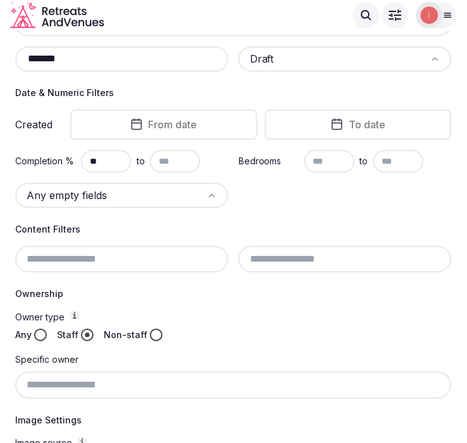
scroll to position [120, 0]
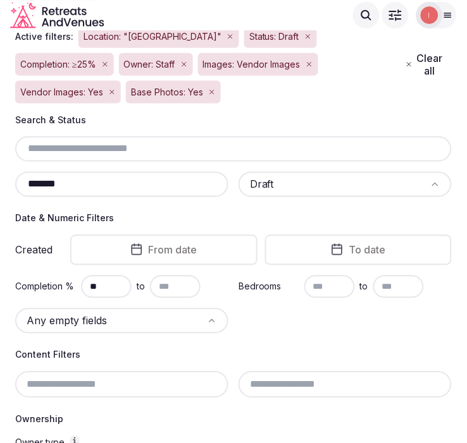
drag, startPoint x: 68, startPoint y: 186, endPoint x: 1, endPoint y: 180, distance: 66.7
click at [1, 180] on section "Venues Add venue Venue filters Active filters: Location: "[GEOGRAPHIC_DATA]" St…" at bounding box center [233, 354] width 467 height 888
paste input "text"
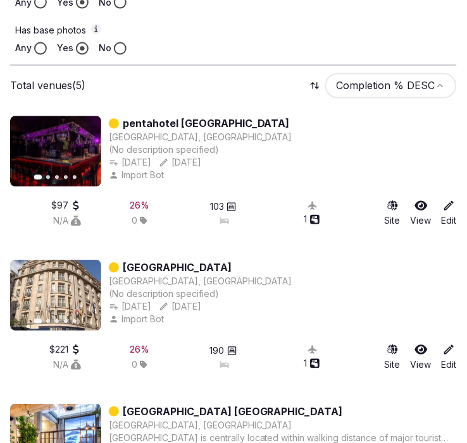
scroll to position [753, 0]
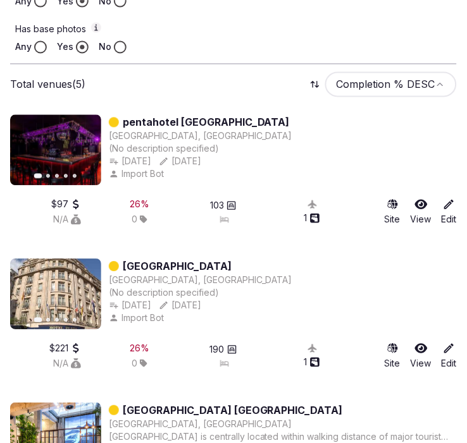
type input "*******"
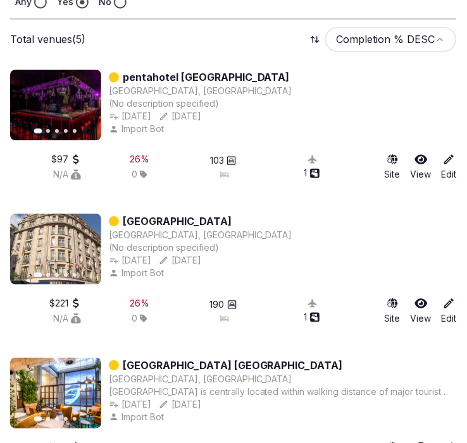
scroll to position [823, 0]
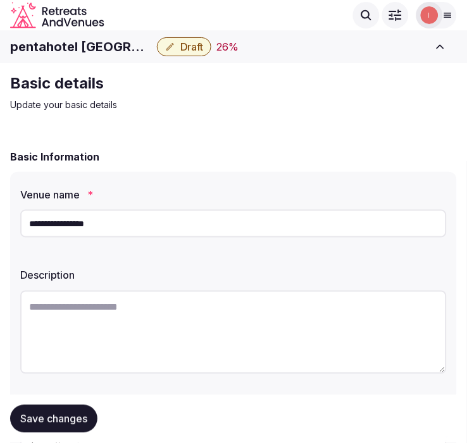
click at [65, 53] on h1 "pentahotel [GEOGRAPHIC_DATA]" at bounding box center [81, 47] width 142 height 18
copy div "pentahotel [GEOGRAPHIC_DATA]"
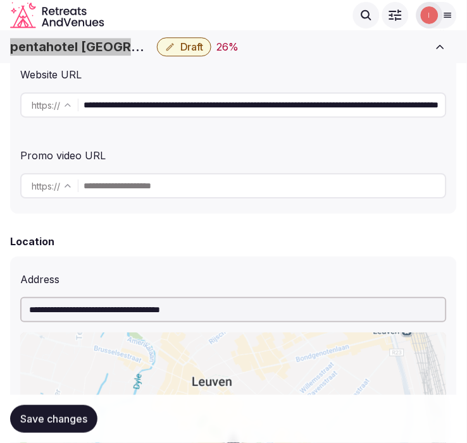
scroll to position [211, 0]
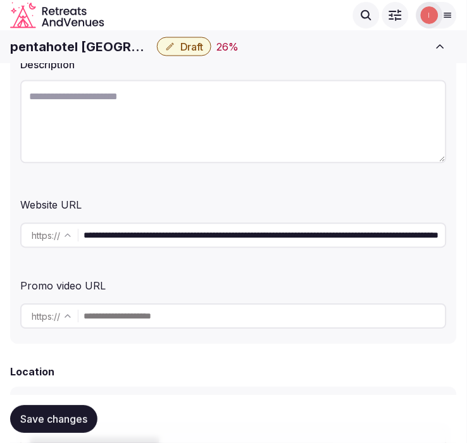
click at [207, 233] on input "**********" at bounding box center [264, 235] width 362 height 25
click at [194, 130] on textarea at bounding box center [233, 121] width 426 height 83
paste textarea "**********"
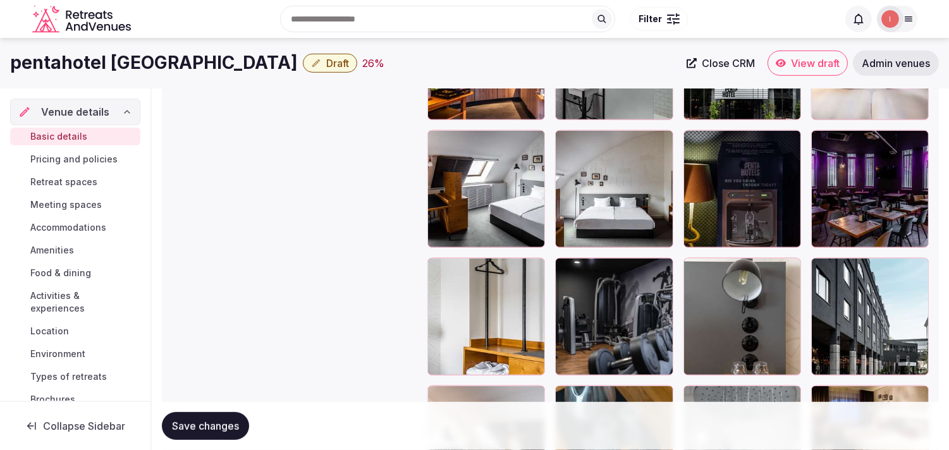
scroll to position [1472, 0]
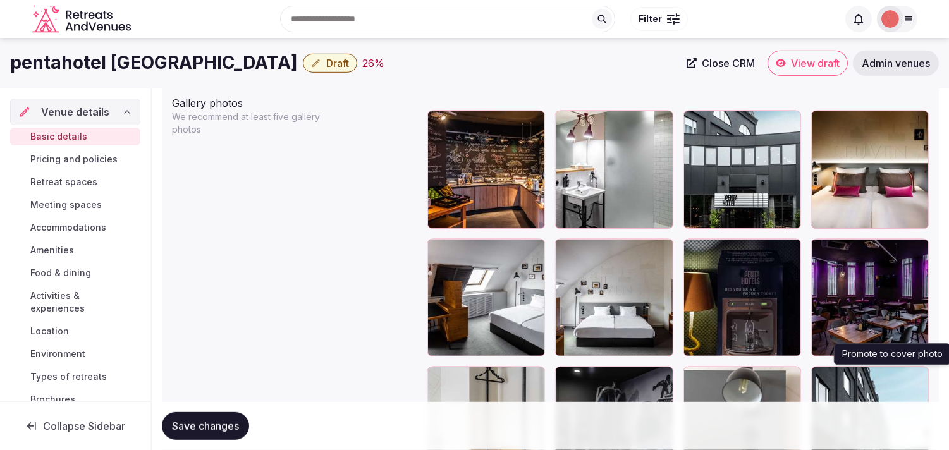
type textarea "**********"
click at [466, 380] on icon "button" at bounding box center [916, 379] width 10 height 10
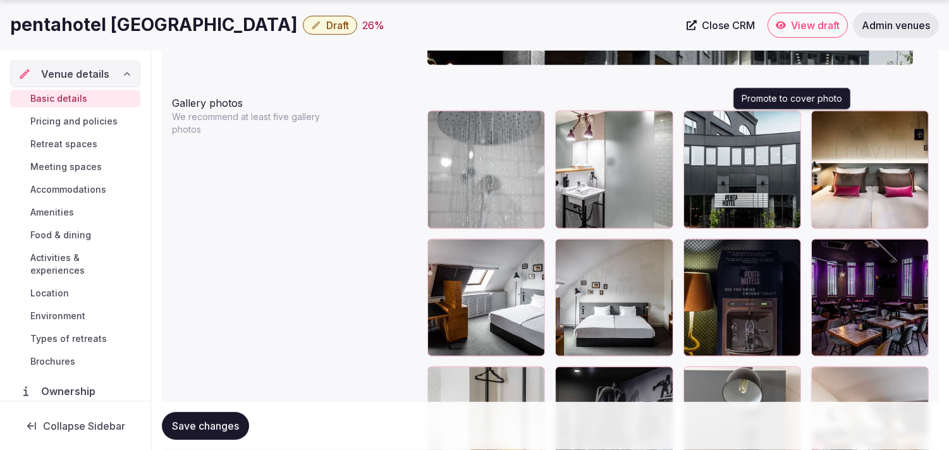
click at [466, 121] on icon "button" at bounding box center [789, 123] width 10 height 10
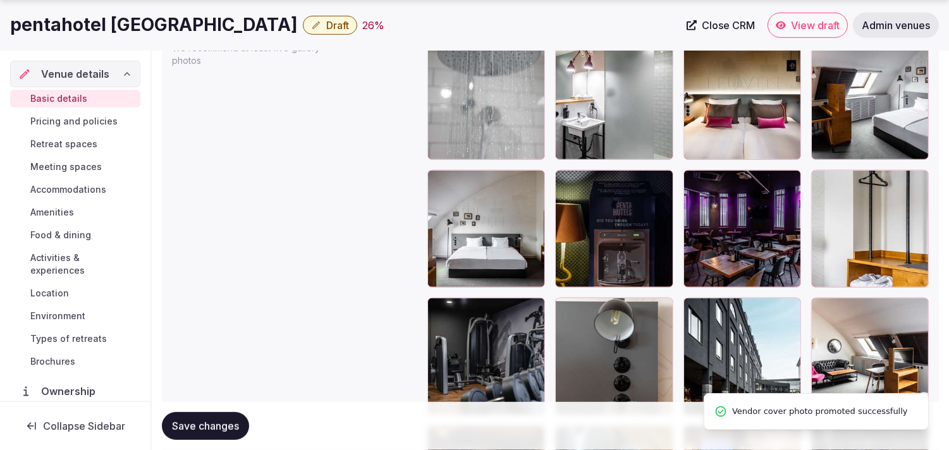
scroll to position [1543, 0]
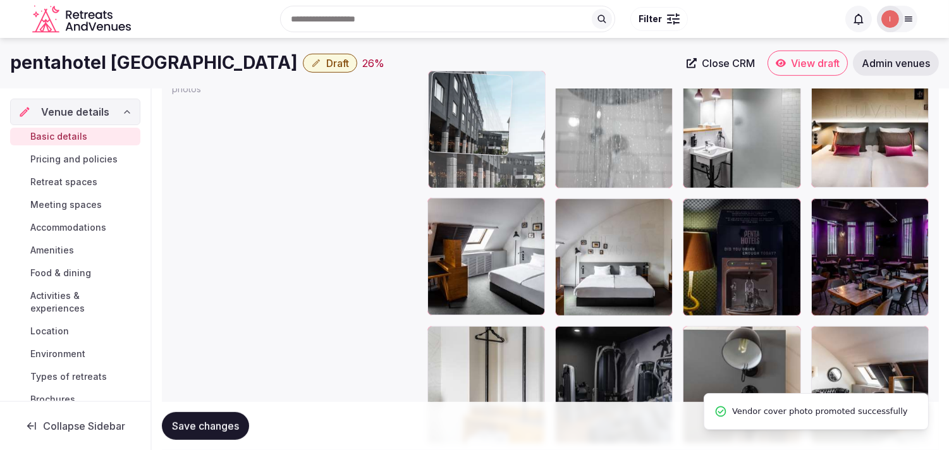
drag, startPoint x: 690, startPoint y: 301, endPoint x: 451, endPoint y: 73, distance: 330.6
click at [451, 73] on body "**********" at bounding box center [474, 151] width 949 height 3329
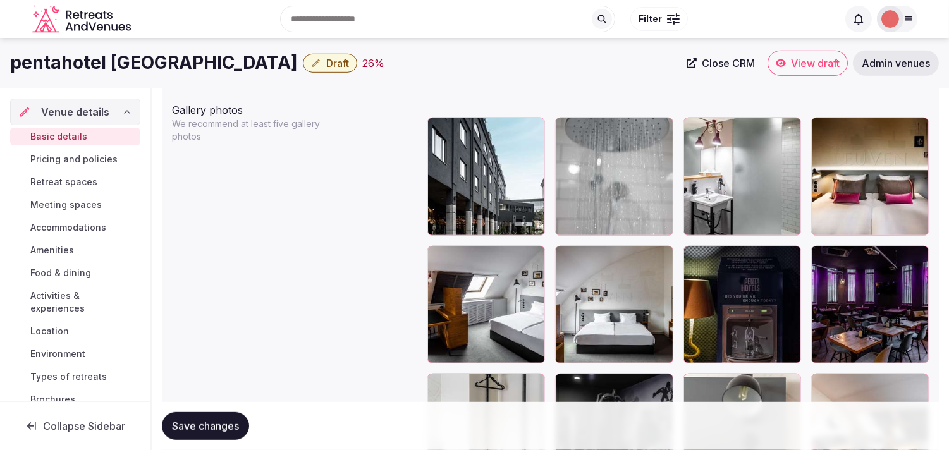
scroll to position [1441, 0]
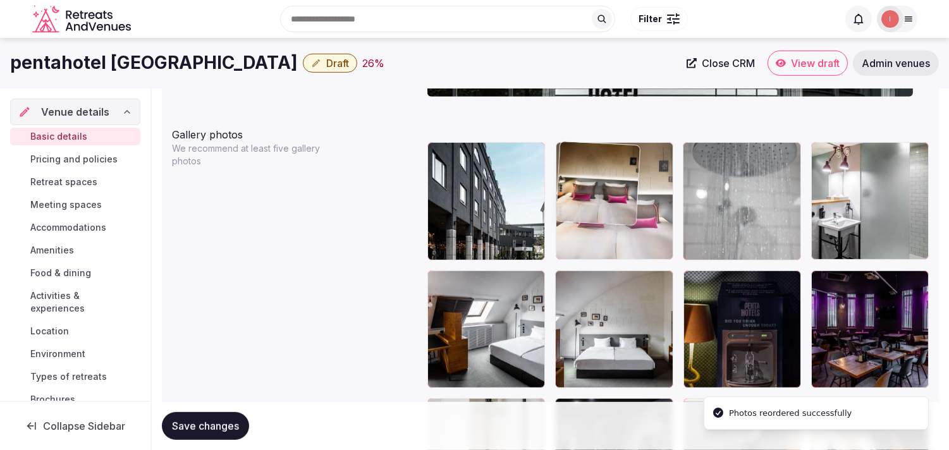
drag, startPoint x: 827, startPoint y: 151, endPoint x: 610, endPoint y: 167, distance: 218.2
click at [466, 167] on body "**********" at bounding box center [474, 223] width 949 height 3329
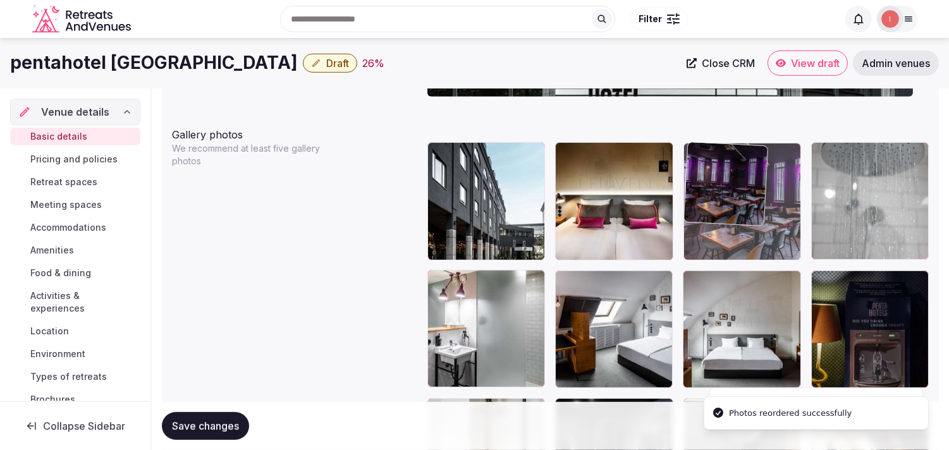
drag, startPoint x: 820, startPoint y: 273, endPoint x: 668, endPoint y: 182, distance: 177.9
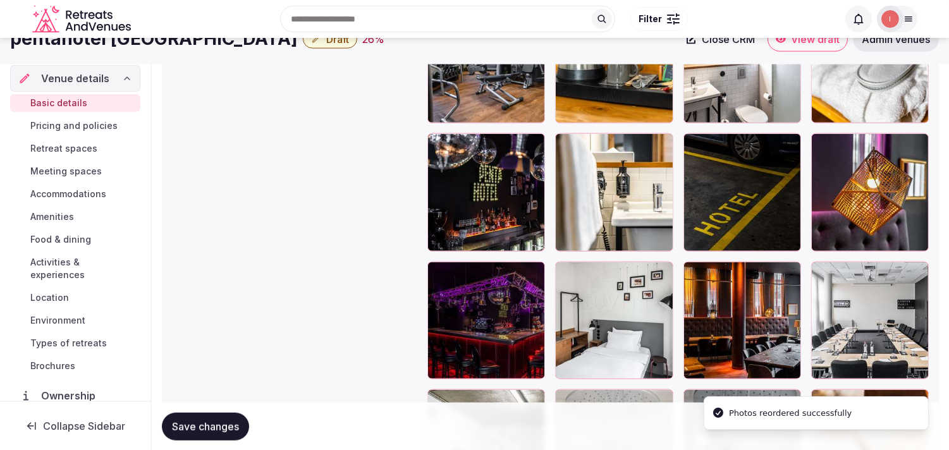
scroll to position [2073, 0]
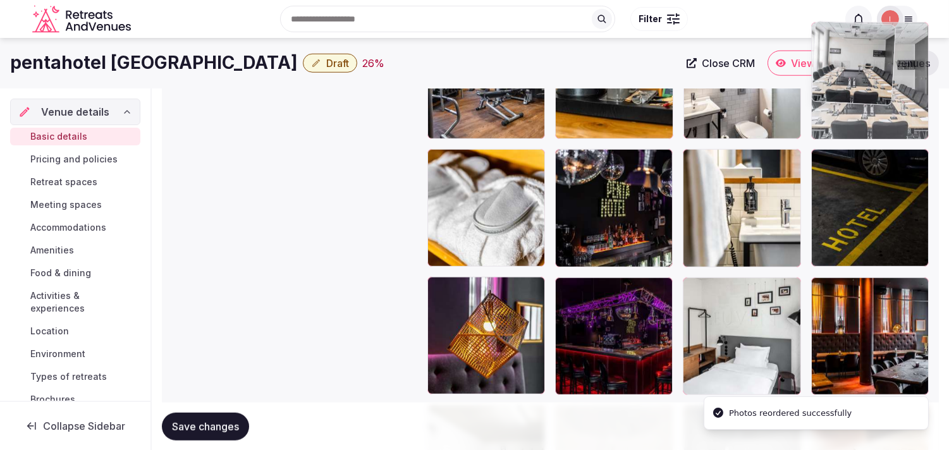
drag, startPoint x: 827, startPoint y: 278, endPoint x: 838, endPoint y: 133, distance: 145.2
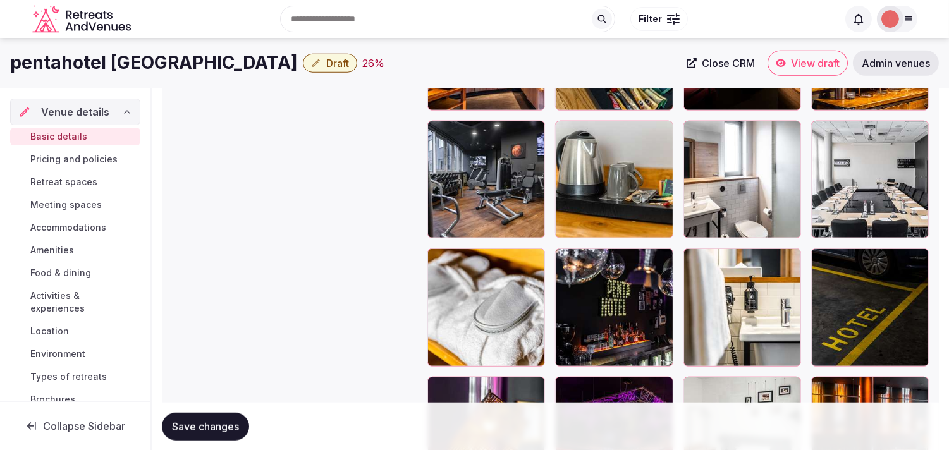
scroll to position [1863, 0]
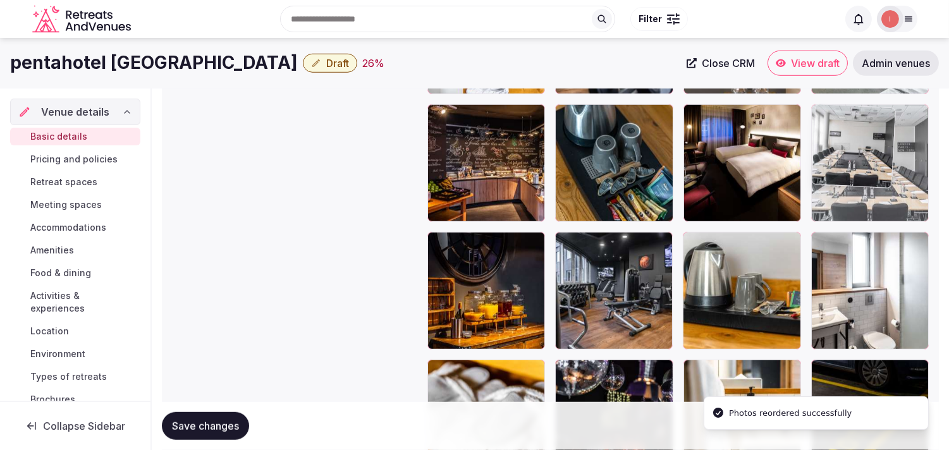
drag, startPoint x: 825, startPoint y: 242, endPoint x: 818, endPoint y: 155, distance: 86.9
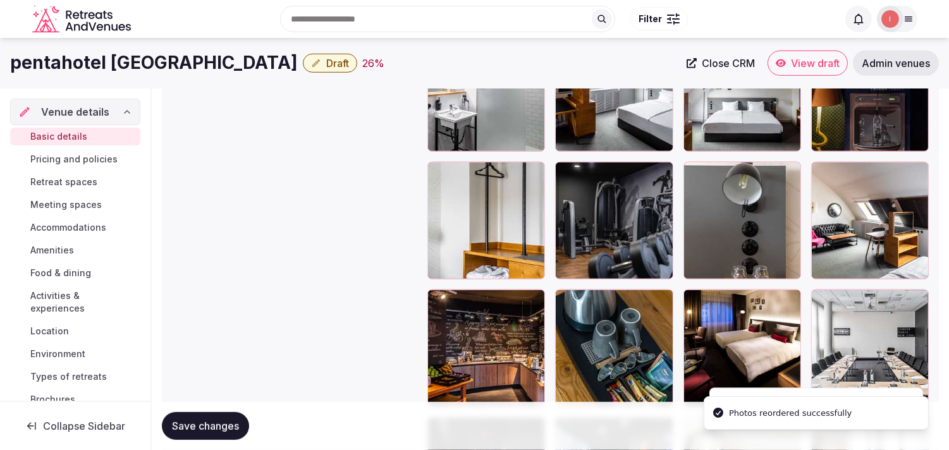
scroll to position [1652, 0]
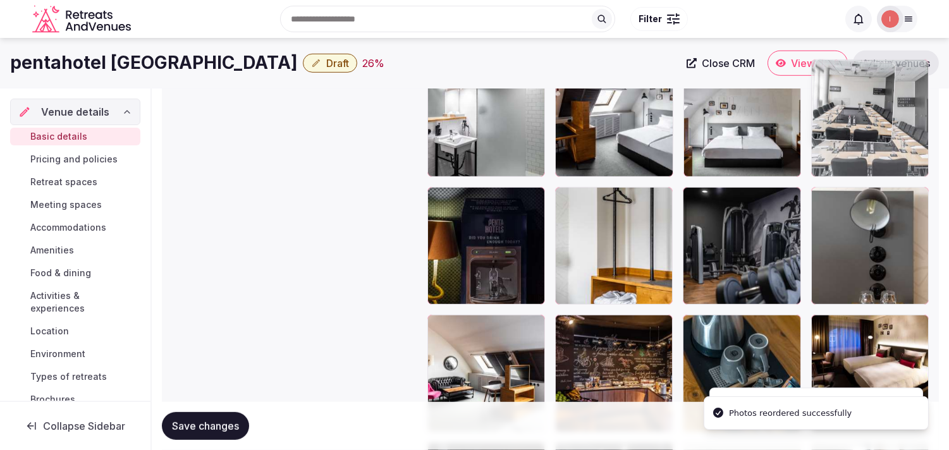
drag, startPoint x: 815, startPoint y: 320, endPoint x: 818, endPoint y: 125, distance: 195.5
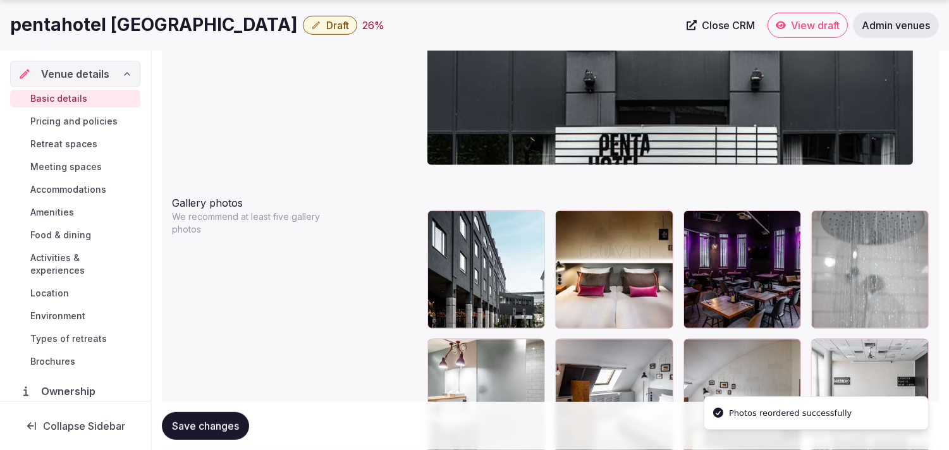
scroll to position [1441, 0]
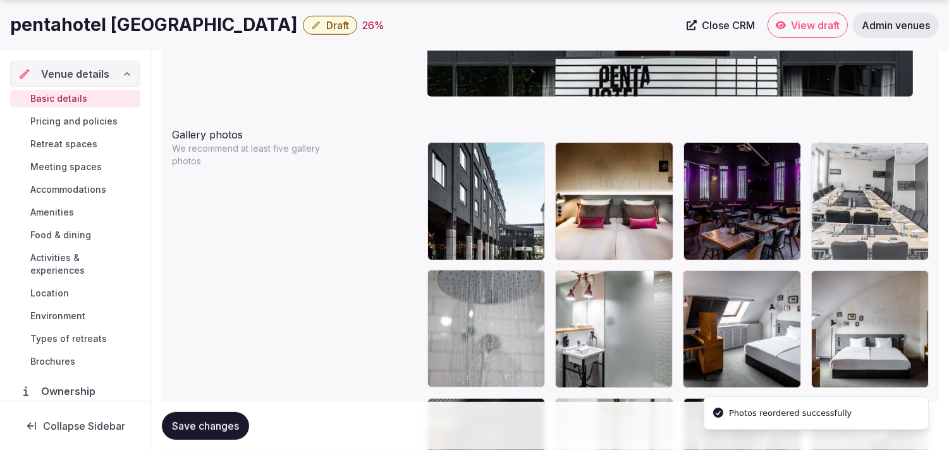
drag, startPoint x: 827, startPoint y: 276, endPoint x: 810, endPoint y: 164, distance: 112.6
click at [466, 164] on body "**********" at bounding box center [474, 223] width 949 height 3329
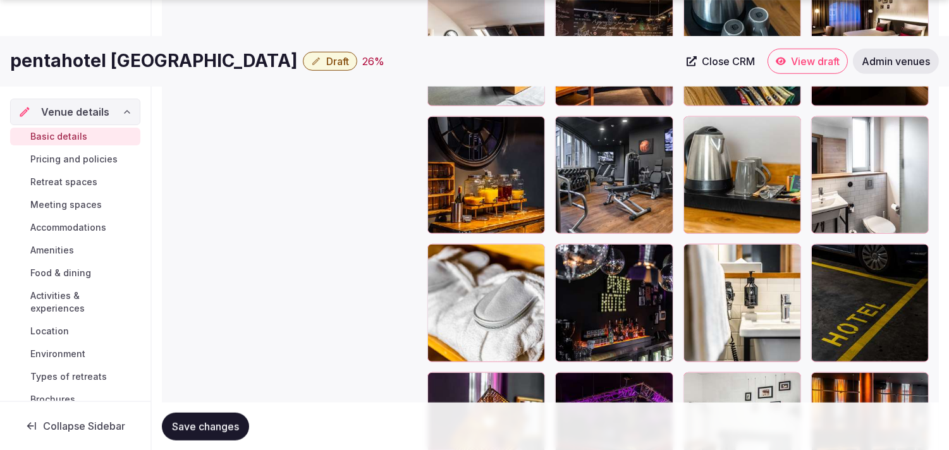
scroll to position [2003, 0]
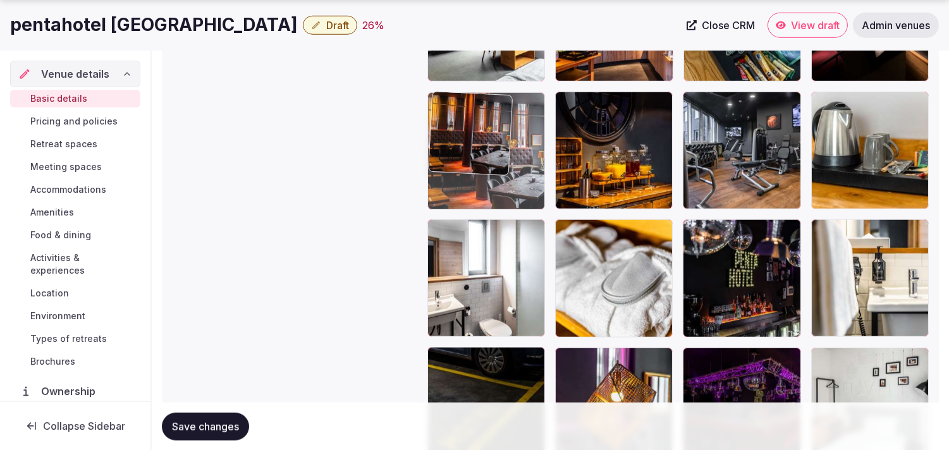
drag, startPoint x: 818, startPoint y: 352, endPoint x: 433, endPoint y: 132, distance: 443.9
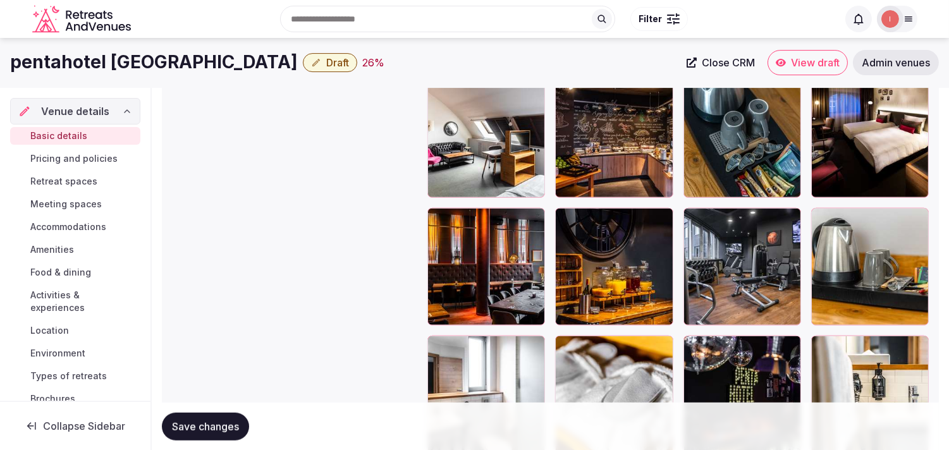
scroll to position [1792, 0]
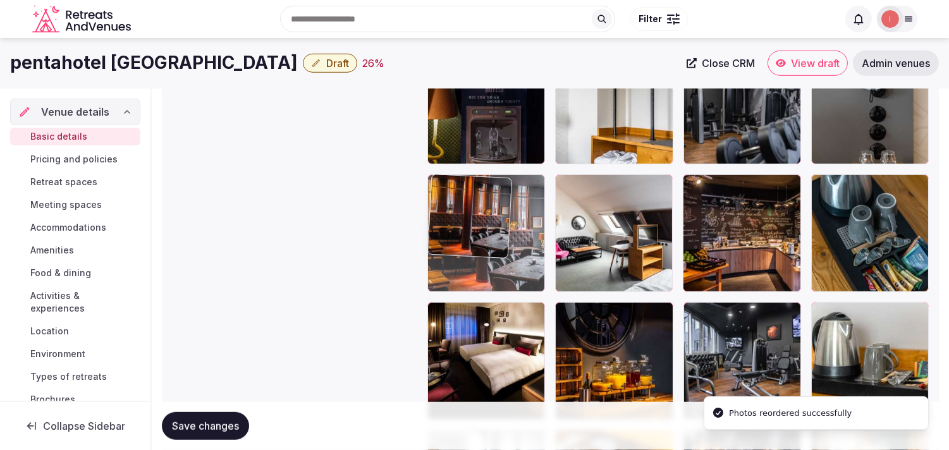
drag, startPoint x: 441, startPoint y: 311, endPoint x: 462, endPoint y: 139, distance: 173.3
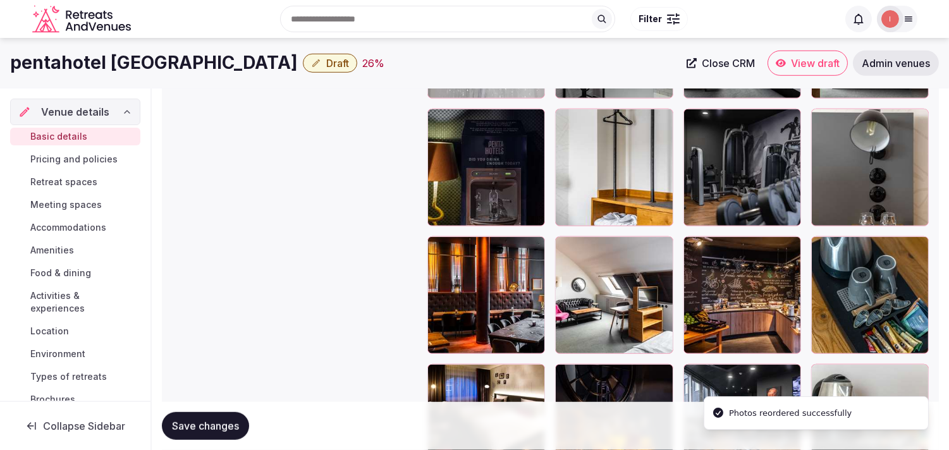
scroll to position [1652, 0]
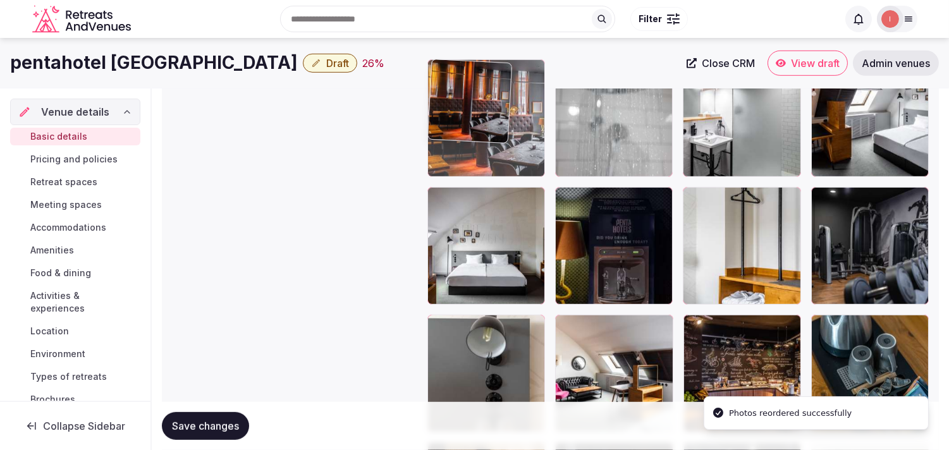
drag, startPoint x: 436, startPoint y: 326, endPoint x: 454, endPoint y: 118, distance: 209.5
click at [454, 118] on body "**********" at bounding box center [474, 12] width 949 height 3329
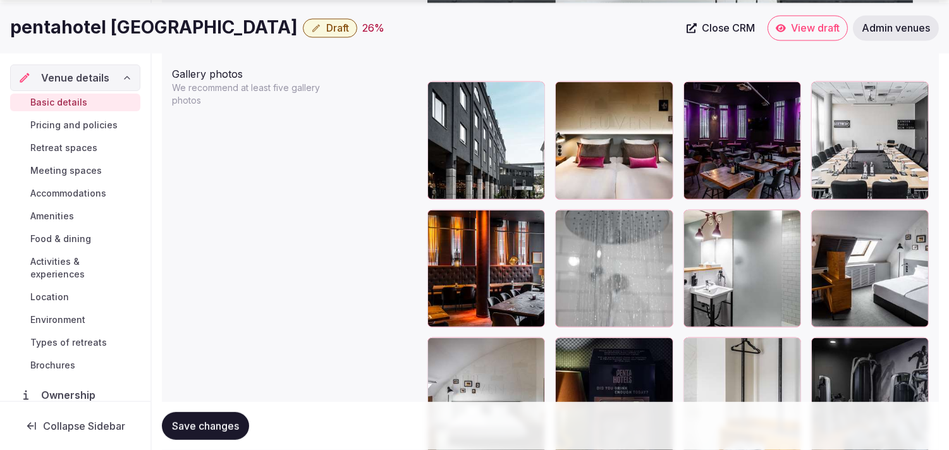
scroll to position [1582, 0]
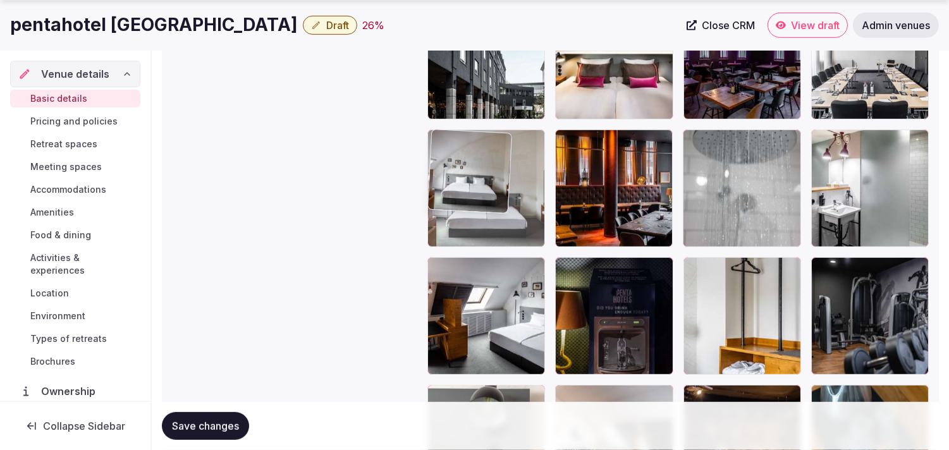
drag, startPoint x: 443, startPoint y: 266, endPoint x: 444, endPoint y: 168, distance: 98.0
click at [444, 168] on body "**********" at bounding box center [474, 82] width 949 height 3329
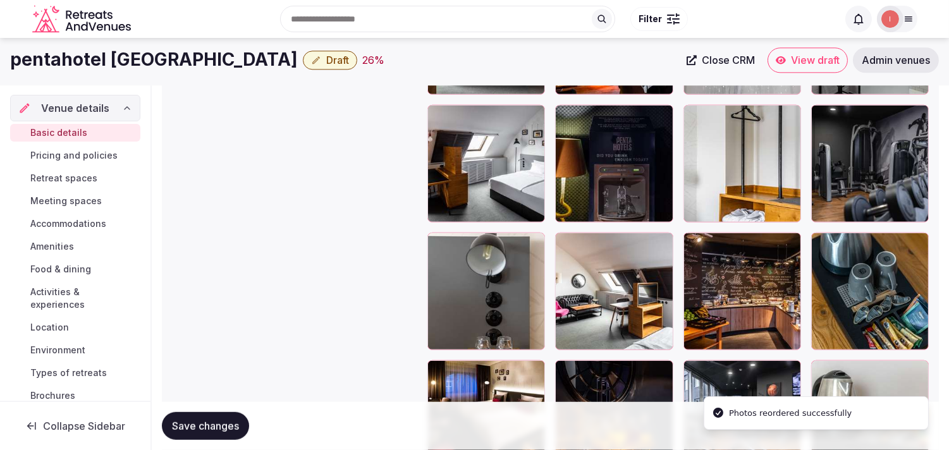
scroll to position [1652, 0]
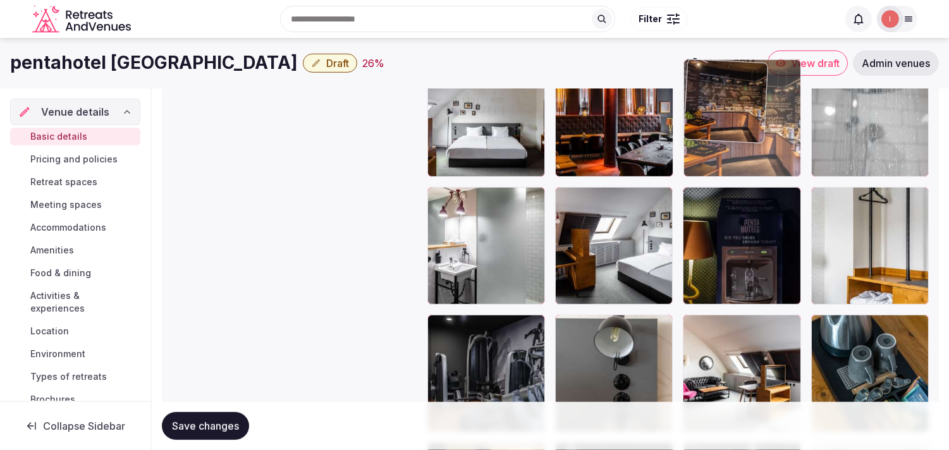
drag, startPoint x: 687, startPoint y: 326, endPoint x: 688, endPoint y: 128, distance: 198.0
click at [466, 128] on body "**********" at bounding box center [474, 12] width 949 height 3329
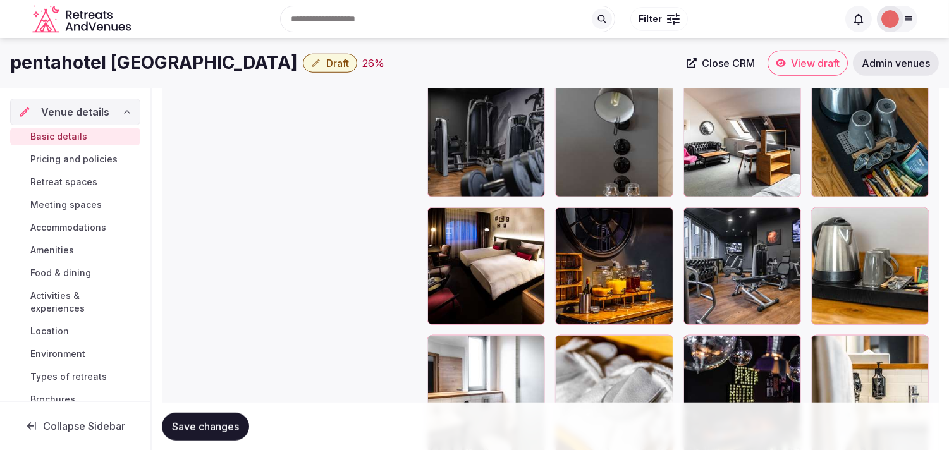
scroll to position [1863, 0]
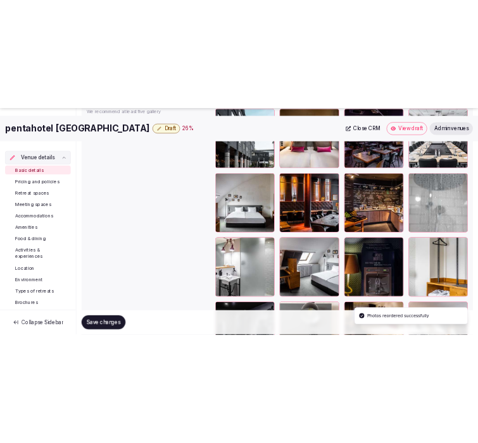
scroll to position [1652, 0]
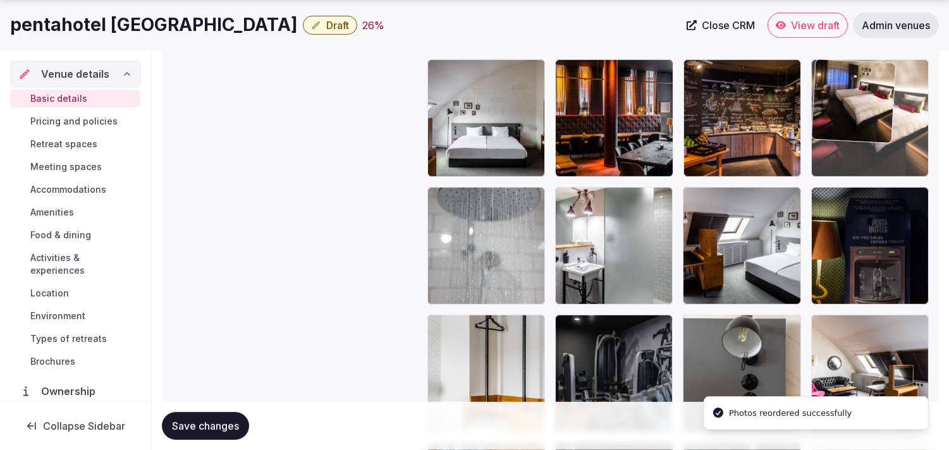
drag, startPoint x: 698, startPoint y: 328, endPoint x: 848, endPoint y: 91, distance: 280.0
click at [466, 91] on body "**********" at bounding box center [474, 12] width 949 height 3329
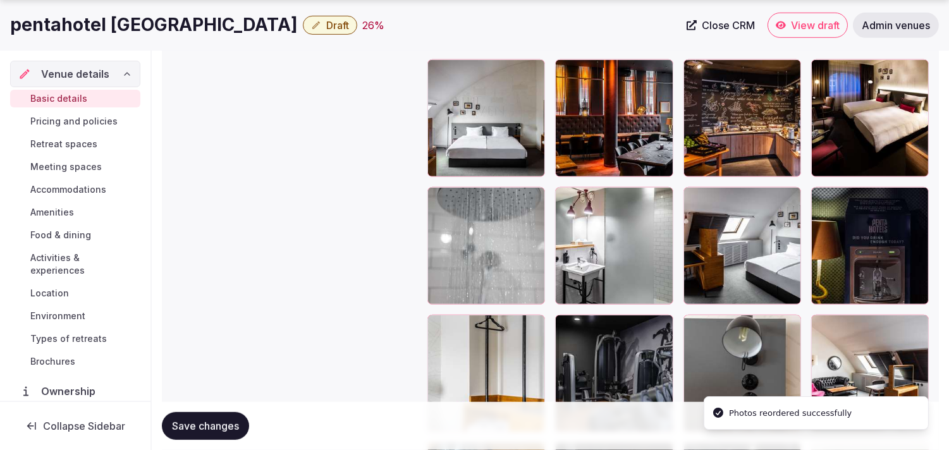
click at [219, 426] on span "Save changes" at bounding box center [205, 426] width 67 height 13
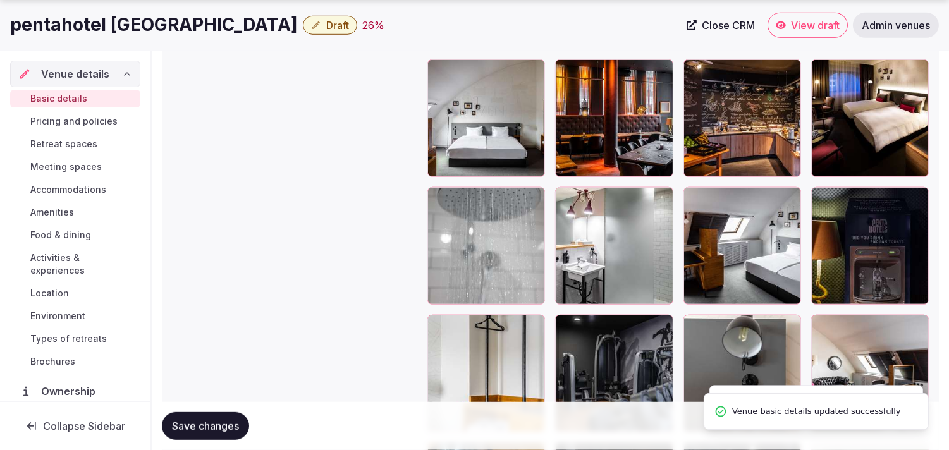
click at [326, 30] on span "Draft" at bounding box center [337, 25] width 23 height 13
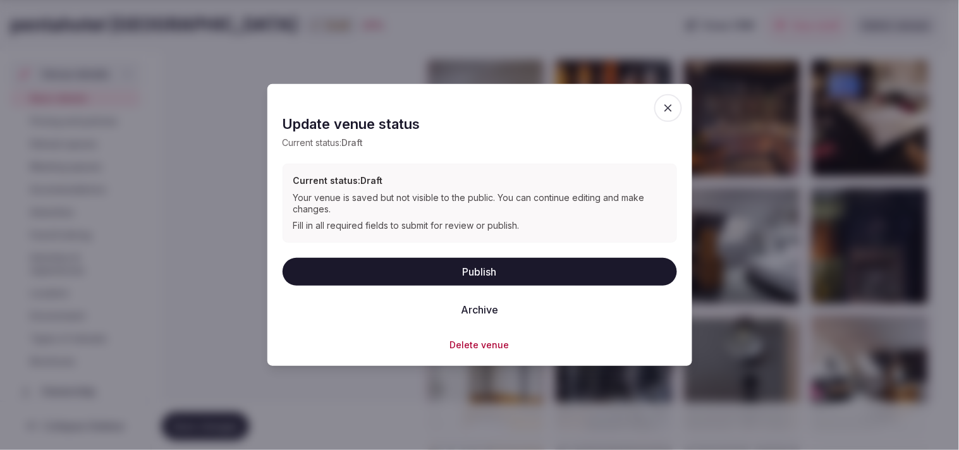
click at [466, 273] on button "Publish" at bounding box center [480, 271] width 395 height 28
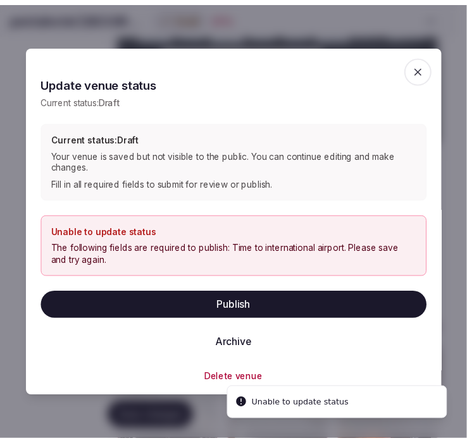
scroll to position [56, 0]
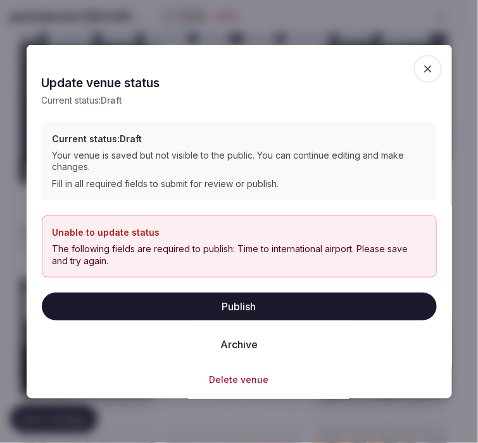
click at [421, 68] on icon "button" at bounding box center [427, 68] width 13 height 13
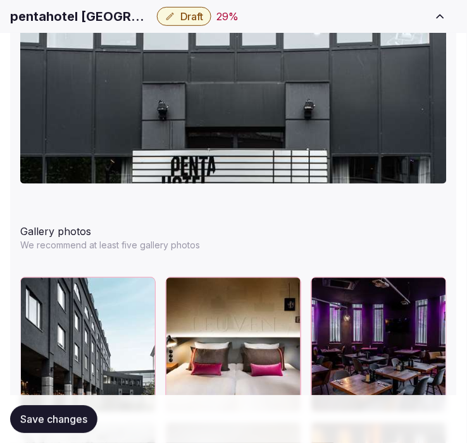
click at [73, 11] on h1 "pentahotel Leuven" at bounding box center [81, 17] width 142 height 18
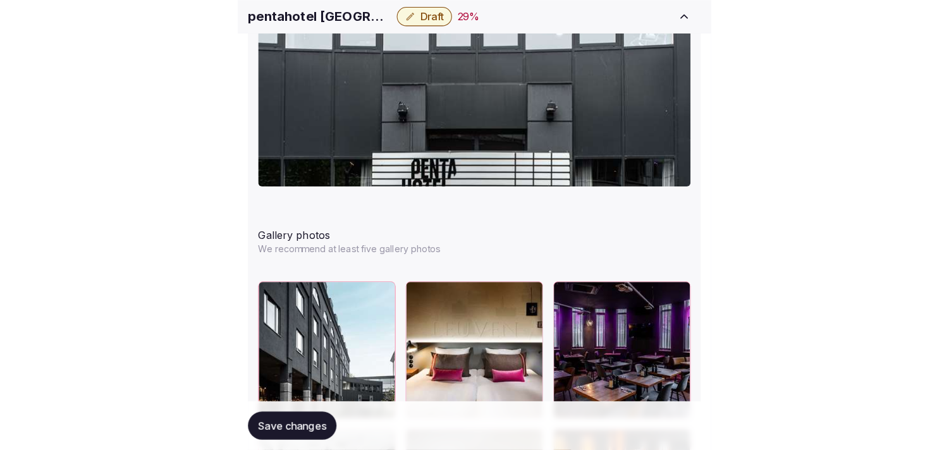
scroll to position [1639, 0]
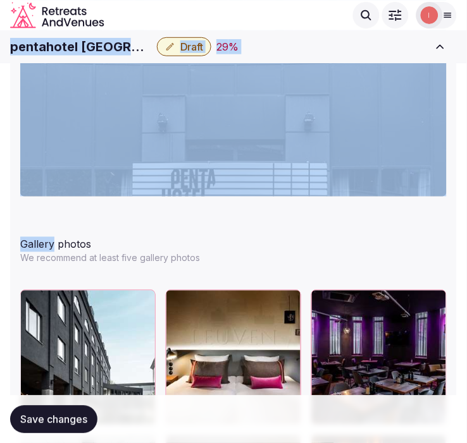
click at [73, 11] on icon "Retreats and Venues company logo" at bounding box center [57, 15] width 94 height 27
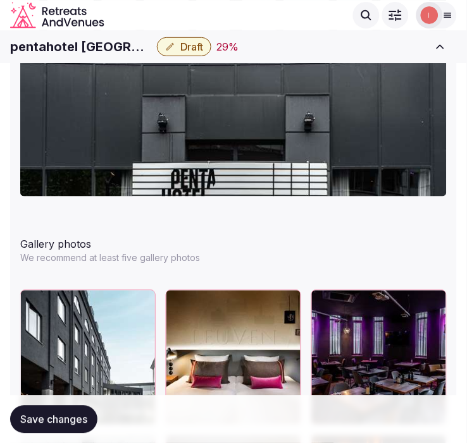
click at [75, 30] on div "Search Popular Destinations Toscana, Italy Riviera Maya, Mexico Indonesia, Bali…" at bounding box center [233, 15] width 447 height 37
click at [68, 47] on h1 "pentahotel Leuven" at bounding box center [81, 47] width 142 height 18
copy div "pentahotel Leuven"
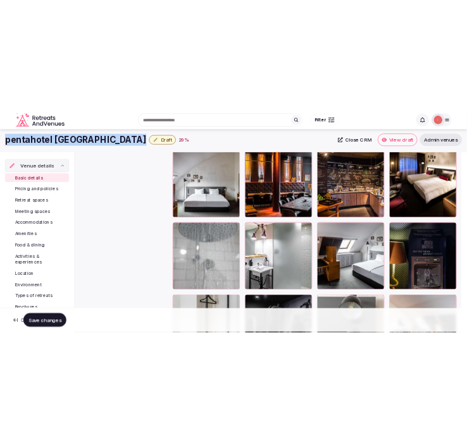
scroll to position [33, 0]
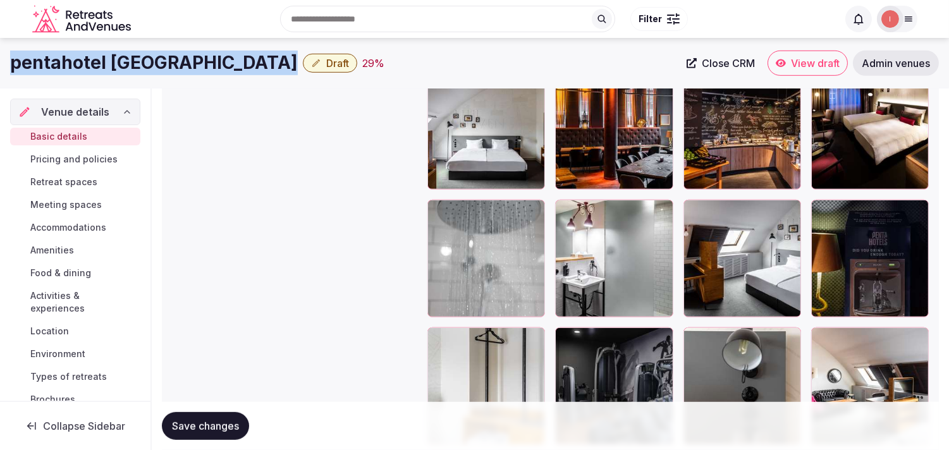
click at [466, 65] on span "Close CRM" at bounding box center [728, 63] width 53 height 13
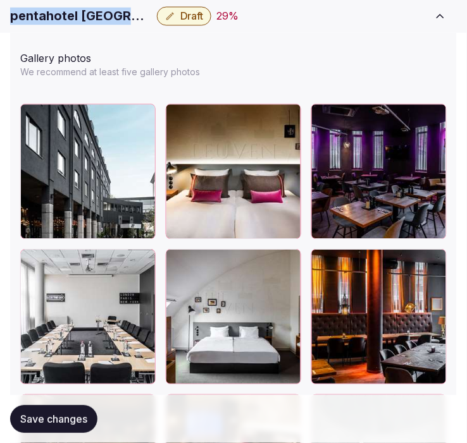
scroll to position [1990, 0]
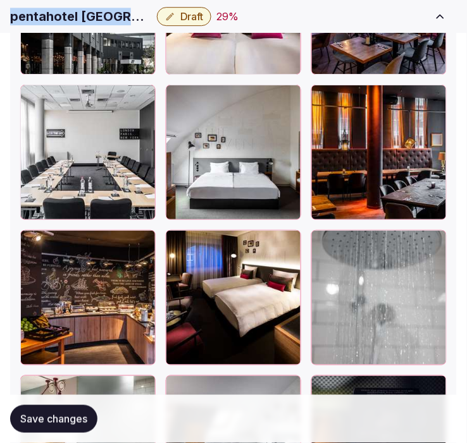
click at [82, 417] on span "Save changes" at bounding box center [53, 419] width 67 height 13
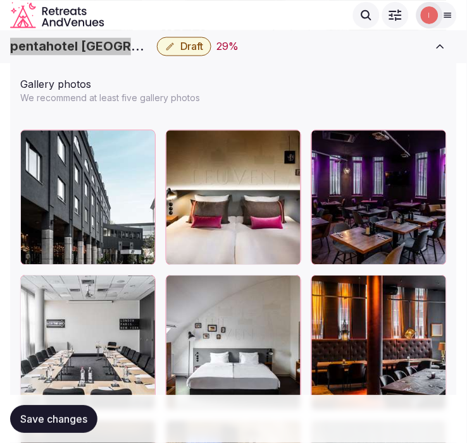
scroll to position [1780, 0]
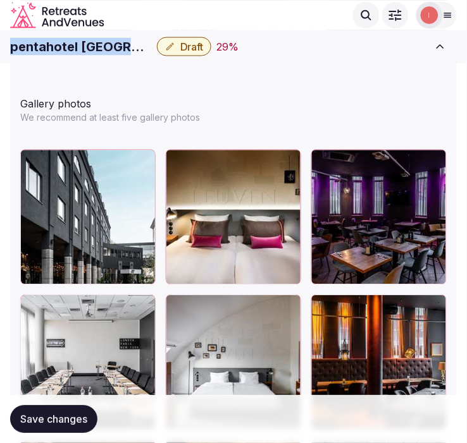
click at [180, 44] on span "Draft" at bounding box center [191, 46] width 23 height 13
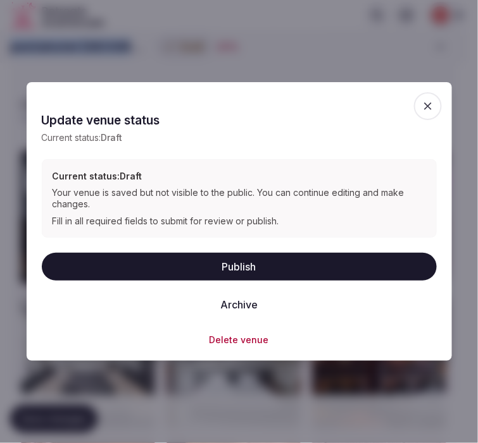
click at [422, 100] on icon "button" at bounding box center [427, 106] width 13 height 13
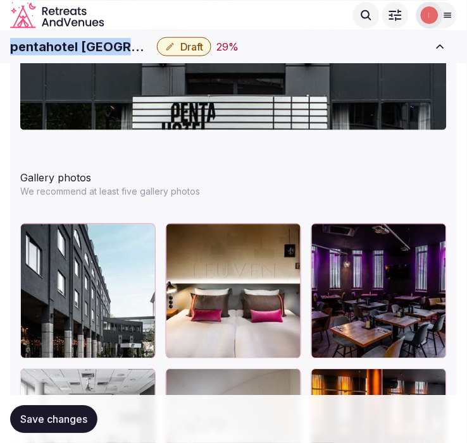
scroll to position [1569, 0]
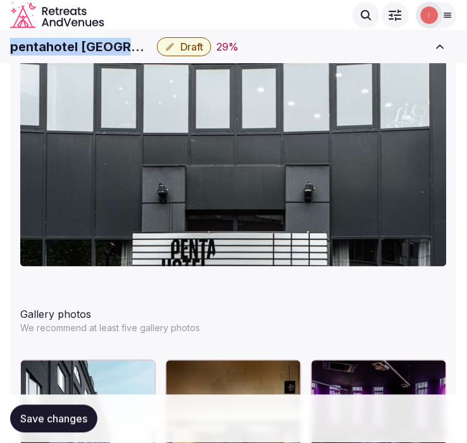
copy div "pentahotel Leuven"
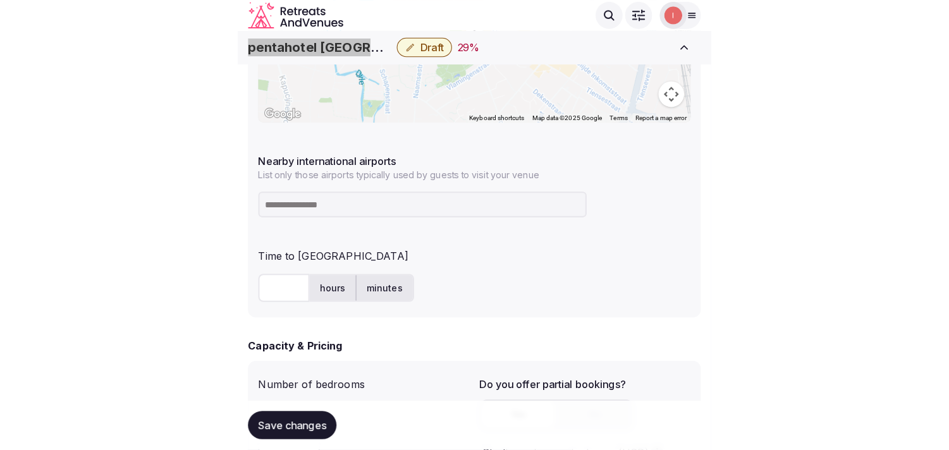
scroll to position [725, 0]
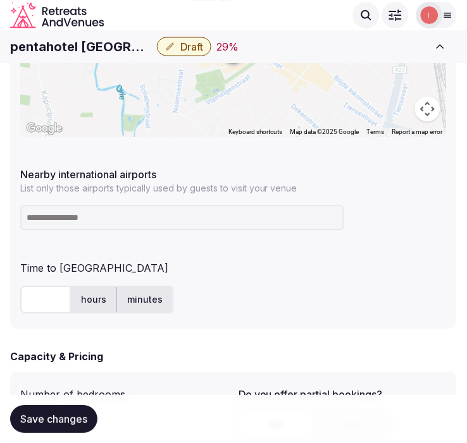
click at [84, 214] on input at bounding box center [182, 218] width 324 height 25
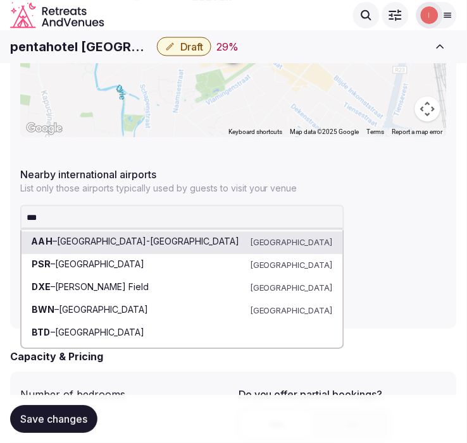
drag, startPoint x: 78, startPoint y: 212, endPoint x: 9, endPoint y: 213, distance: 68.9
click at [10, 213] on div "**********" at bounding box center [233, 101] width 447 height 458
type input "******"
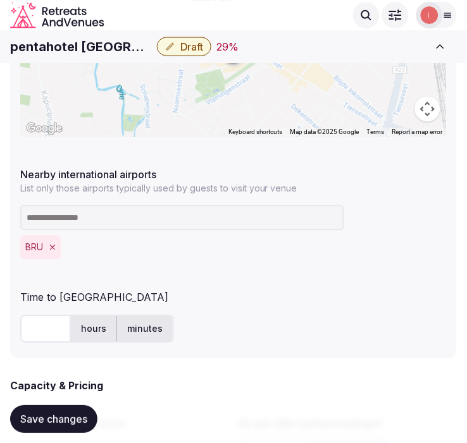
click at [39, 323] on input "text" at bounding box center [45, 330] width 51 height 28
type input "**"
click at [73, 412] on button "Save changes" at bounding box center [53, 419] width 87 height 28
drag, startPoint x: 58, startPoint y: 419, endPoint x: 71, endPoint y: 385, distance: 37.2
click at [58, 418] on span "Save changes" at bounding box center [53, 419] width 67 height 13
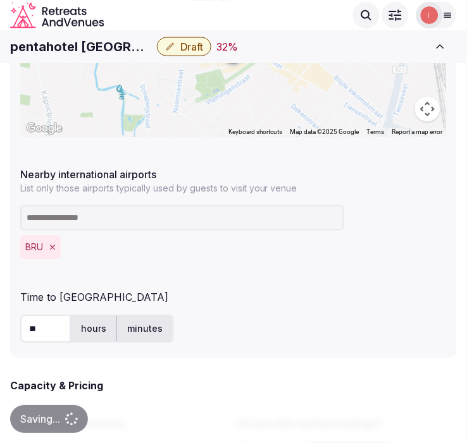
click at [180, 46] on span "Draft" at bounding box center [191, 46] width 23 height 13
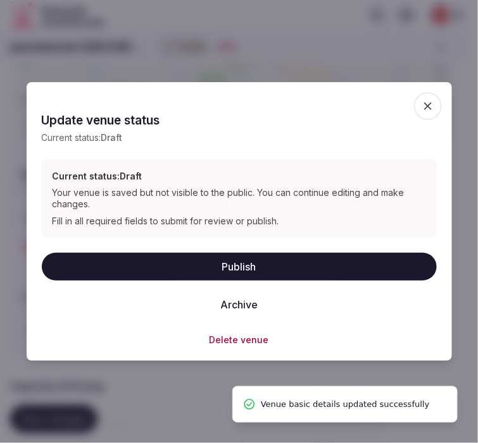
click at [245, 258] on button "Publish" at bounding box center [239, 267] width 395 height 28
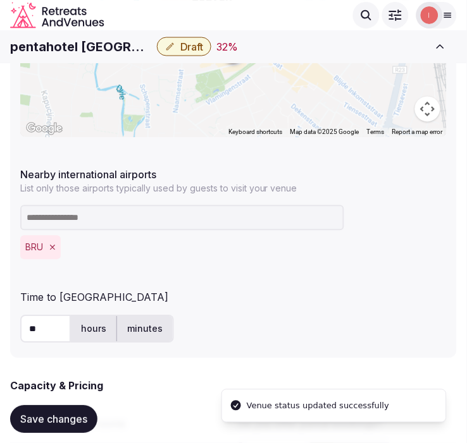
click at [47, 47] on h1 "pentahotel Leuven" at bounding box center [81, 47] width 142 height 18
copy div "pentahotel Leuven"
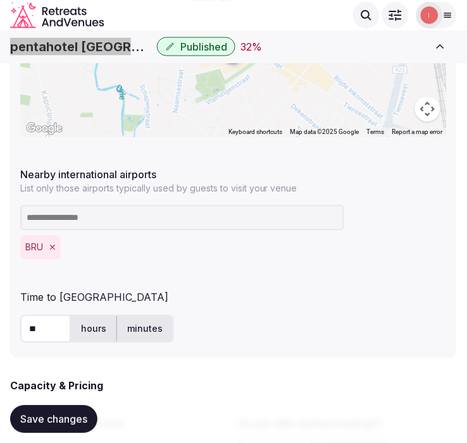
scroll to position [56, 0]
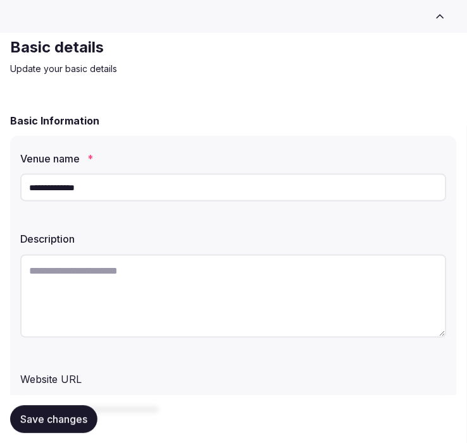
scroll to position [70, 0]
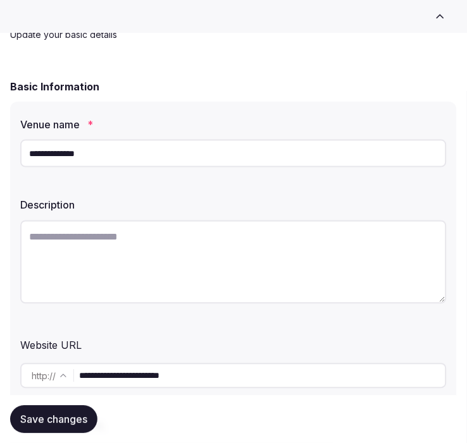
click at [86, 148] on input "**********" at bounding box center [233, 154] width 426 height 28
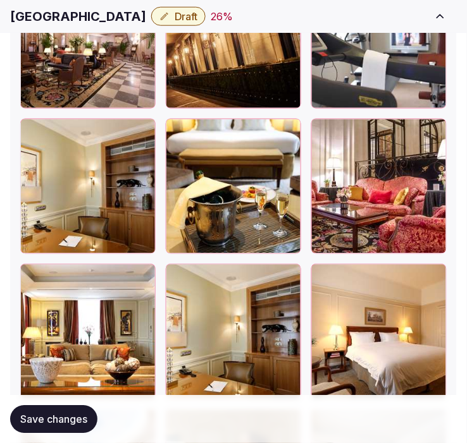
scroll to position [2459, 0]
